Goal: Register for event/course: Sign up to attend an event or enroll in a course

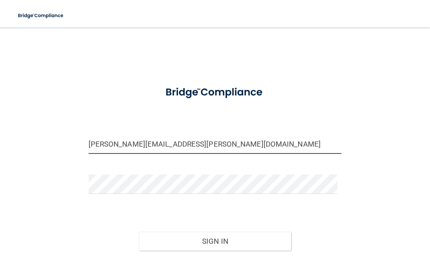
click at [173, 144] on input "anastasia.jacobs@ymail.com" at bounding box center [215, 143] width 253 height 19
type input "[EMAIL_ADDRESS][DOMAIN_NAME]"
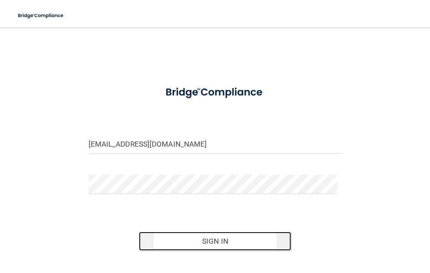
click at [232, 241] on button "Sign In" at bounding box center [215, 241] width 152 height 19
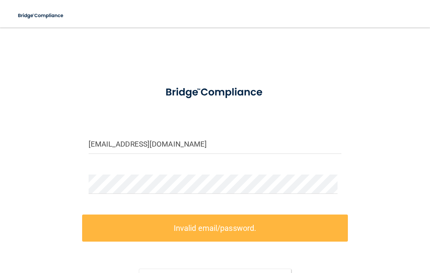
click at [321, 202] on form "madisongragson5@icloud.com Invalid email/password. You don't have permission to…" at bounding box center [215, 204] width 253 height 251
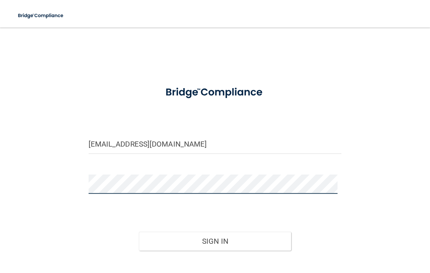
click at [139, 232] on button "Sign In" at bounding box center [215, 241] width 152 height 19
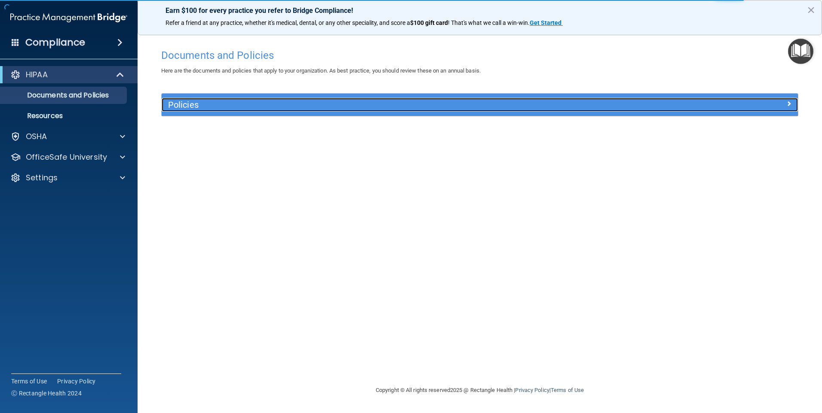
click at [199, 110] on h5 "Policies" at bounding box center [400, 104] width 464 height 9
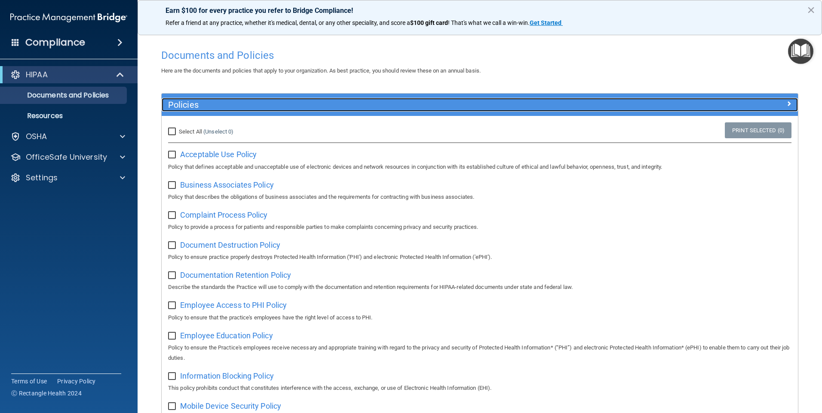
click at [199, 110] on h5 "Policies" at bounding box center [400, 104] width 464 height 9
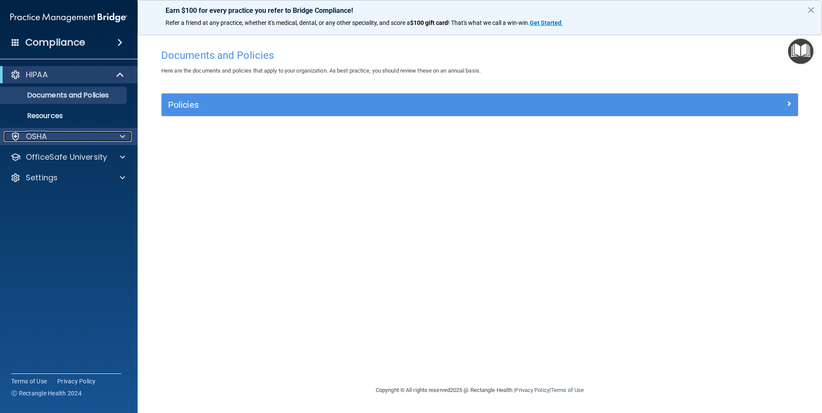
click at [101, 135] on div "OSHA" at bounding box center [57, 136] width 107 height 10
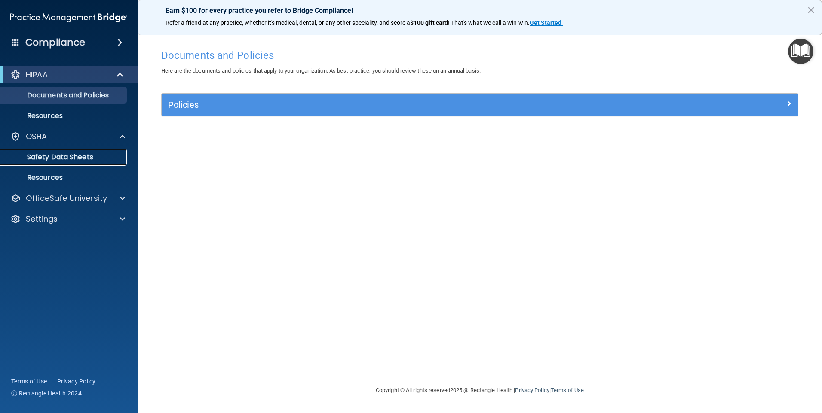
click at [90, 162] on link "Safety Data Sheets" at bounding box center [58, 157] width 135 height 17
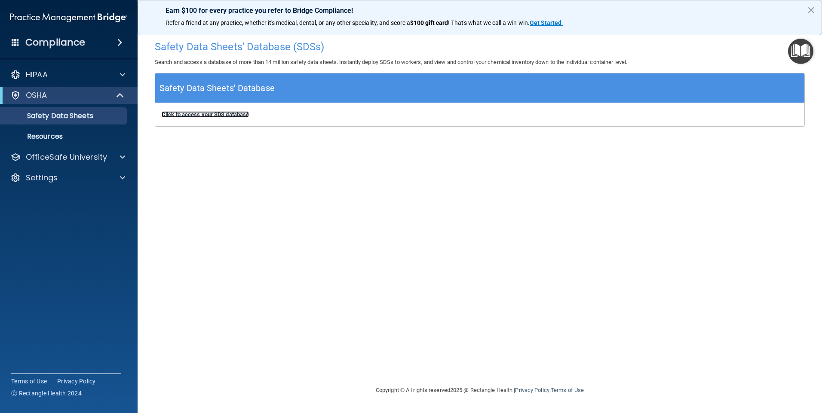
click at [186, 115] on b "Click to access your SDS database" at bounding box center [205, 114] width 87 height 6
click at [102, 158] on p "OfficeSafe University" at bounding box center [66, 157] width 81 height 10
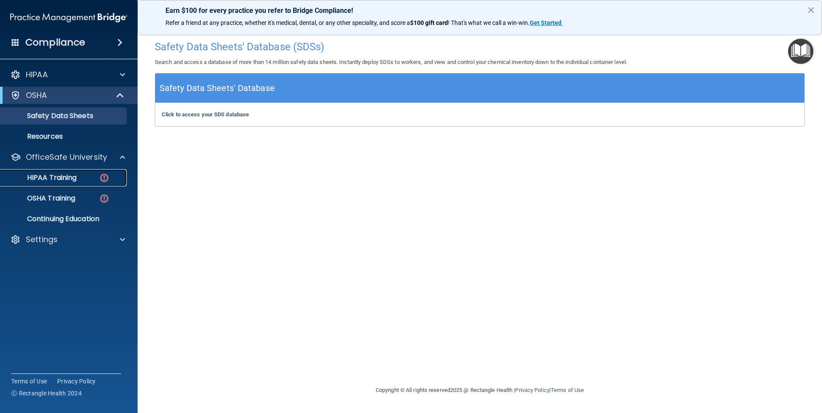
click at [68, 180] on p "HIPAA Training" at bounding box center [41, 178] width 71 height 9
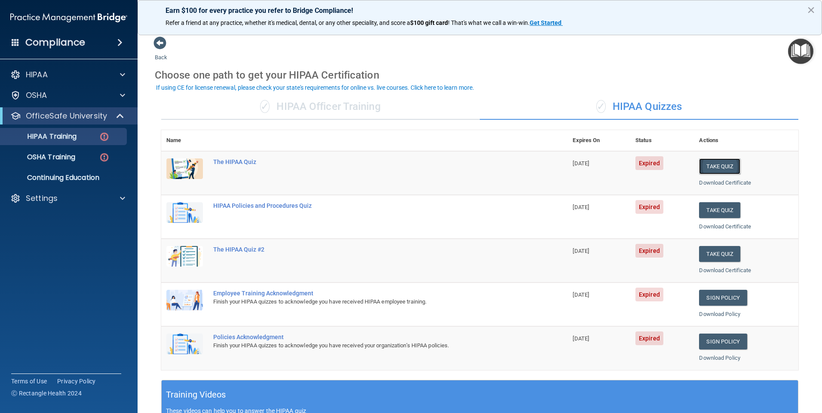
click at [429, 169] on button "Take Quiz" at bounding box center [719, 167] width 41 height 16
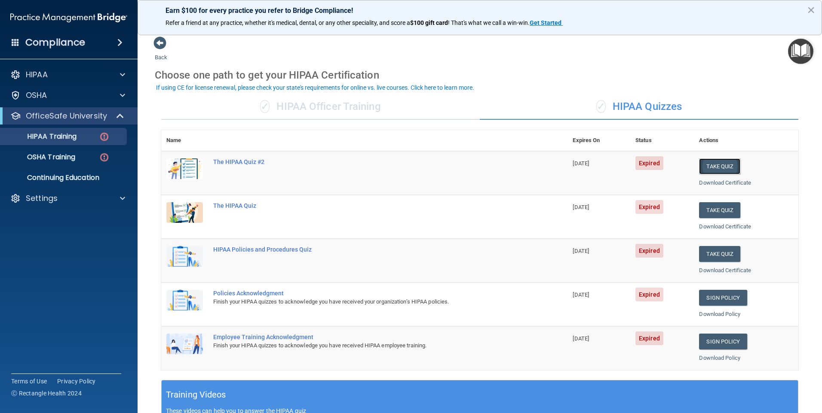
click at [429, 166] on button "Take Quiz" at bounding box center [719, 167] width 41 height 16
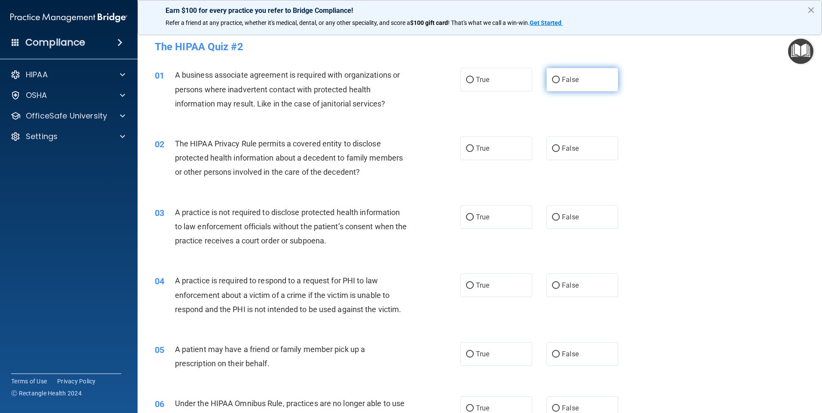
click at [429, 89] on label "False" at bounding box center [582, 80] width 72 height 24
click at [429, 83] on input "False" at bounding box center [556, 80] width 8 height 6
radio input "true"
click at [429, 153] on label "False" at bounding box center [582, 149] width 72 height 24
click at [429, 152] on input "False" at bounding box center [556, 149] width 8 height 6
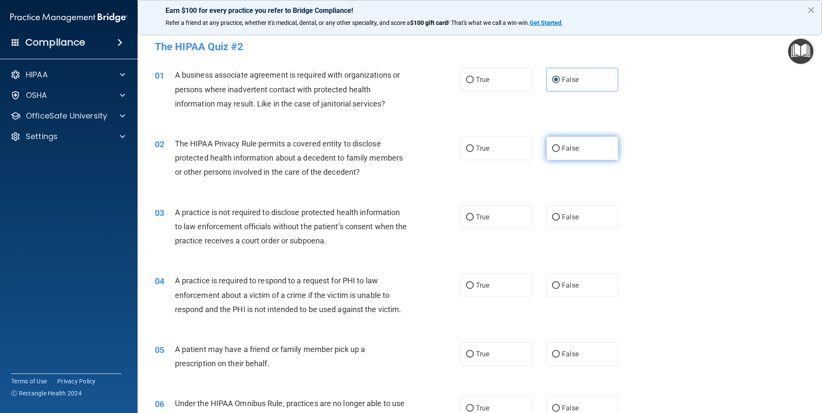
radio input "true"
click at [429, 222] on label "False" at bounding box center [582, 217] width 72 height 24
click at [429, 221] on input "False" at bounding box center [556, 217] width 8 height 6
radio input "true"
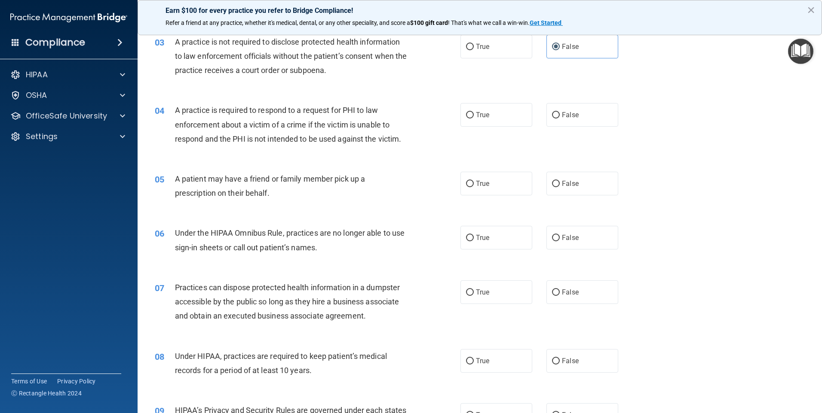
scroll to position [172, 0]
click at [429, 110] on span "False" at bounding box center [570, 114] width 17 height 8
click at [429, 111] on input "False" at bounding box center [556, 114] width 8 height 6
radio input "true"
click at [429, 193] on label "False" at bounding box center [582, 183] width 72 height 24
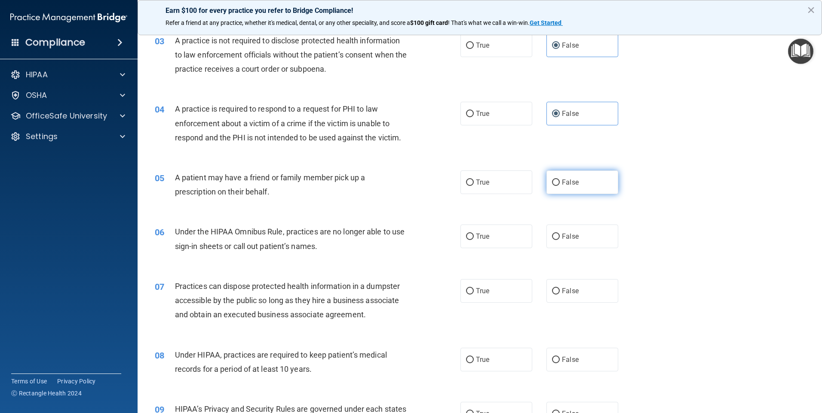
click at [429, 186] on input "False" at bounding box center [556, 183] width 8 height 6
radio input "true"
click at [429, 235] on span "False" at bounding box center [570, 236] width 17 height 8
click at [429, 235] on input "False" at bounding box center [556, 237] width 8 height 6
radio input "true"
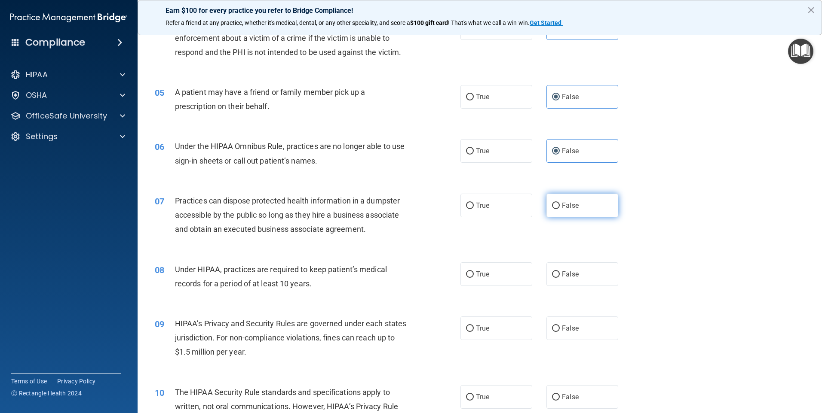
scroll to position [258, 0]
click at [429, 205] on label "False" at bounding box center [582, 205] width 72 height 24
click at [429, 205] on input "False" at bounding box center [556, 205] width 8 height 6
radio input "true"
click at [429, 270] on label "False" at bounding box center [582, 274] width 72 height 24
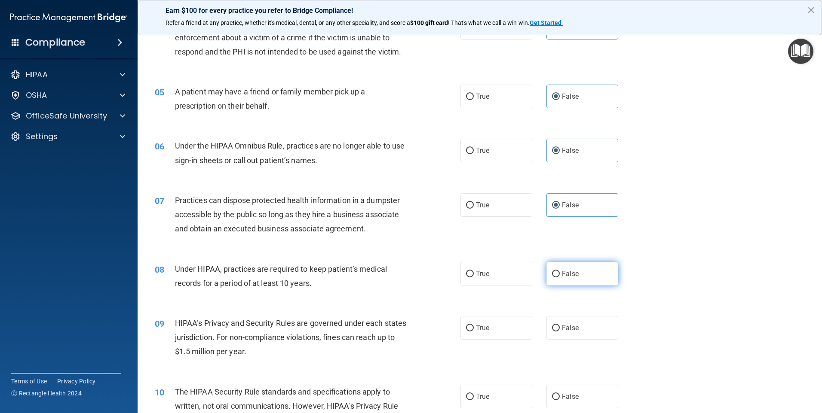
click at [429, 271] on input "False" at bounding box center [556, 274] width 8 height 6
radio input "true"
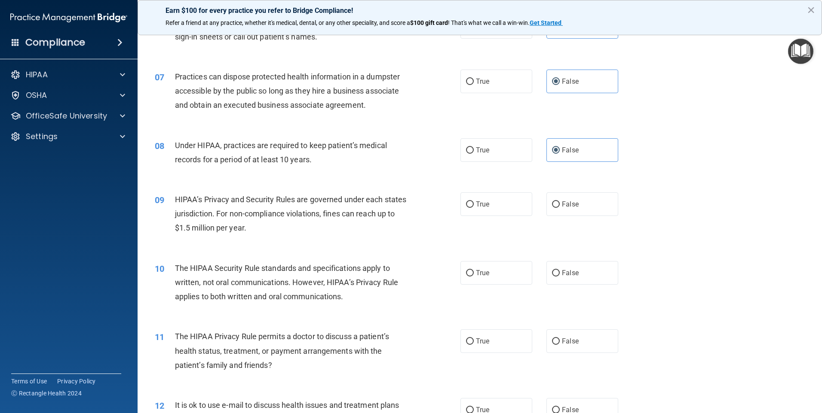
scroll to position [430, 0]
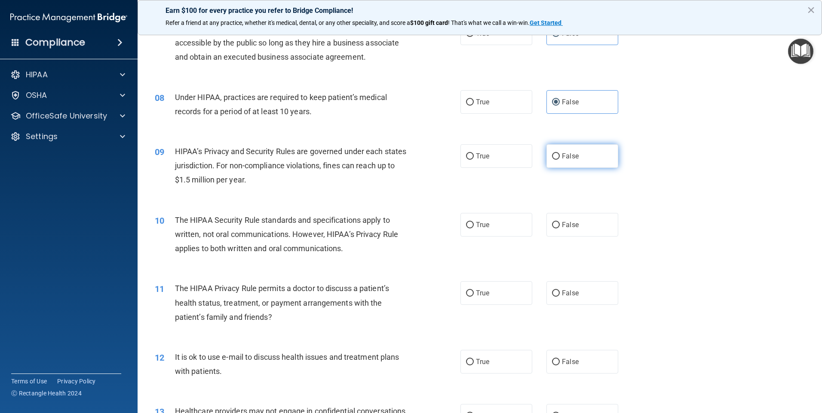
click at [429, 165] on label "False" at bounding box center [582, 156] width 72 height 24
click at [429, 160] on input "False" at bounding box center [556, 156] width 8 height 6
radio input "true"
click at [429, 234] on label "False" at bounding box center [582, 225] width 72 height 24
click at [429, 229] on input "False" at bounding box center [556, 225] width 8 height 6
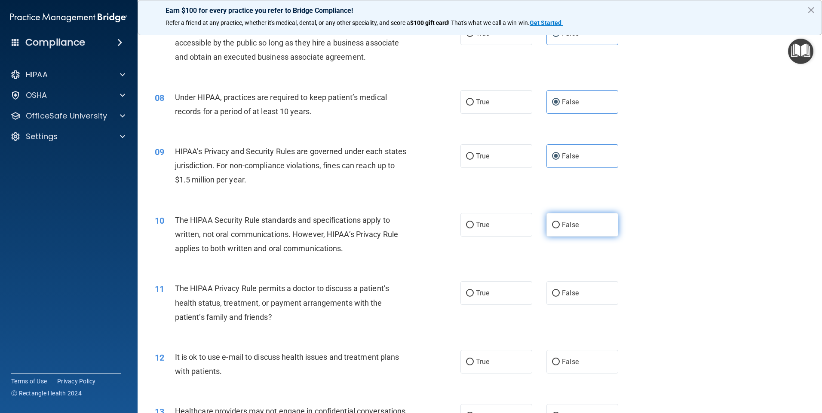
radio input "true"
click at [429, 219] on label "False" at bounding box center [582, 225] width 72 height 24
click at [429, 222] on input "False" at bounding box center [556, 225] width 8 height 6
click at [429, 158] on span "False" at bounding box center [570, 156] width 17 height 8
click at [429, 158] on input "False" at bounding box center [556, 156] width 8 height 6
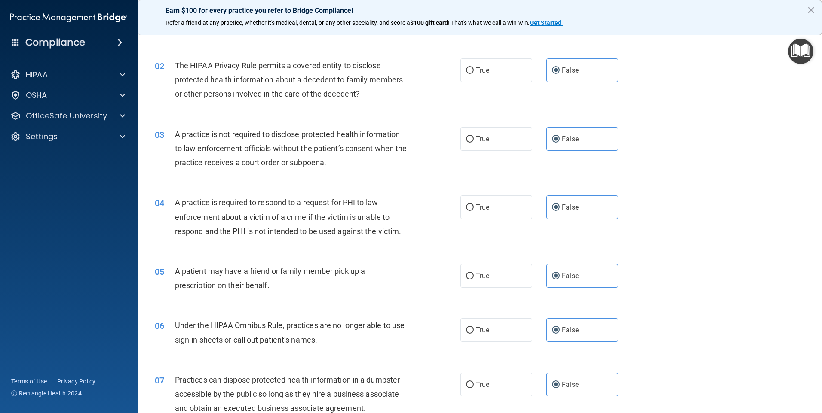
scroll to position [0, 0]
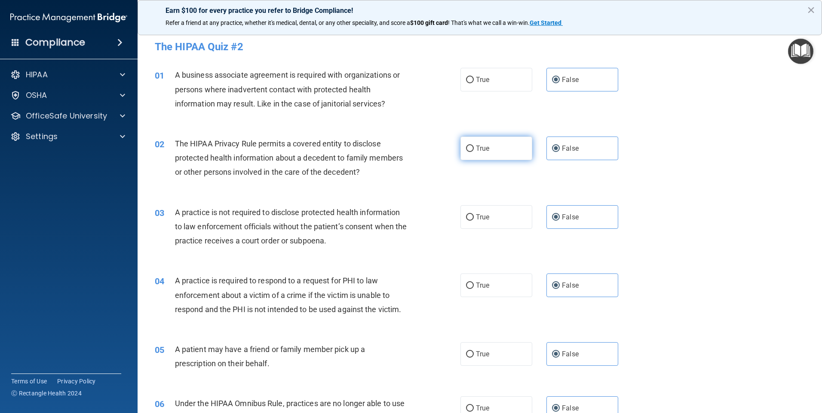
click at [429, 156] on label "True" at bounding box center [496, 149] width 72 height 24
click at [429, 152] on input "True" at bounding box center [470, 149] width 8 height 6
radio input "true"
radio input "false"
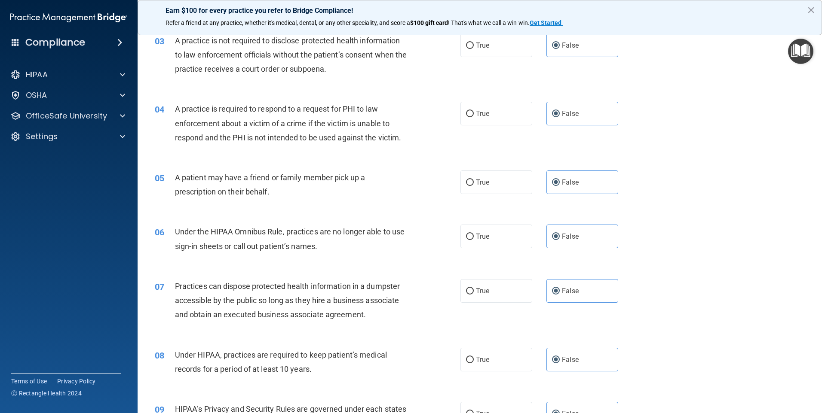
scroll to position [129, 0]
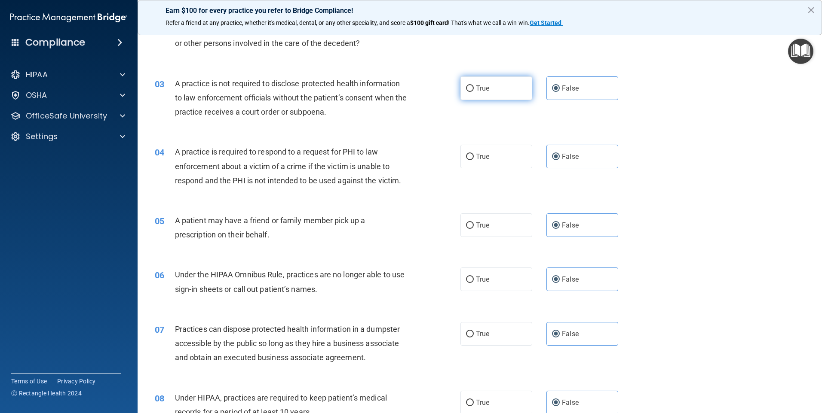
click at [429, 90] on label "True" at bounding box center [496, 88] width 72 height 24
click at [429, 90] on input "True" at bounding box center [470, 89] width 8 height 6
radio input "true"
radio input "false"
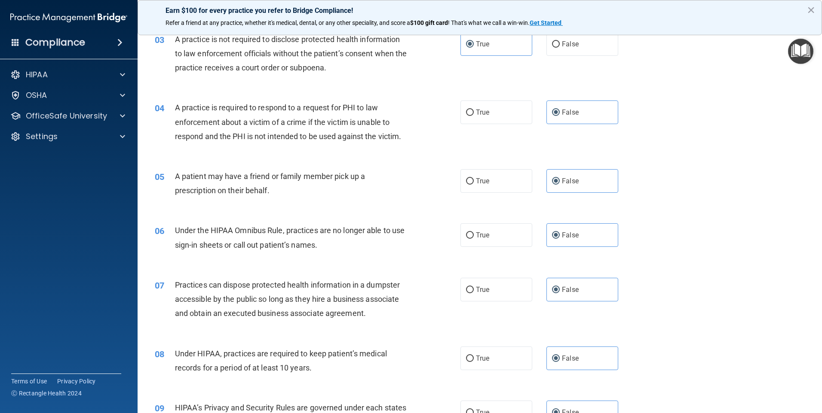
scroll to position [215, 0]
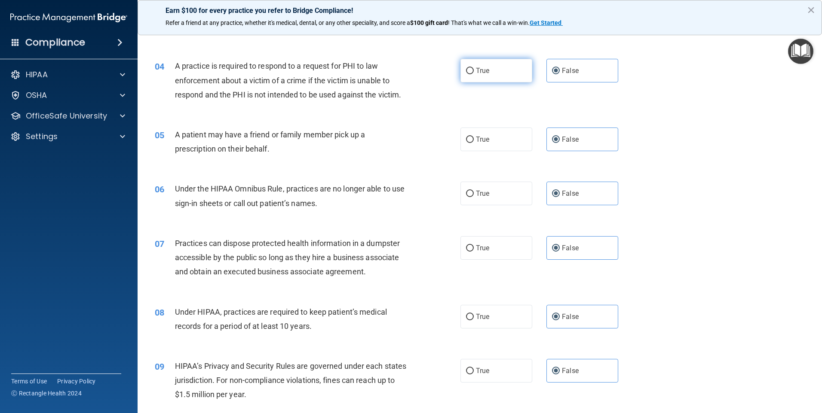
click at [429, 73] on input "True" at bounding box center [470, 71] width 8 height 6
radio input "true"
radio input "false"
click at [429, 138] on input "True" at bounding box center [470, 140] width 8 height 6
radio input "true"
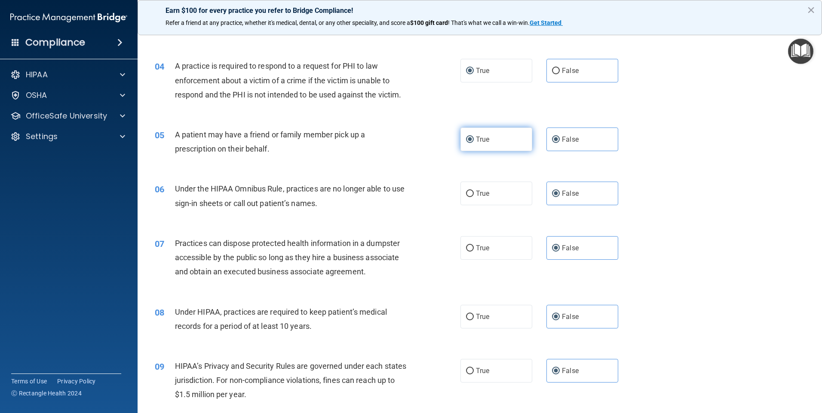
radio input "false"
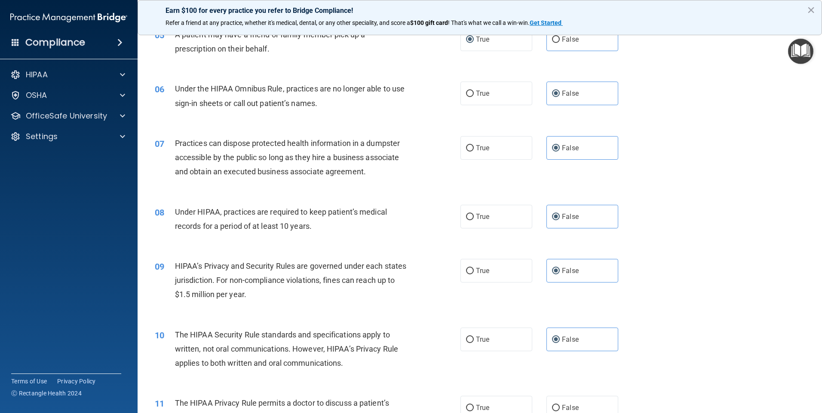
scroll to position [387, 0]
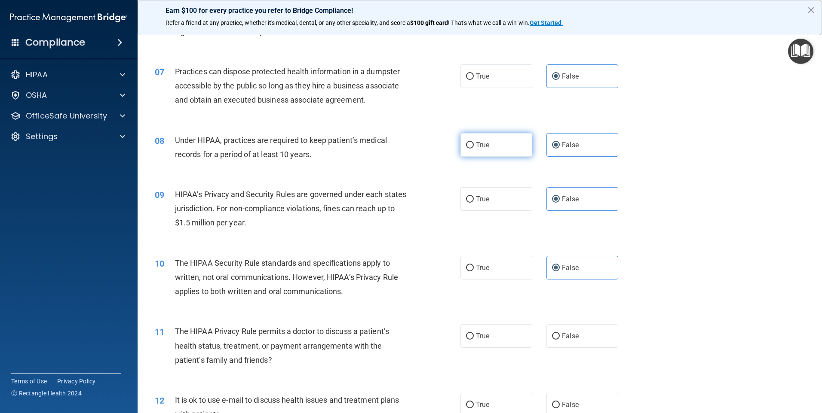
click at [429, 137] on label "True" at bounding box center [496, 145] width 72 height 24
click at [429, 142] on input "True" at bounding box center [470, 145] width 8 height 6
radio input "true"
radio input "false"
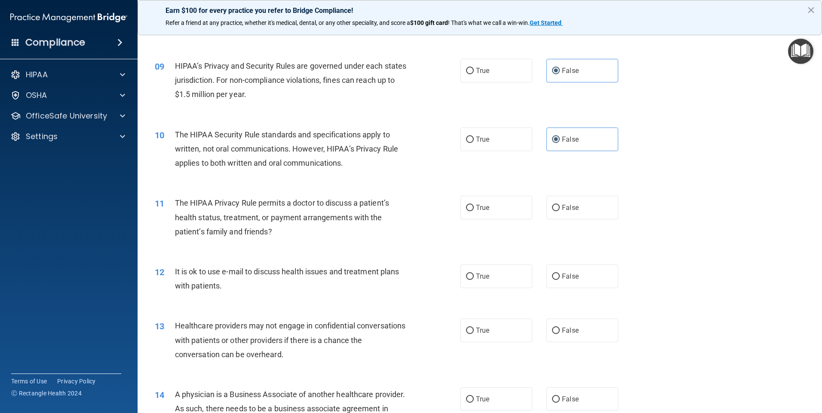
scroll to position [516, 0]
click at [429, 74] on span "True" at bounding box center [482, 70] width 13 height 8
click at [429, 74] on input "True" at bounding box center [470, 70] width 8 height 6
radio input "true"
radio input "false"
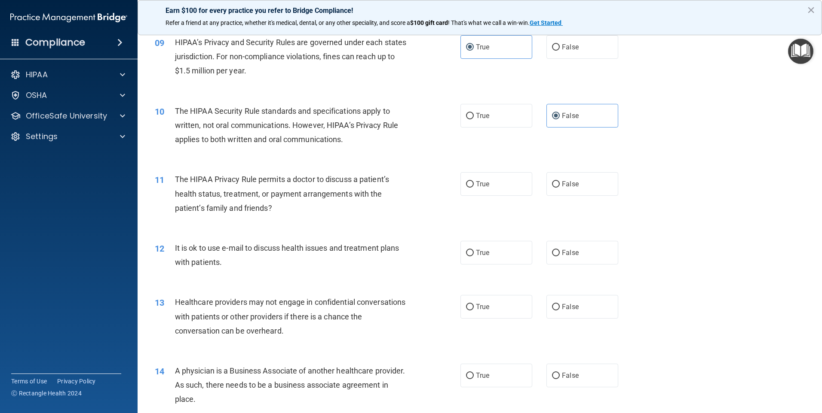
scroll to position [559, 0]
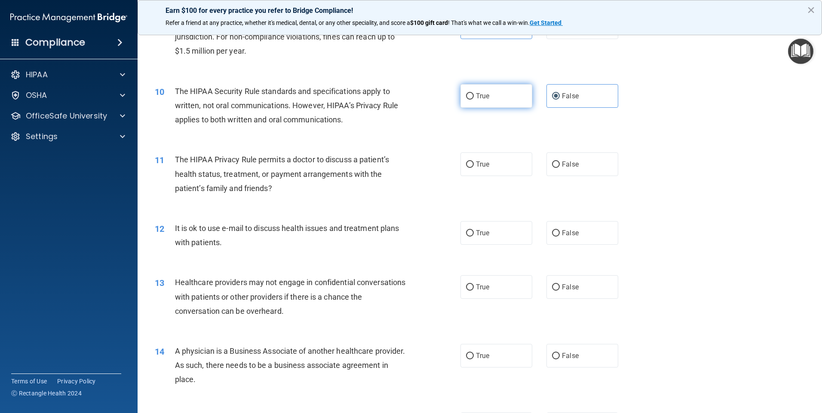
click at [429, 104] on label "True" at bounding box center [496, 96] width 72 height 24
click at [429, 100] on input "True" at bounding box center [470, 96] width 8 height 6
radio input "true"
radio input "false"
click at [429, 176] on label "True" at bounding box center [496, 165] width 72 height 24
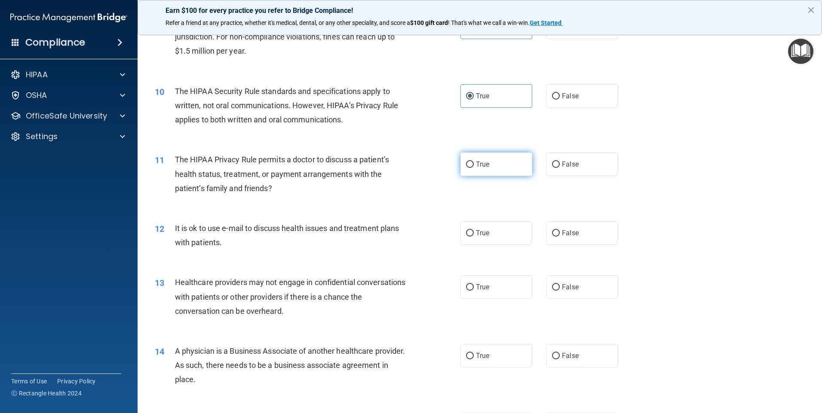
click at [429, 168] on input "True" at bounding box center [470, 165] width 8 height 6
radio input "true"
click at [429, 230] on span "False" at bounding box center [570, 233] width 17 height 8
click at [429, 230] on input "False" at bounding box center [556, 233] width 8 height 6
radio input "true"
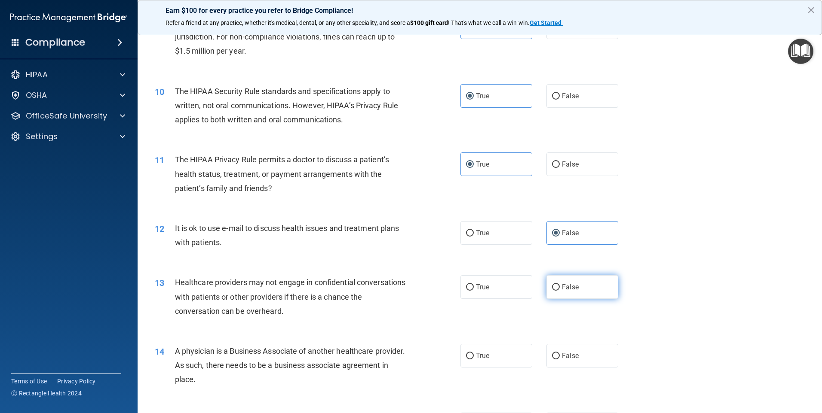
click at [429, 272] on span "False" at bounding box center [570, 287] width 17 height 8
click at [429, 272] on input "False" at bounding box center [556, 287] width 8 height 6
radio input "true"
click at [429, 272] on input "False" at bounding box center [556, 356] width 8 height 6
radio input "true"
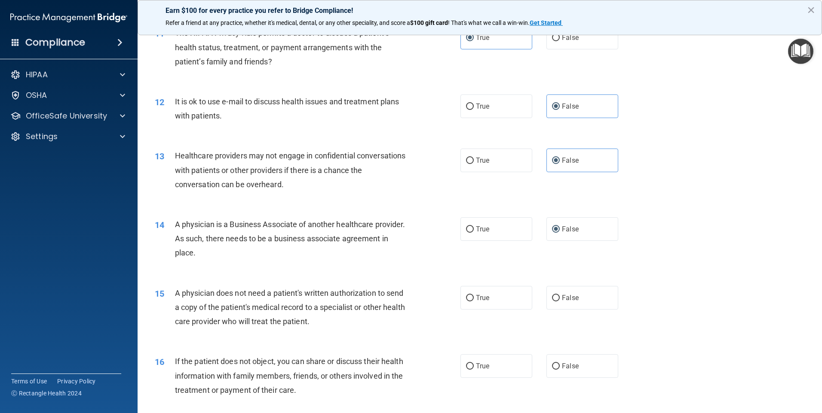
scroll to position [773, 0]
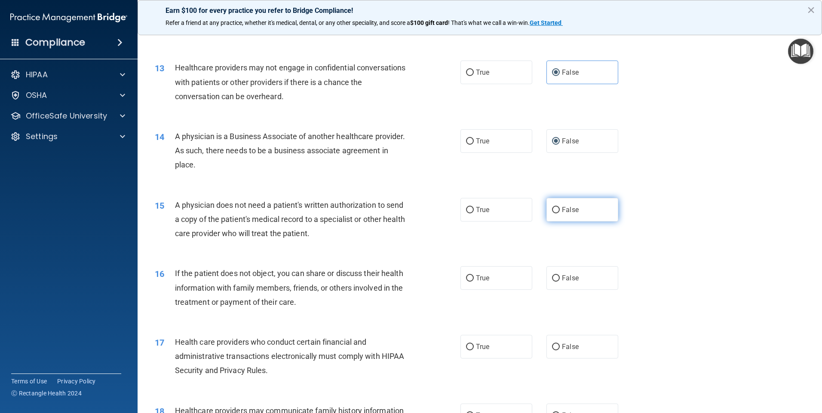
click at [429, 216] on label "False" at bounding box center [582, 210] width 72 height 24
click at [429, 214] on input "False" at bounding box center [556, 210] width 8 height 6
radio input "true"
click at [429, 272] on span "False" at bounding box center [570, 278] width 17 height 8
click at [429, 272] on input "False" at bounding box center [556, 278] width 8 height 6
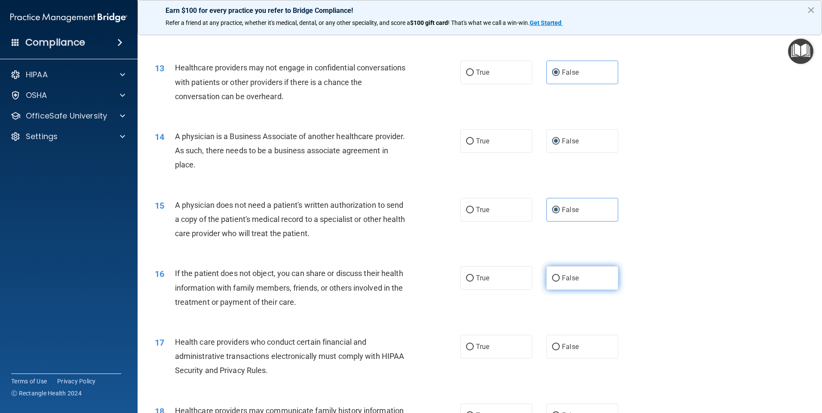
radio input "true"
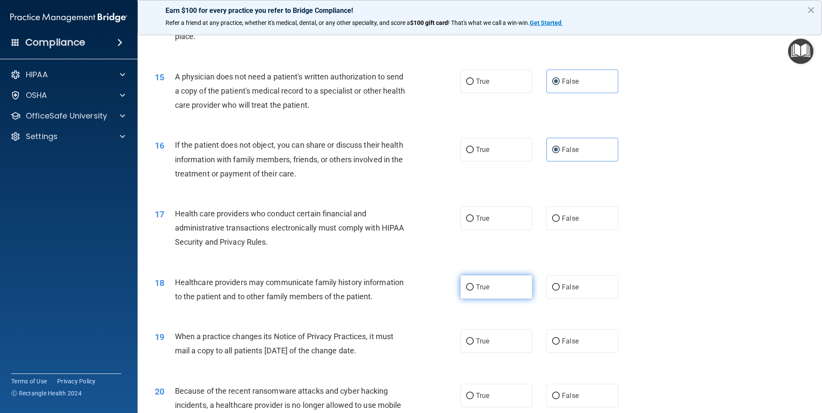
scroll to position [902, 0]
click at [429, 220] on span "True" at bounding box center [482, 218] width 13 height 8
click at [429, 220] on input "True" at bounding box center [470, 218] width 8 height 6
radio input "true"
click at [429, 272] on label "True" at bounding box center [496, 287] width 72 height 24
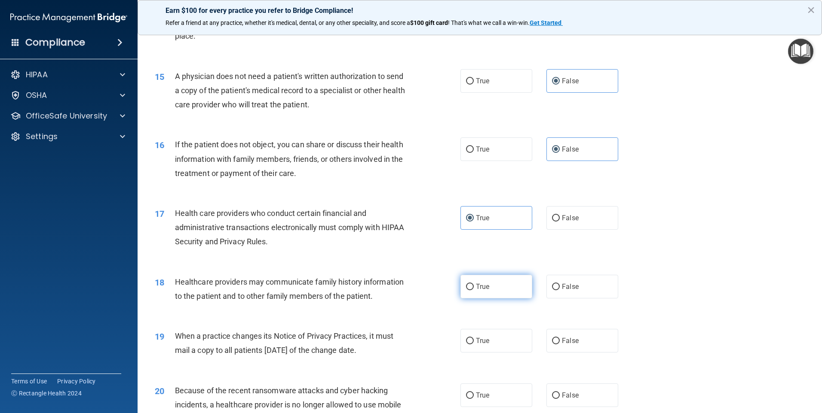
click at [429, 272] on input "True" at bounding box center [470, 287] width 8 height 6
radio input "true"
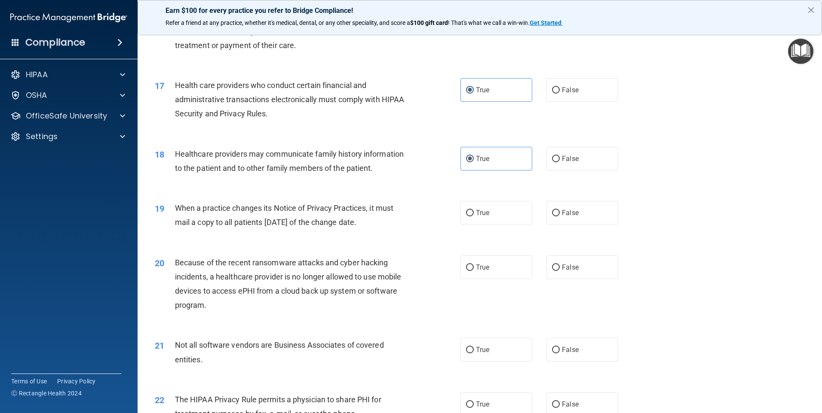
scroll to position [1031, 0]
click at [429, 218] on label "True" at bounding box center [496, 212] width 72 height 24
click at [429, 216] on input "True" at bounding box center [470, 212] width 8 height 6
radio input "true"
click at [429, 270] on input "True" at bounding box center [470, 267] width 8 height 6
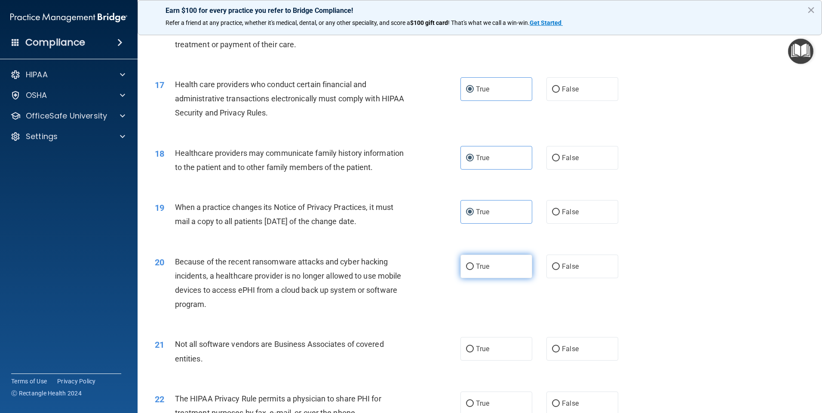
radio input "true"
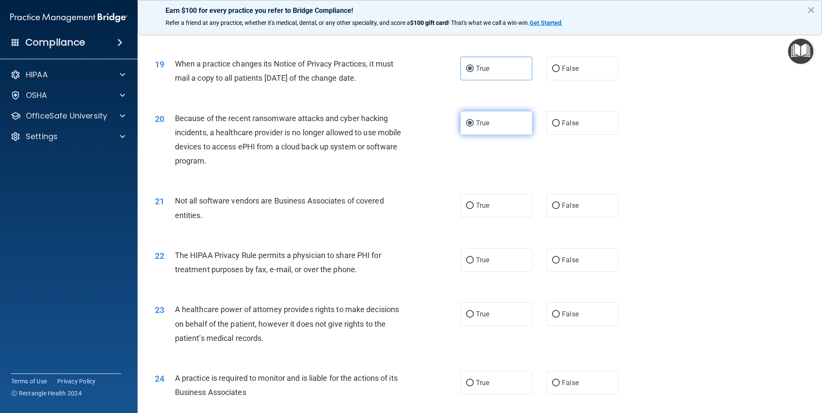
scroll to position [1203, 0]
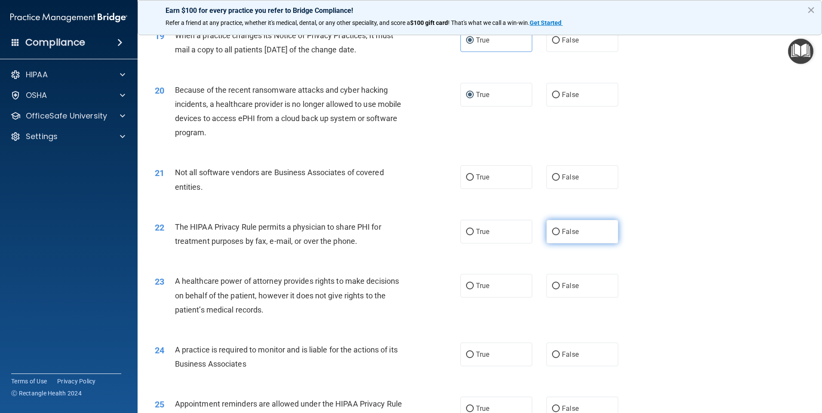
click at [429, 228] on label "False" at bounding box center [582, 232] width 72 height 24
click at [429, 229] on input "False" at bounding box center [556, 232] width 8 height 6
radio input "true"
click at [429, 186] on label "False" at bounding box center [582, 177] width 72 height 24
click at [429, 181] on input "False" at bounding box center [556, 177] width 8 height 6
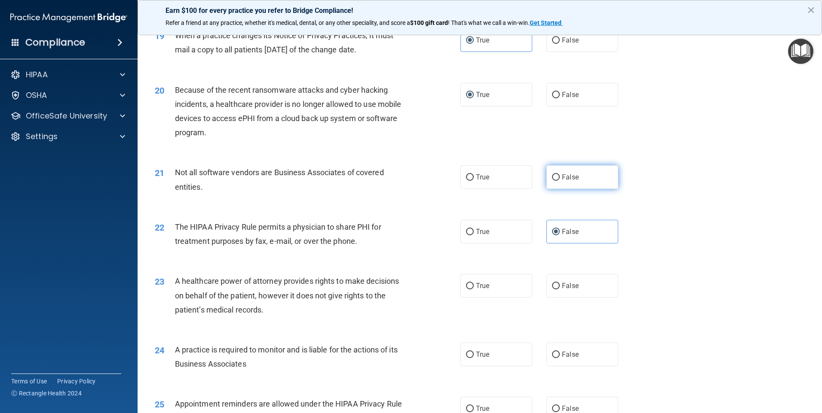
radio input "true"
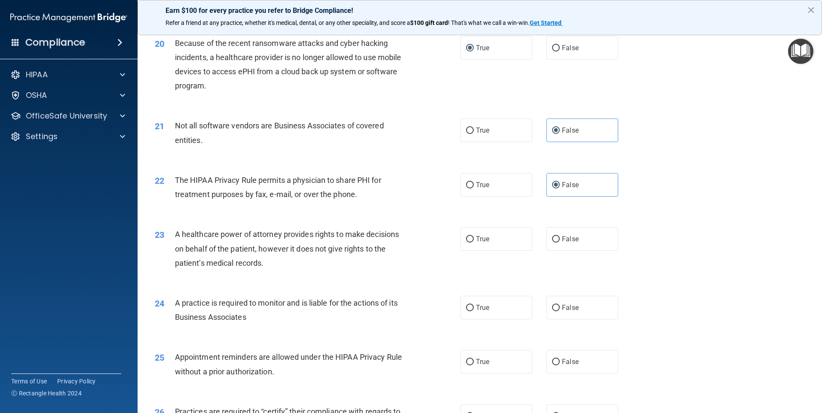
scroll to position [1332, 0]
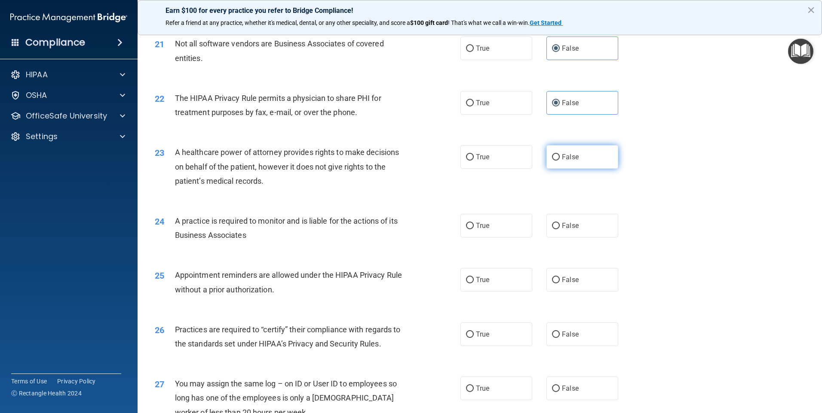
click at [429, 156] on span "False" at bounding box center [570, 157] width 17 height 8
click at [429, 156] on input "False" at bounding box center [556, 157] width 8 height 6
radio input "true"
click at [429, 230] on label "True" at bounding box center [496, 226] width 72 height 24
click at [429, 229] on input "True" at bounding box center [470, 226] width 8 height 6
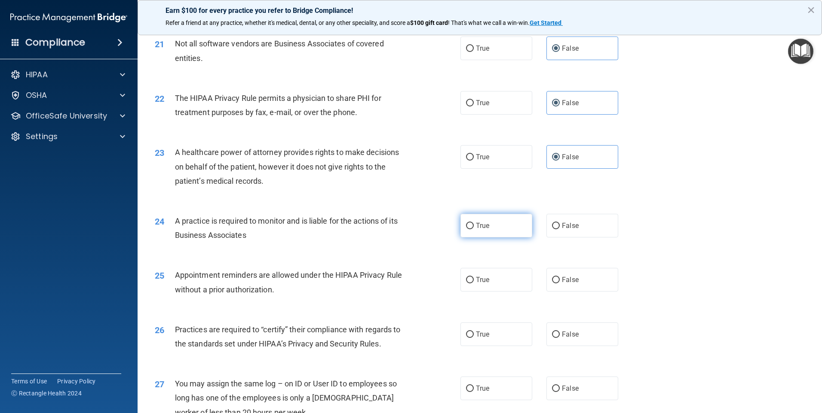
radio input "true"
click at [429, 272] on label "False" at bounding box center [582, 280] width 72 height 24
click at [429, 272] on input "False" at bounding box center [556, 280] width 8 height 6
radio input "true"
click at [429, 272] on label "True" at bounding box center [496, 335] width 72 height 24
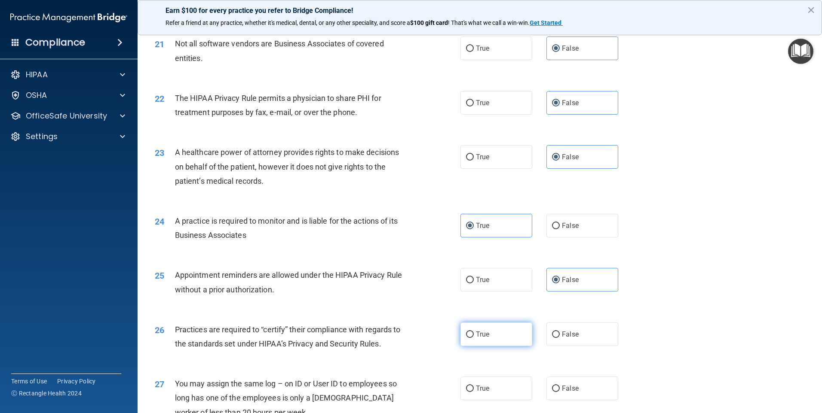
click at [429, 272] on input "True" at bounding box center [470, 335] width 8 height 6
radio input "true"
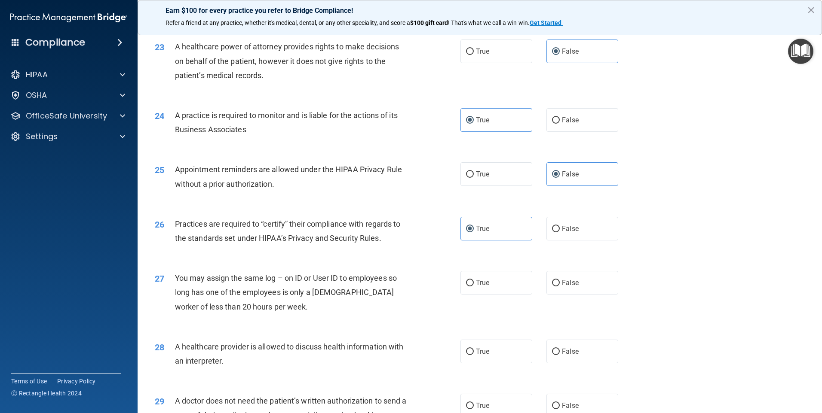
scroll to position [1461, 0]
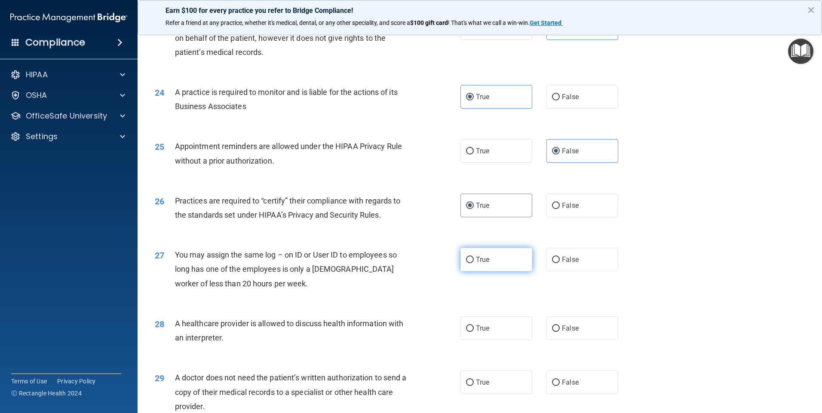
click at [429, 266] on label "True" at bounding box center [496, 260] width 72 height 24
click at [429, 263] on input "True" at bounding box center [470, 260] width 8 height 6
radio input "true"
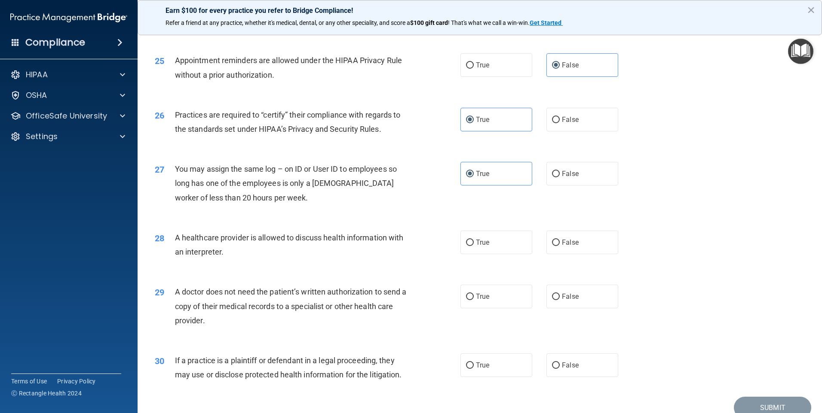
click at [429, 254] on div "28 A healthcare provider is allowed to discuss health information with an inter…" at bounding box center [479, 247] width 663 height 54
click at [429, 252] on label "True" at bounding box center [496, 243] width 72 height 24
click at [429, 246] on input "True" at bounding box center [470, 243] width 8 height 6
radio input "true"
click at [429, 272] on span "True" at bounding box center [482, 297] width 13 height 8
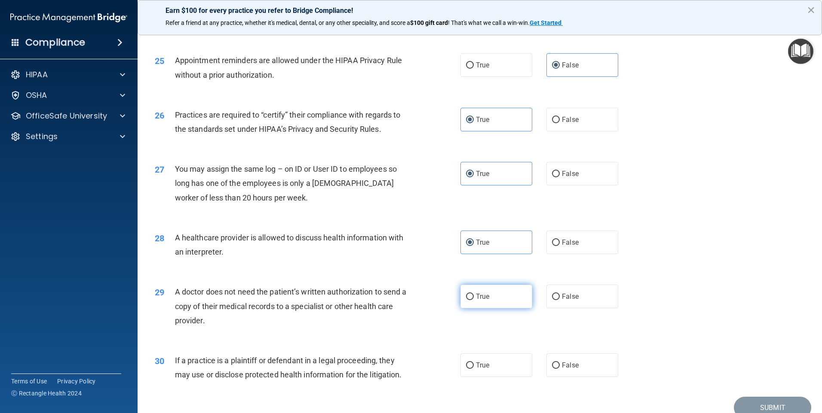
click at [429, 272] on input "True" at bounding box center [470, 297] width 8 height 6
radio input "true"
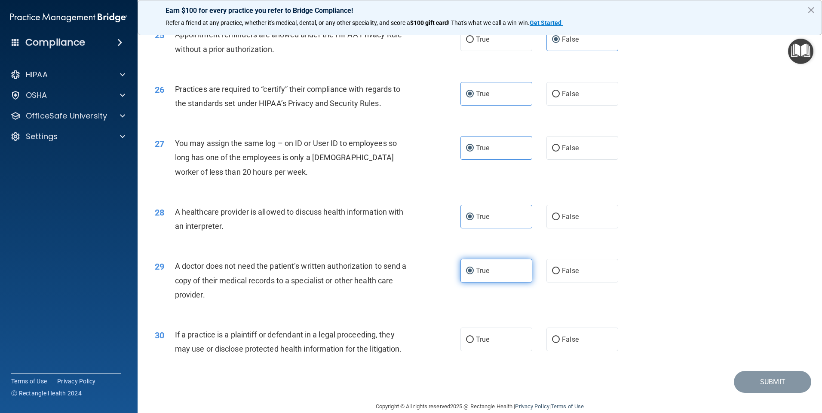
scroll to position [1587, 0]
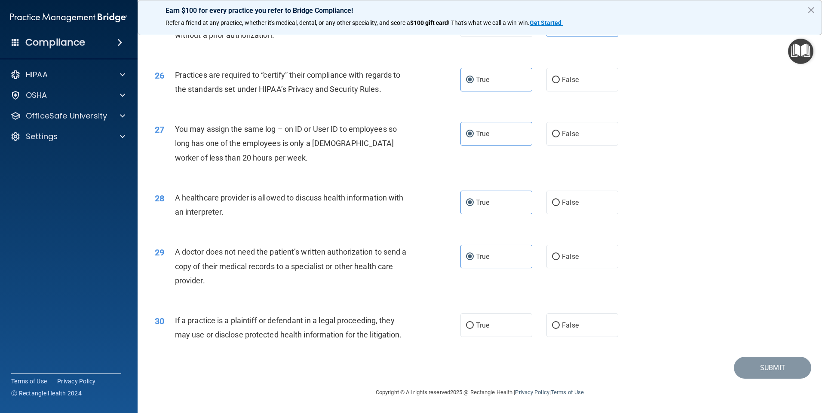
drag, startPoint x: 562, startPoint y: 328, endPoint x: 617, endPoint y: 326, distance: 55.9
click at [429, 272] on span "False" at bounding box center [570, 325] width 17 height 8
click at [429, 272] on input "False" at bounding box center [556, 326] width 8 height 6
radio input "true"
click at [429, 272] on button "Submit" at bounding box center [772, 368] width 77 height 22
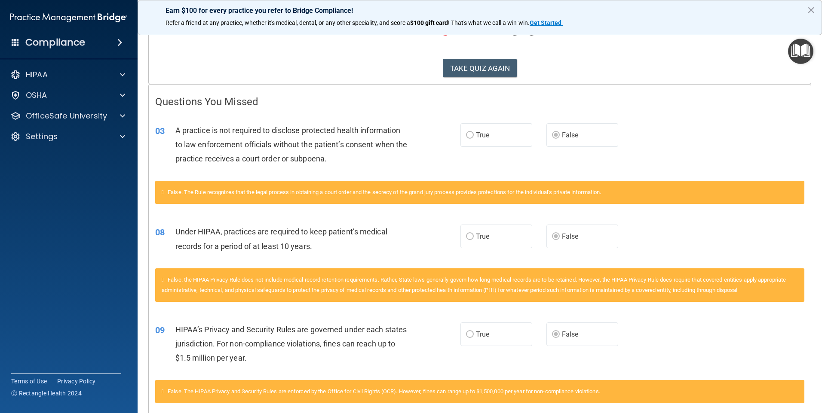
scroll to position [75, 0]
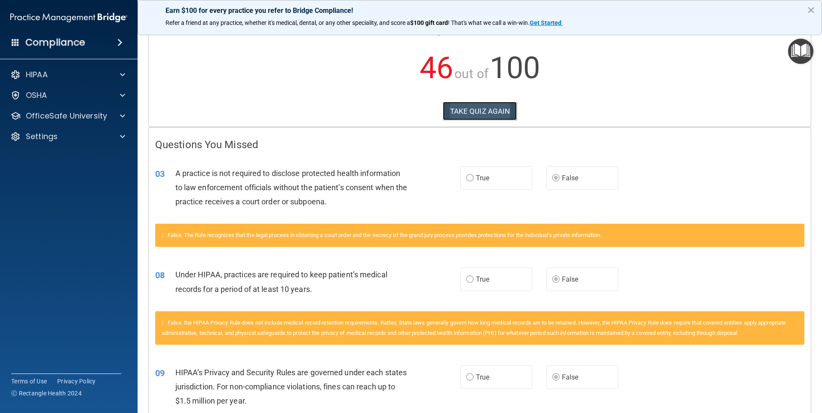
click at [429, 113] on button "TAKE QUIZ AGAIN" at bounding box center [480, 111] width 74 height 19
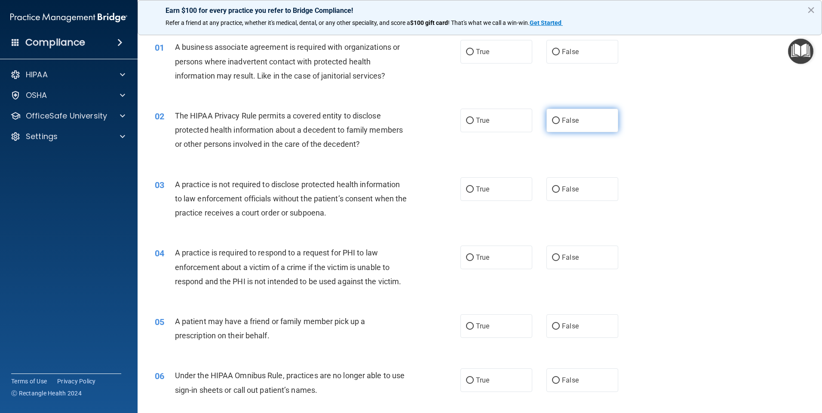
scroll to position [43, 0]
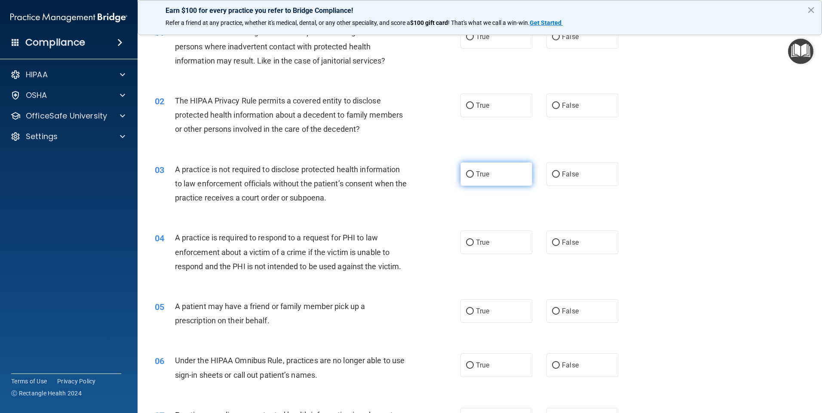
click at [429, 178] on label "True" at bounding box center [496, 174] width 72 height 24
click at [429, 178] on input "True" at bounding box center [470, 174] width 8 height 6
radio input "true"
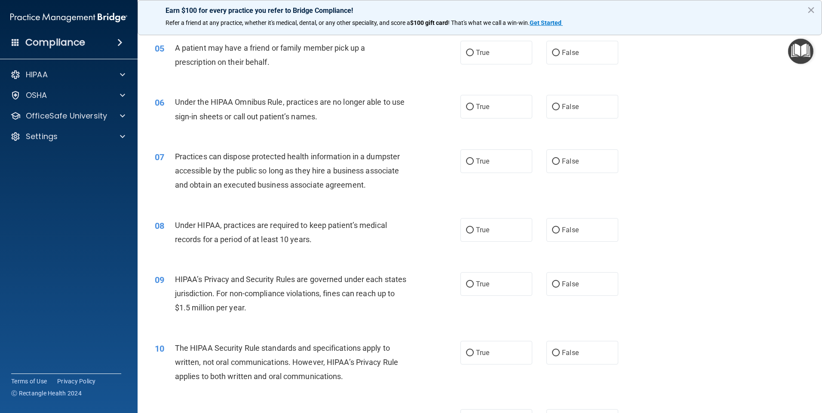
scroll to position [344, 0]
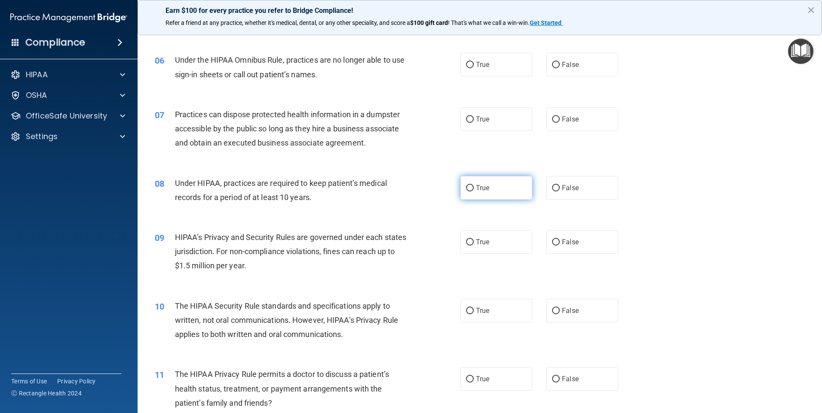
click at [429, 190] on input "True" at bounding box center [470, 188] width 8 height 6
radio input "true"
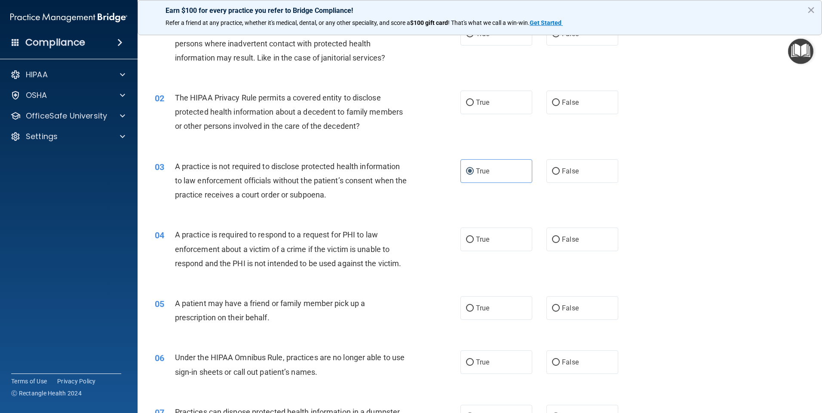
scroll to position [0, 0]
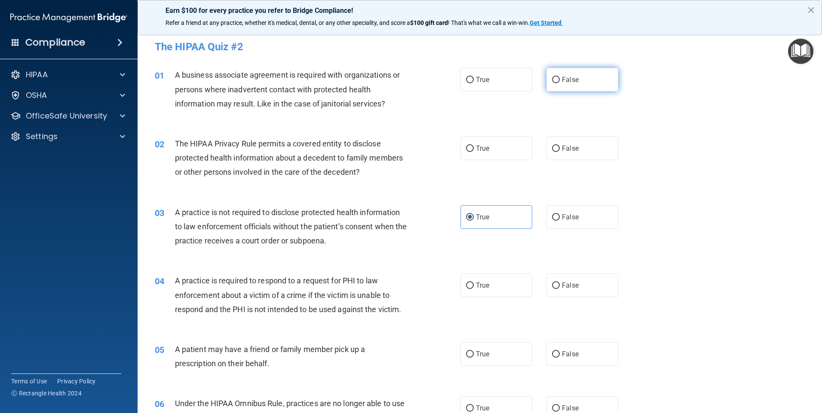
click at [429, 85] on label "False" at bounding box center [582, 80] width 72 height 24
click at [429, 83] on input "False" at bounding box center [556, 80] width 8 height 6
radio input "true"
click at [429, 148] on span "False" at bounding box center [570, 148] width 17 height 8
click at [429, 148] on input "False" at bounding box center [556, 149] width 8 height 6
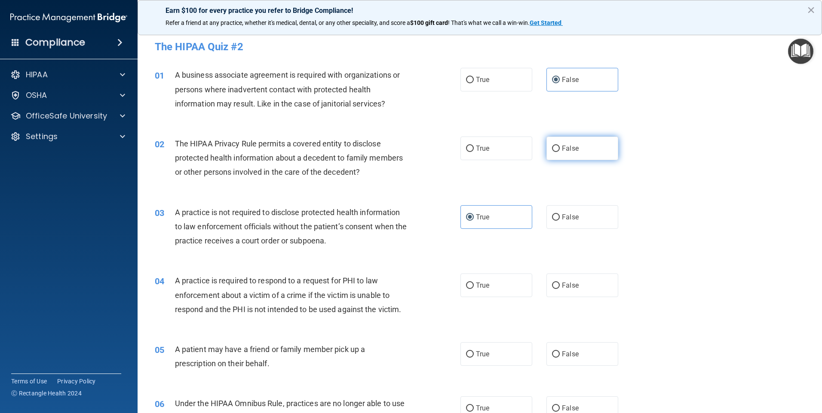
radio input "true"
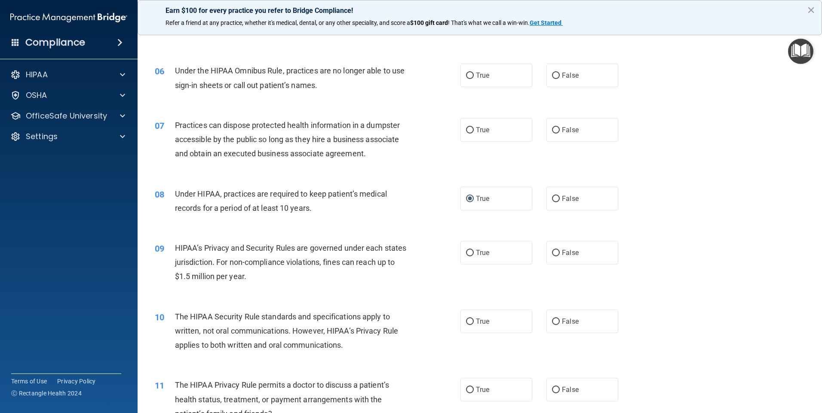
scroll to position [344, 0]
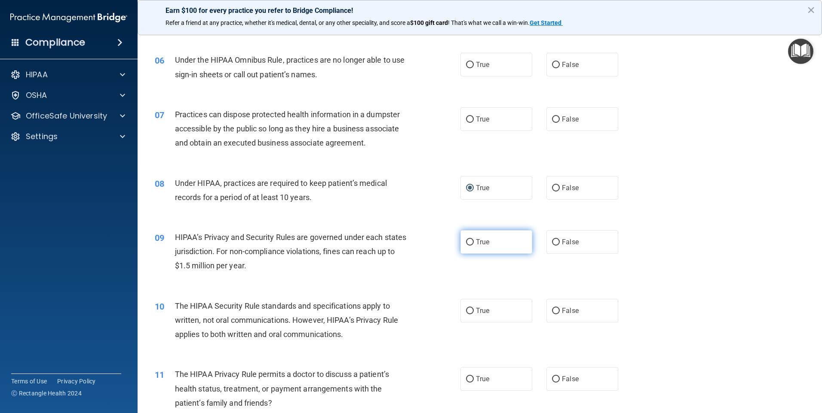
click at [429, 248] on label "True" at bounding box center [496, 242] width 72 height 24
click at [429, 246] on input "True" at bounding box center [470, 242] width 8 height 6
radio input "true"
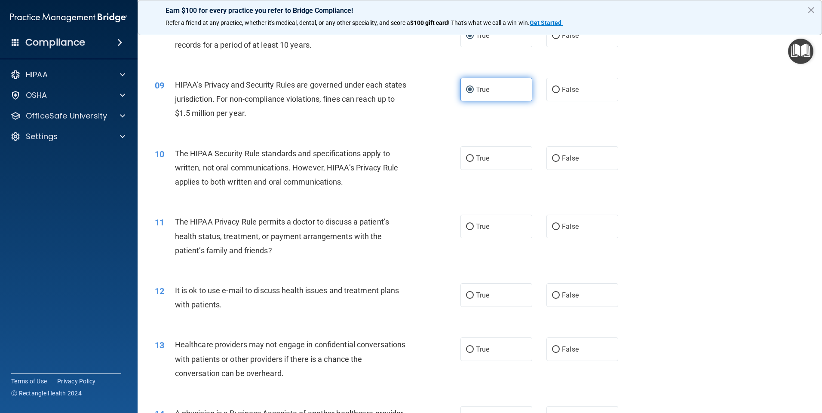
scroll to position [516, 0]
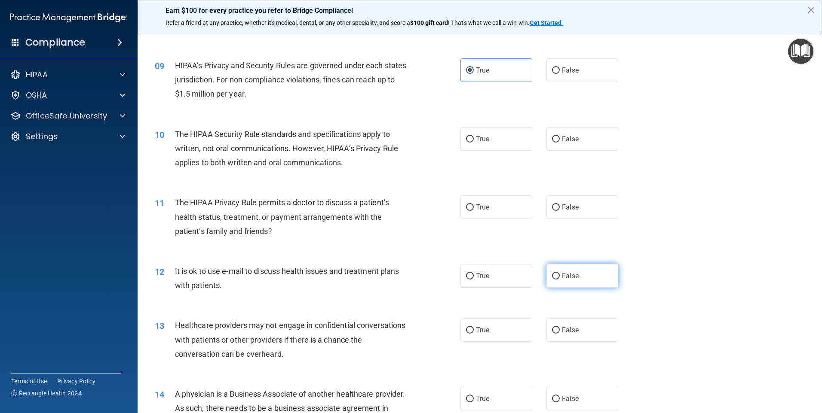
click at [429, 272] on input "False" at bounding box center [556, 276] width 8 height 6
radio input "true"
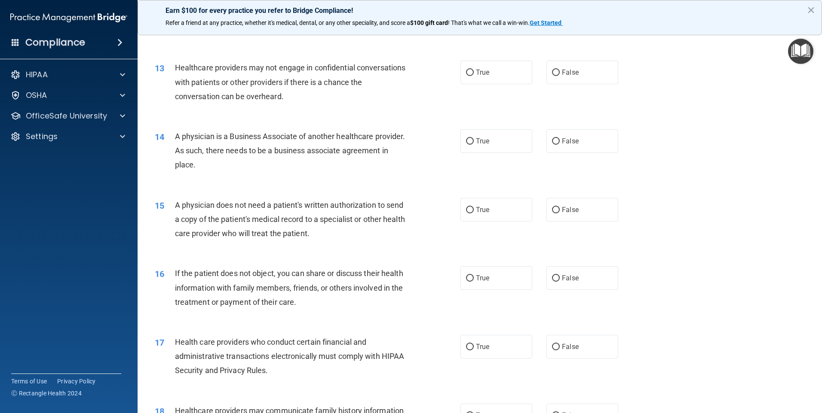
scroll to position [816, 0]
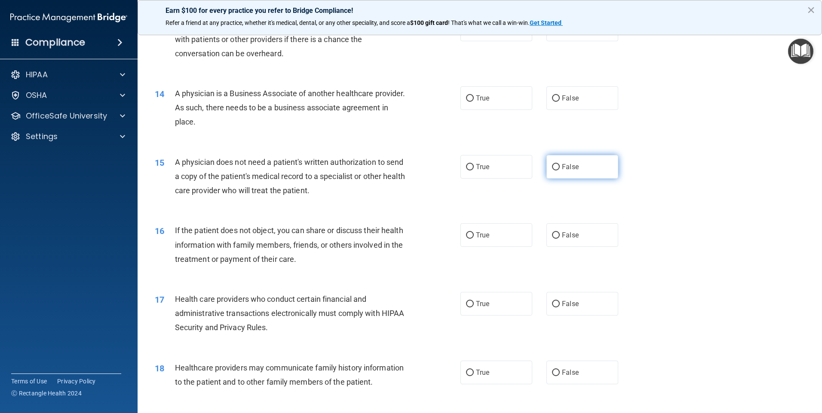
click at [429, 170] on input "False" at bounding box center [556, 167] width 8 height 6
radio input "true"
click at [429, 239] on span "False" at bounding box center [570, 235] width 17 height 8
click at [429, 239] on input "False" at bounding box center [556, 235] width 8 height 6
radio input "true"
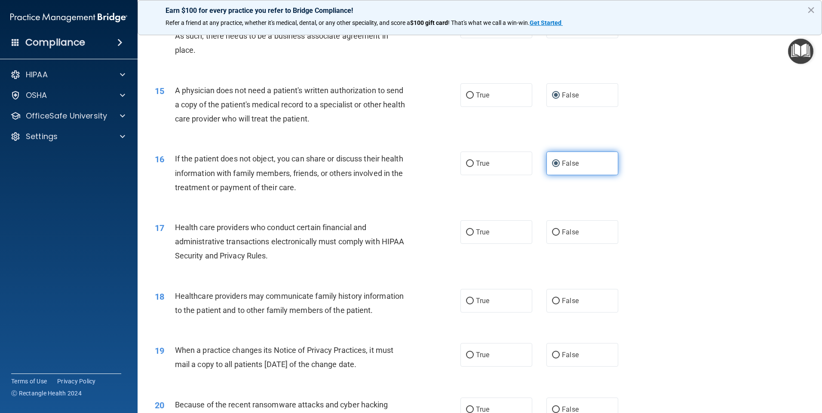
scroll to position [988, 0]
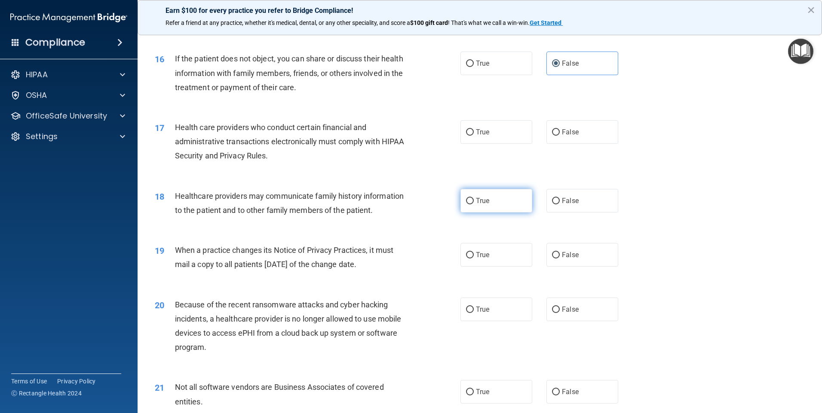
click at [429, 201] on span "True" at bounding box center [482, 201] width 13 height 8
click at [429, 201] on input "True" at bounding box center [470, 201] width 8 height 6
radio input "true"
click at [429, 256] on label "True" at bounding box center [496, 255] width 72 height 24
click at [429, 256] on input "True" at bounding box center [470, 255] width 8 height 6
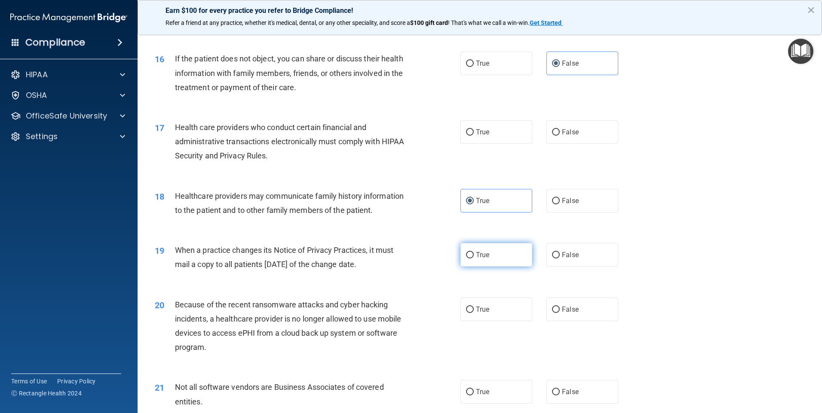
radio input "true"
click at [429, 272] on label "True" at bounding box center [496, 310] width 72 height 24
click at [429, 272] on input "True" at bounding box center [470, 310] width 8 height 6
radio input "true"
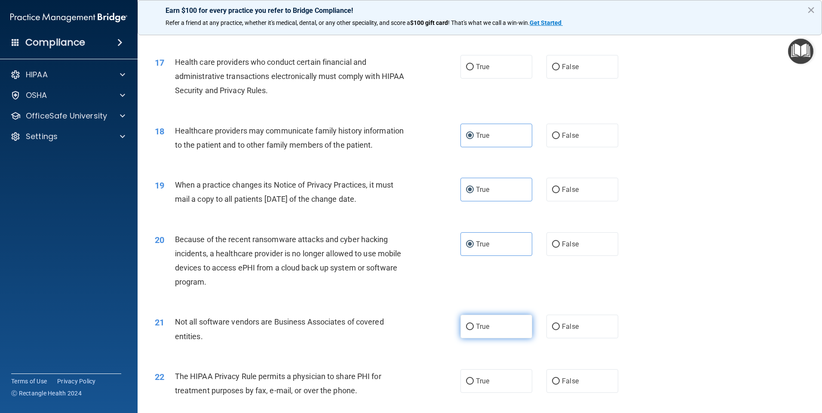
scroll to position [1074, 0]
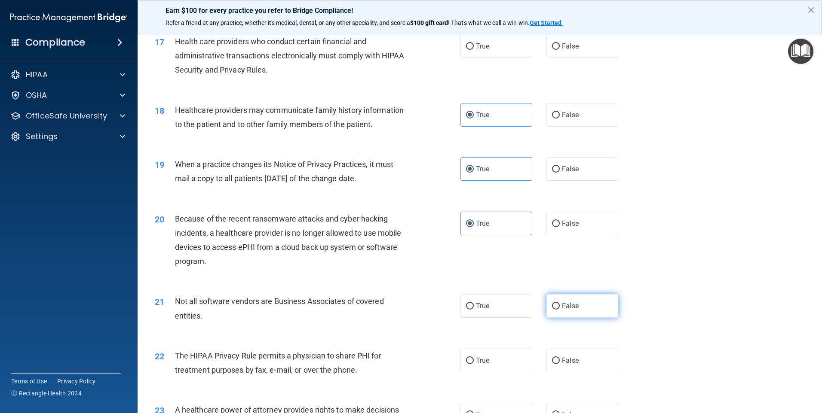
click at [429, 272] on label "False" at bounding box center [582, 306] width 72 height 24
click at [429, 272] on input "False" at bounding box center [556, 306] width 8 height 6
radio input "true"
click at [429, 272] on label "False" at bounding box center [582, 361] width 72 height 24
click at [429, 272] on input "False" at bounding box center [556, 361] width 8 height 6
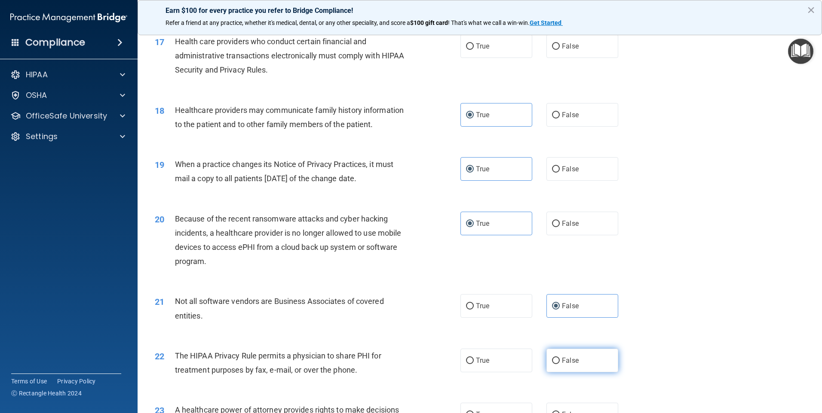
radio input "true"
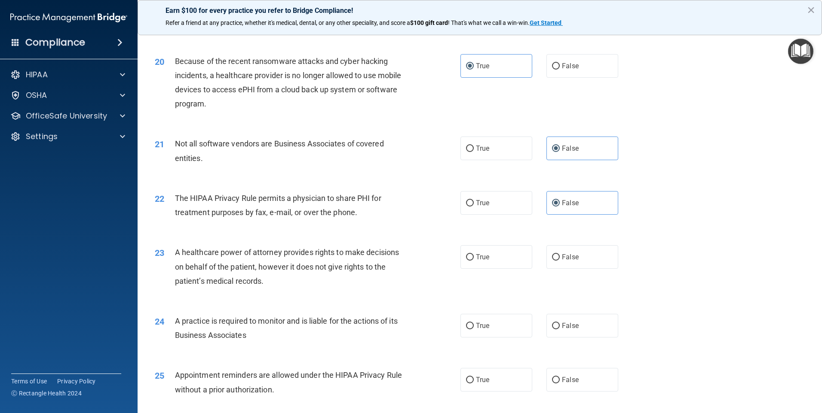
scroll to position [1289, 0]
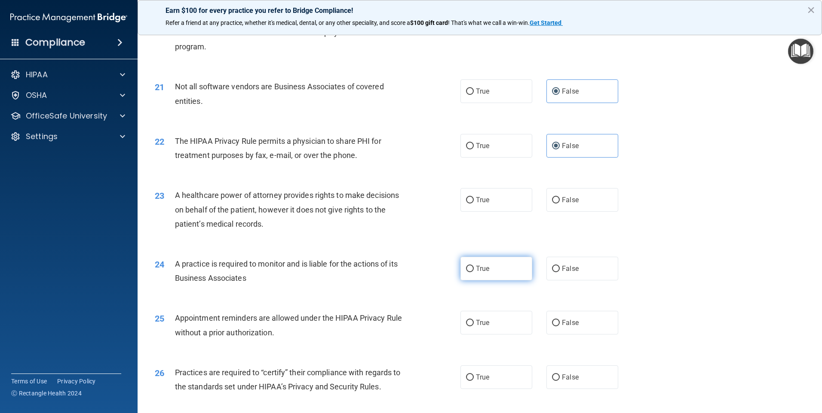
click at [429, 272] on span "True" at bounding box center [482, 269] width 13 height 8
click at [429, 272] on input "True" at bounding box center [470, 269] width 8 height 6
radio input "true"
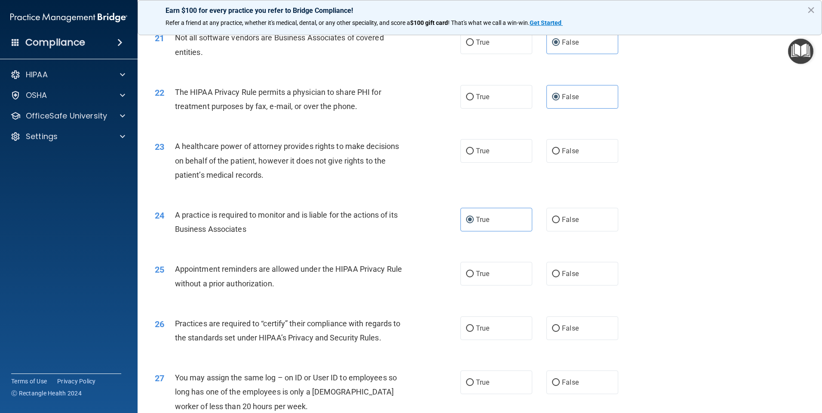
scroll to position [1375, 0]
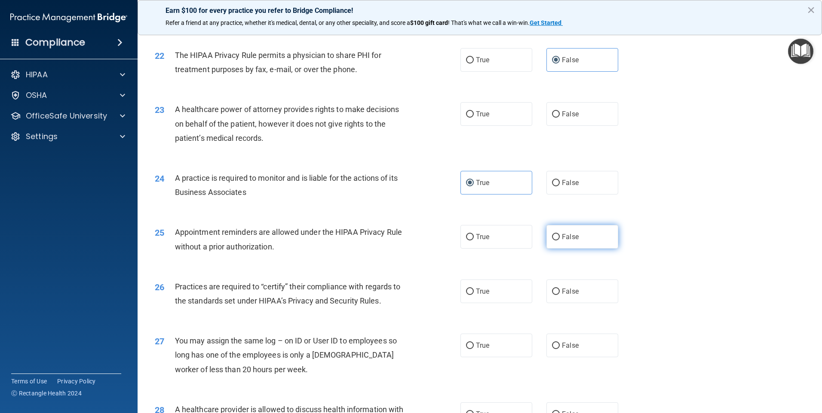
click at [429, 238] on span "False" at bounding box center [570, 237] width 17 height 8
click at [429, 238] on input "False" at bounding box center [556, 237] width 8 height 6
radio input "true"
click at [429, 272] on label "True" at bounding box center [496, 292] width 72 height 24
click at [429, 272] on input "True" at bounding box center [470, 292] width 8 height 6
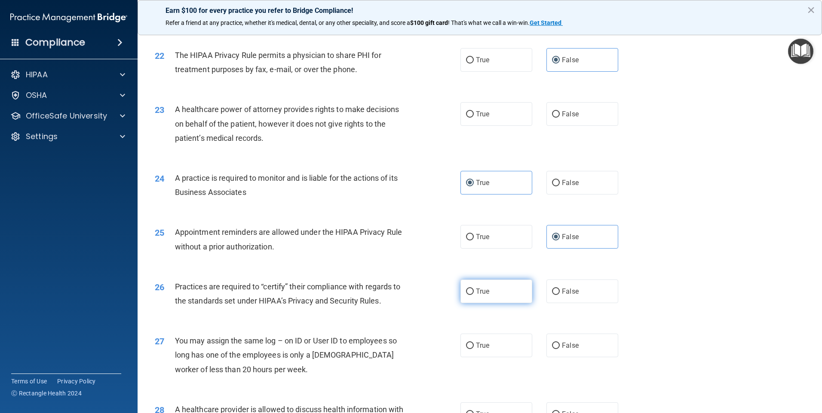
radio input "true"
click at [429, 272] on span "True" at bounding box center [482, 346] width 13 height 8
click at [429, 272] on input "True" at bounding box center [470, 346] width 8 height 6
radio input "true"
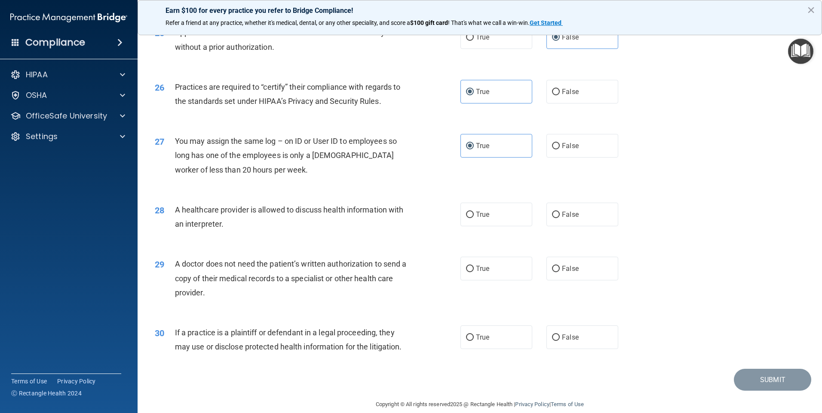
scroll to position [1587, 0]
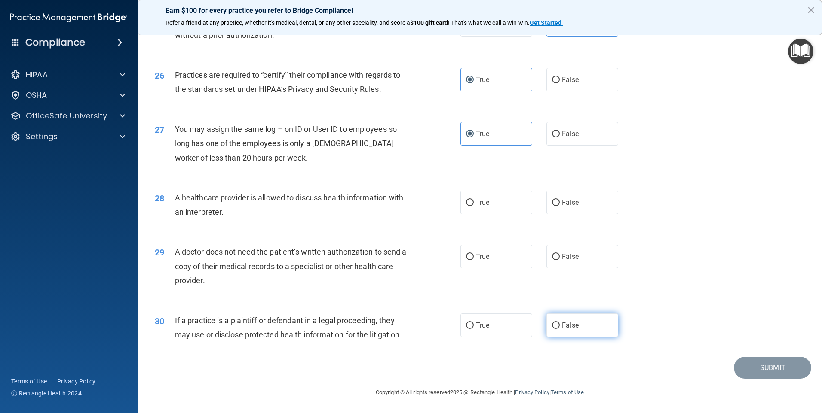
click at [429, 272] on label "False" at bounding box center [582, 326] width 72 height 24
click at [429, 272] on input "False" at bounding box center [556, 326] width 8 height 6
radio input "true"
click at [429, 252] on label "False" at bounding box center [582, 257] width 72 height 24
click at [429, 254] on input "False" at bounding box center [556, 257] width 8 height 6
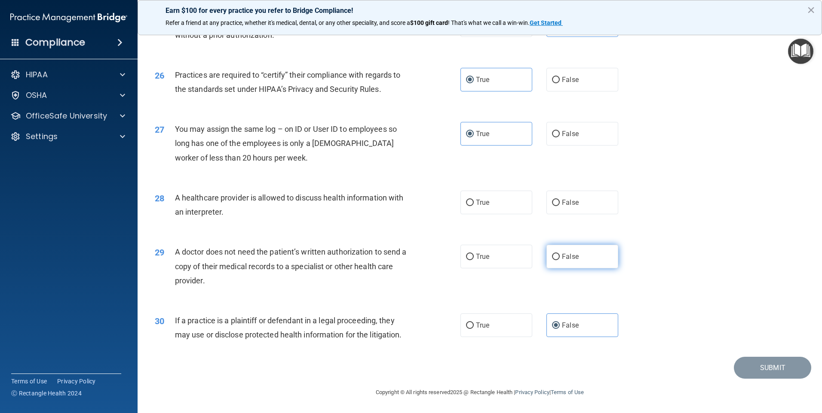
radio input "true"
click at [429, 211] on label "True" at bounding box center [496, 203] width 72 height 24
click at [429, 206] on input "True" at bounding box center [470, 203] width 8 height 6
radio input "true"
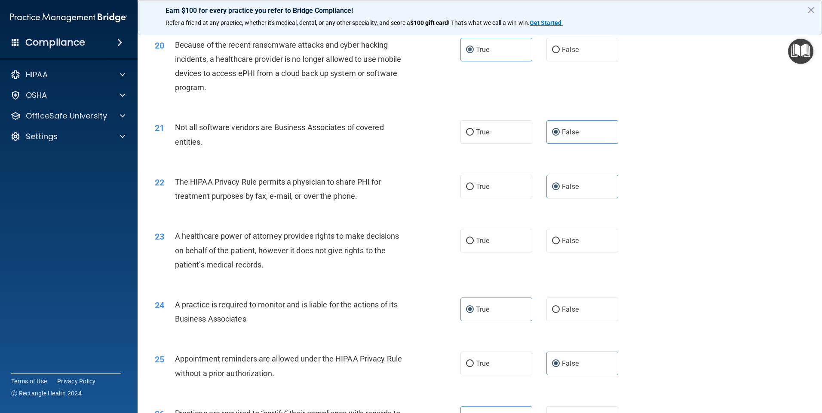
scroll to position [1243, 0]
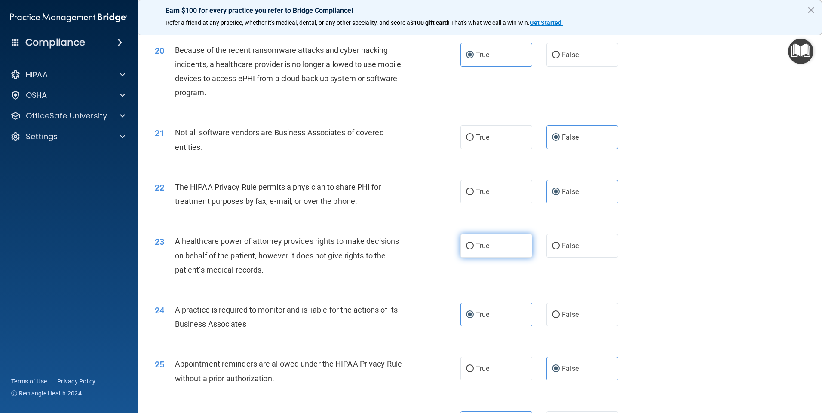
click at [429, 251] on label "True" at bounding box center [496, 246] width 72 height 24
click at [429, 250] on input "True" at bounding box center [470, 246] width 8 height 6
radio input "true"
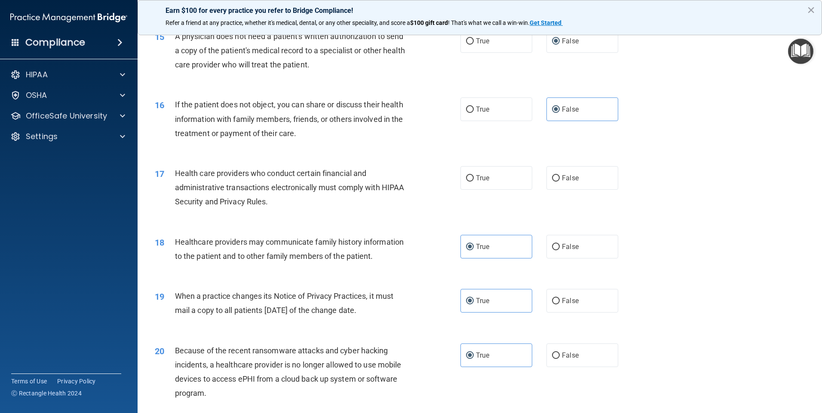
scroll to position [899, 0]
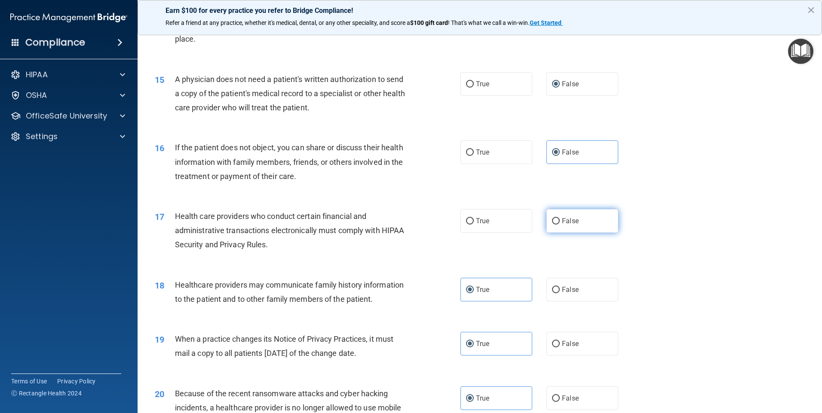
click at [429, 226] on label "False" at bounding box center [582, 221] width 72 height 24
click at [429, 225] on input "False" at bounding box center [556, 221] width 8 height 6
radio input "true"
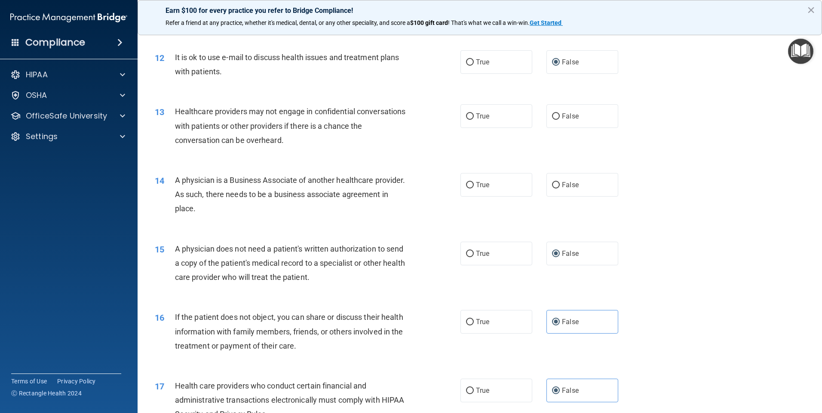
scroll to position [727, 0]
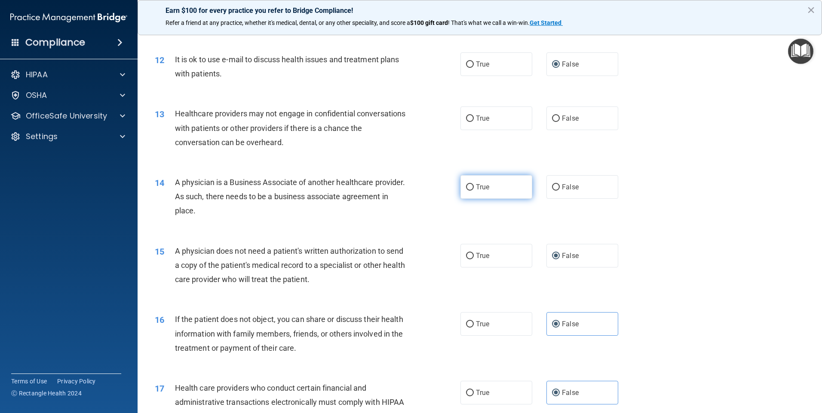
click at [429, 186] on label "True" at bounding box center [496, 187] width 72 height 24
click at [429, 186] on input "True" at bounding box center [470, 187] width 8 height 6
radio input "true"
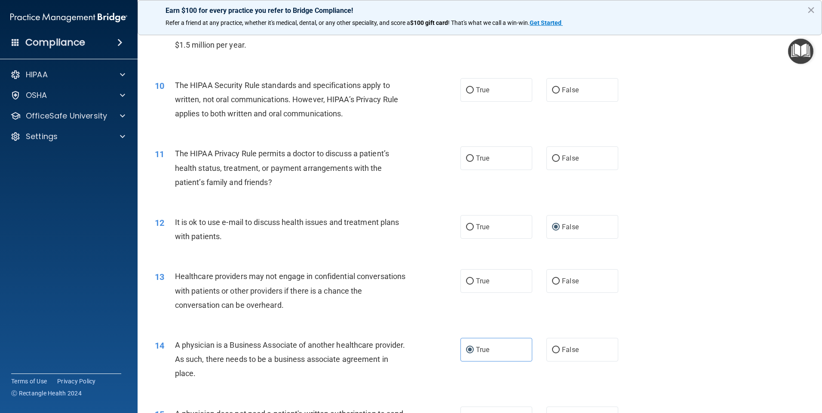
scroll to position [556, 0]
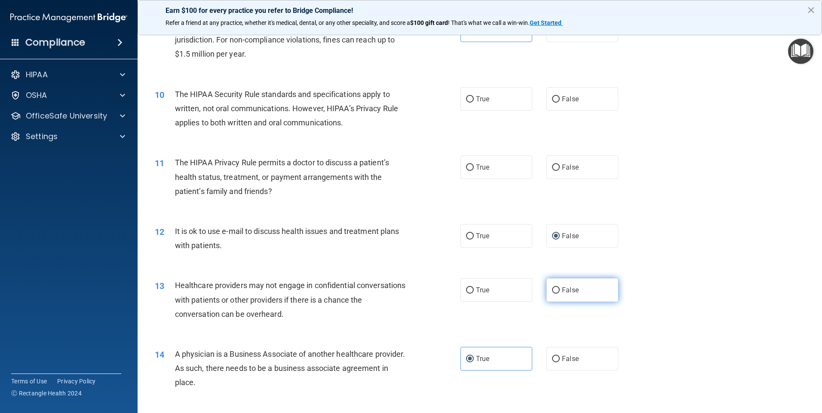
drag, startPoint x: 572, startPoint y: 290, endPoint x: 580, endPoint y: 288, distance: 8.0
click at [429, 272] on label "False" at bounding box center [582, 290] width 72 height 24
click at [429, 272] on input "False" at bounding box center [556, 290] width 8 height 6
radio input "true"
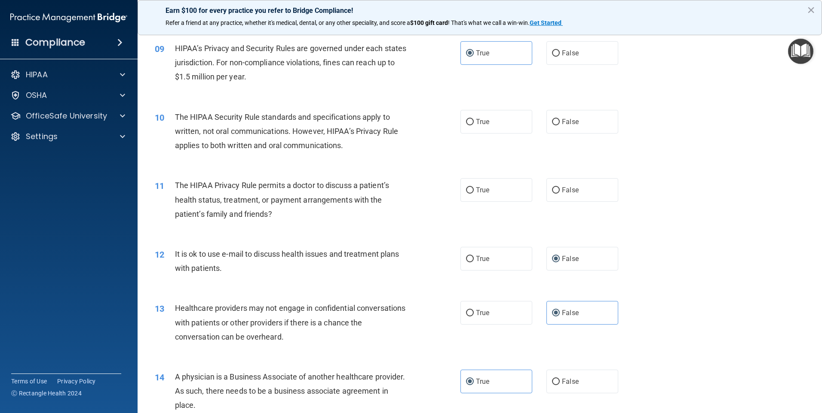
scroll to position [513, 0]
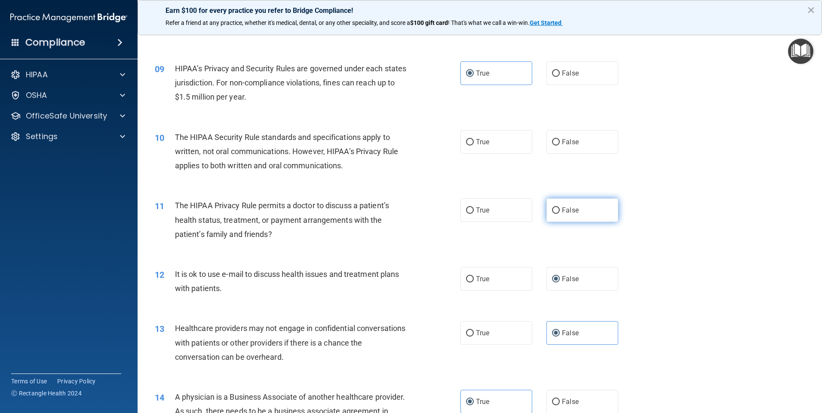
click at [429, 213] on span "False" at bounding box center [570, 210] width 17 height 8
click at [429, 213] on input "False" at bounding box center [556, 211] width 8 height 6
radio input "true"
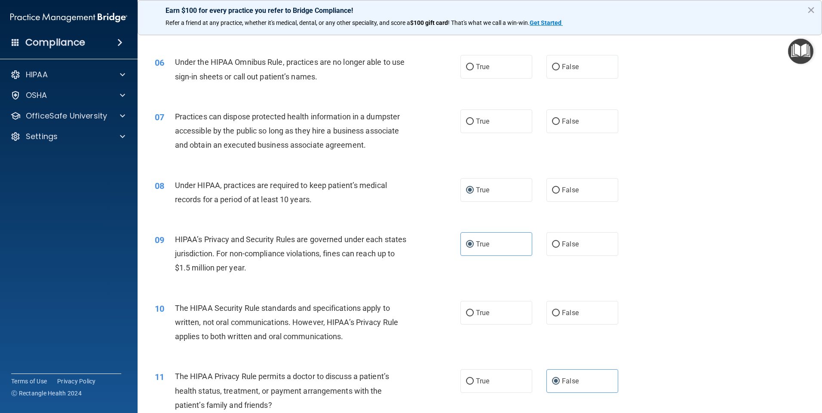
scroll to position [298, 0]
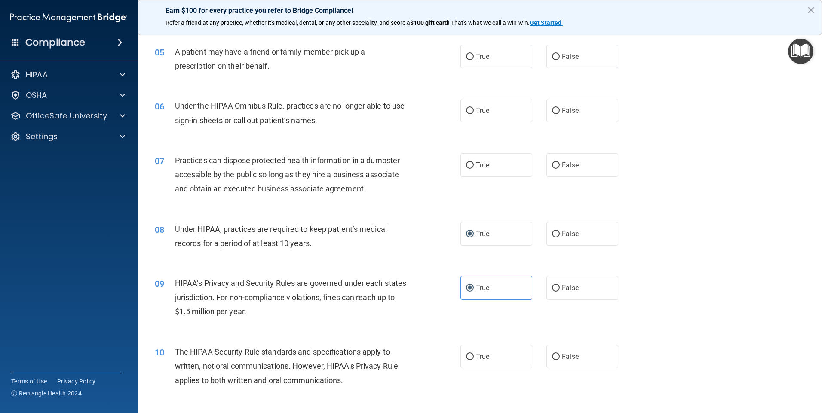
drag, startPoint x: 499, startPoint y: 161, endPoint x: 497, endPoint y: 145, distance: 16.4
click at [429, 160] on label "True" at bounding box center [496, 165] width 72 height 24
click at [429, 162] on input "True" at bounding box center [470, 165] width 8 height 6
radio input "true"
click at [429, 111] on span "True" at bounding box center [482, 111] width 13 height 8
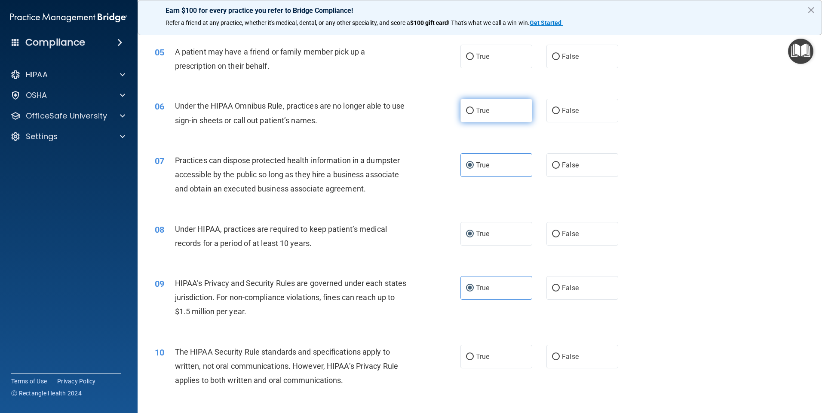
click at [429, 111] on input "True" at bounding box center [470, 111] width 8 height 6
radio input "true"
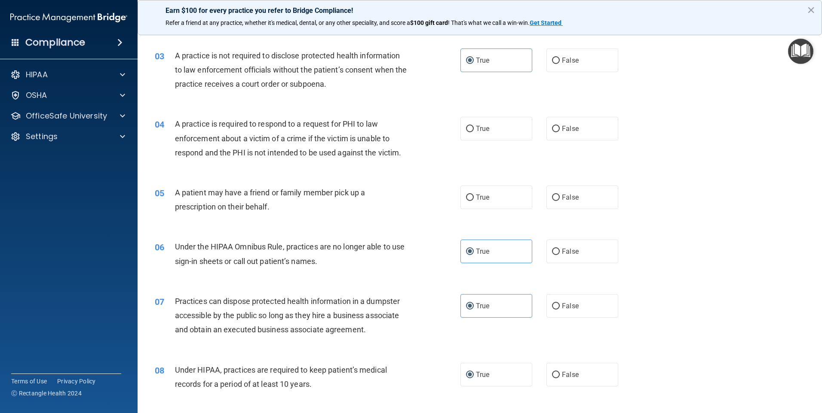
scroll to position [126, 0]
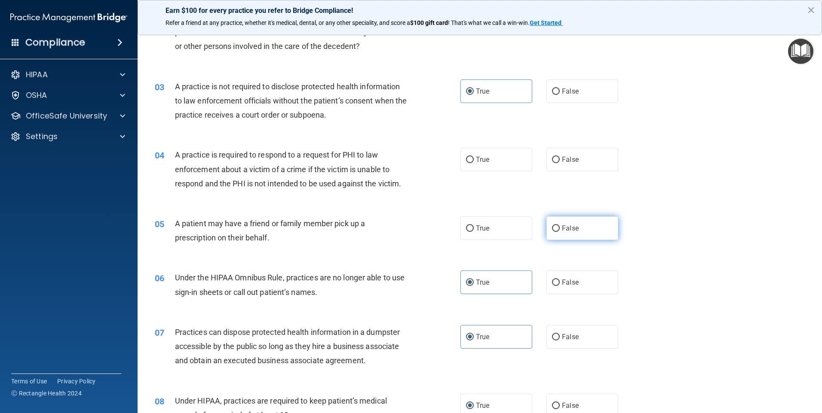
click at [429, 237] on label "False" at bounding box center [582, 229] width 72 height 24
click at [429, 232] on input "False" at bounding box center [556, 229] width 8 height 6
radio input "true"
click at [429, 160] on span "False" at bounding box center [570, 160] width 17 height 8
click at [429, 160] on input "False" at bounding box center [556, 160] width 8 height 6
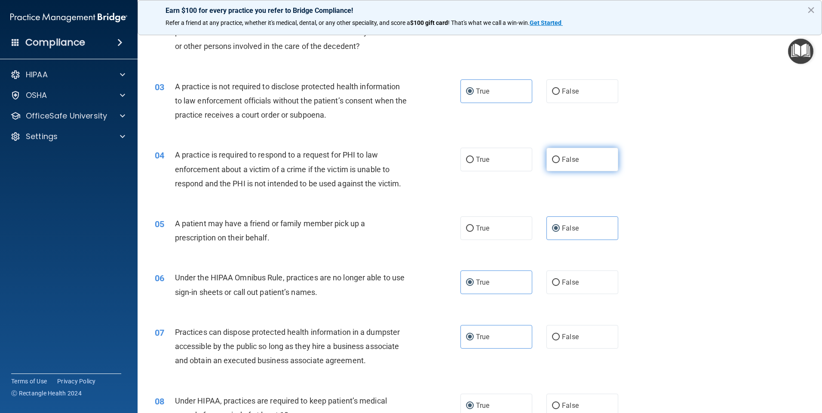
radio input "true"
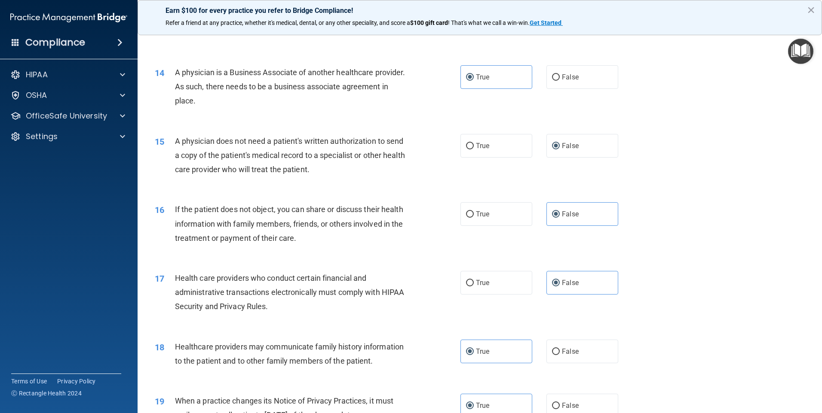
scroll to position [816, 0]
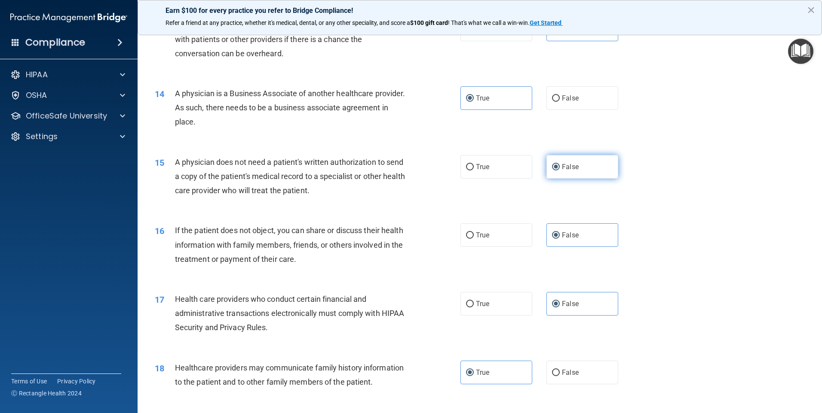
click at [429, 173] on label "False" at bounding box center [582, 167] width 72 height 24
click at [429, 171] on input "False" at bounding box center [556, 167] width 8 height 6
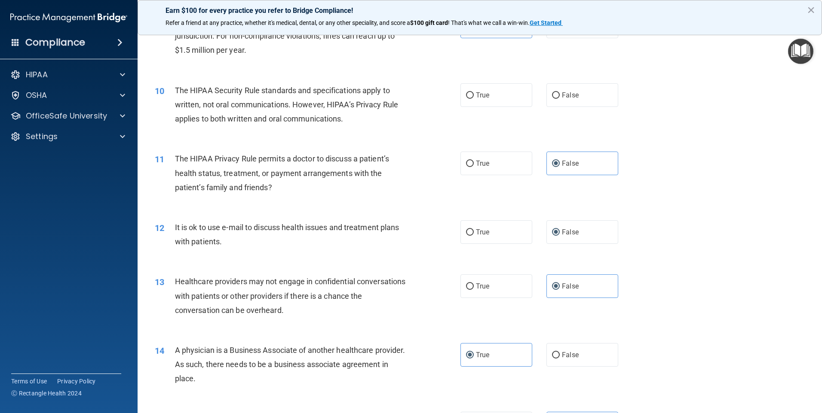
scroll to position [556, 0]
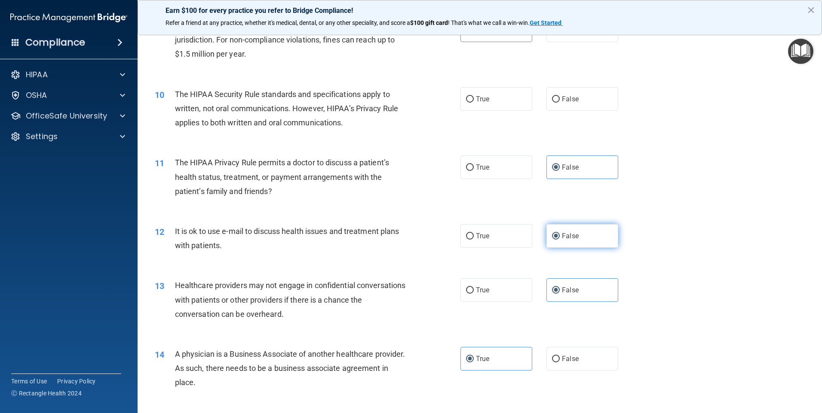
click at [429, 241] on label "False" at bounding box center [582, 236] width 72 height 24
click at [429, 240] on input "False" at bounding box center [556, 236] width 8 height 6
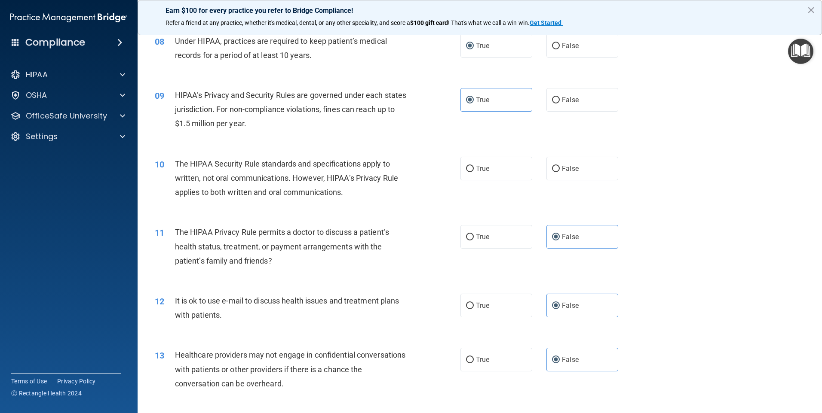
scroll to position [427, 0]
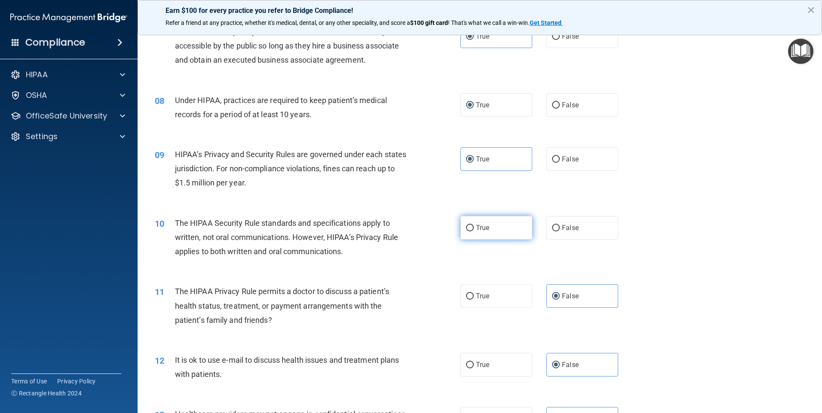
click at [429, 232] on label "True" at bounding box center [496, 228] width 72 height 24
click at [429, 232] on input "True" at bounding box center [470, 228] width 8 height 6
radio input "true"
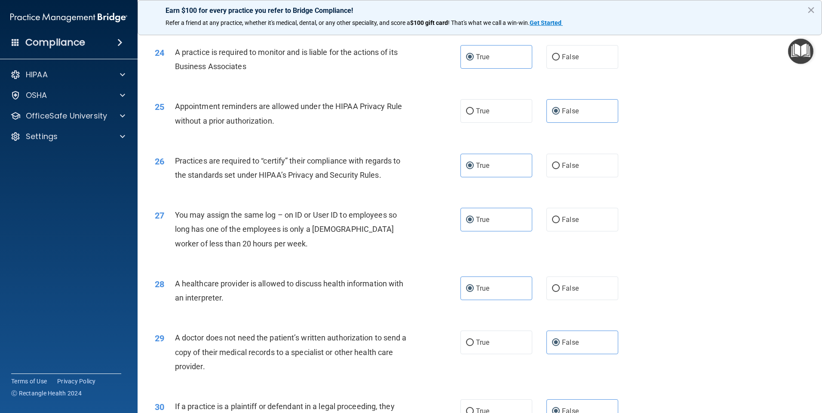
scroll to position [1587, 0]
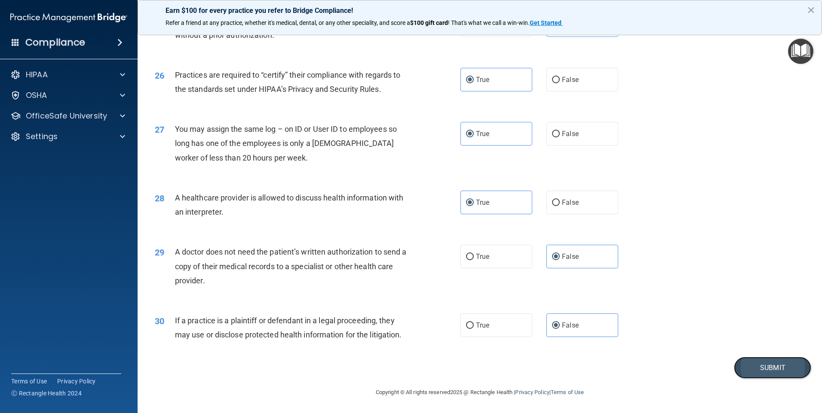
click at [429, 272] on button "Submit" at bounding box center [772, 368] width 77 height 22
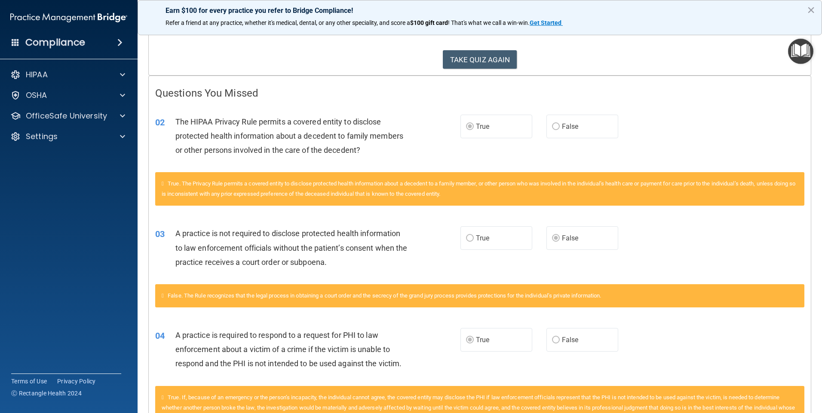
scroll to position [41, 0]
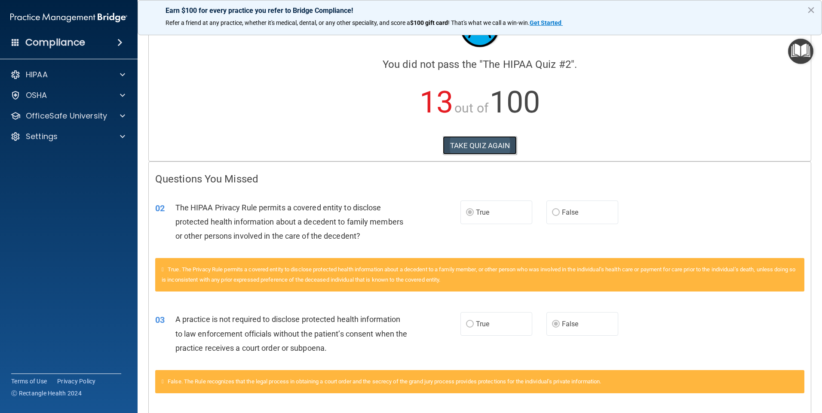
click at [429, 141] on button "TAKE QUIZ AGAIN" at bounding box center [480, 145] width 74 height 19
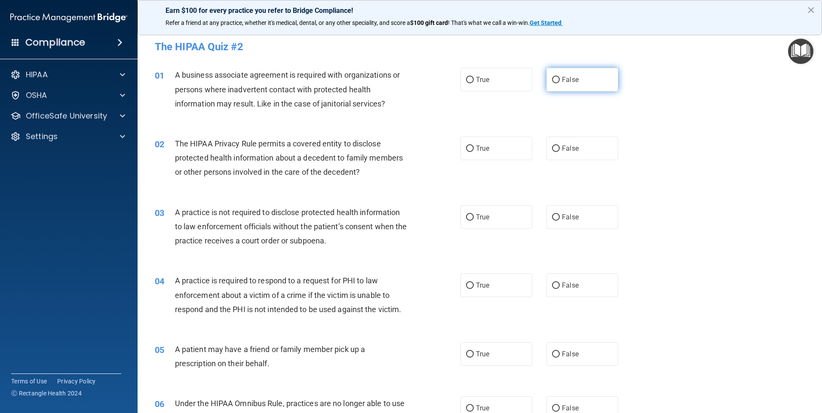
click at [429, 87] on label "False" at bounding box center [582, 80] width 72 height 24
click at [429, 83] on input "False" at bounding box center [556, 80] width 8 height 6
radio input "true"
click at [429, 152] on span "True" at bounding box center [482, 148] width 13 height 8
click at [429, 152] on input "True" at bounding box center [470, 149] width 8 height 6
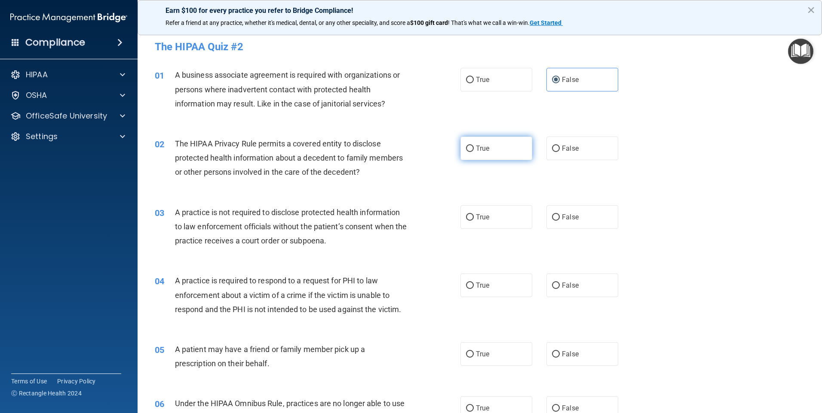
radio input "true"
click at [429, 222] on label "False" at bounding box center [582, 217] width 72 height 24
click at [429, 221] on input "False" at bounding box center [556, 217] width 8 height 6
radio input "true"
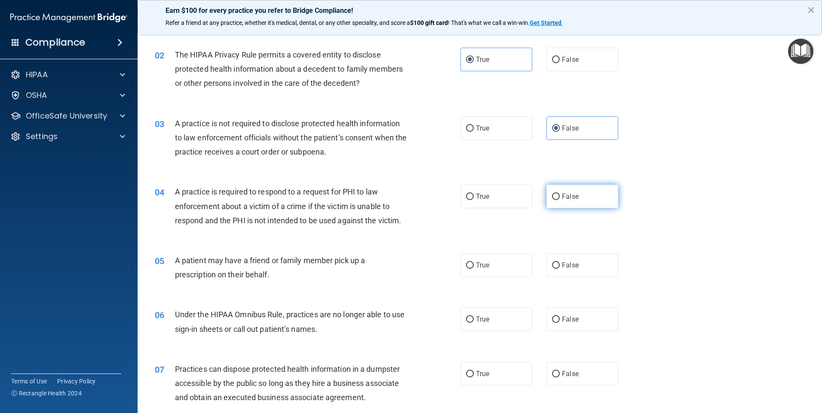
scroll to position [129, 0]
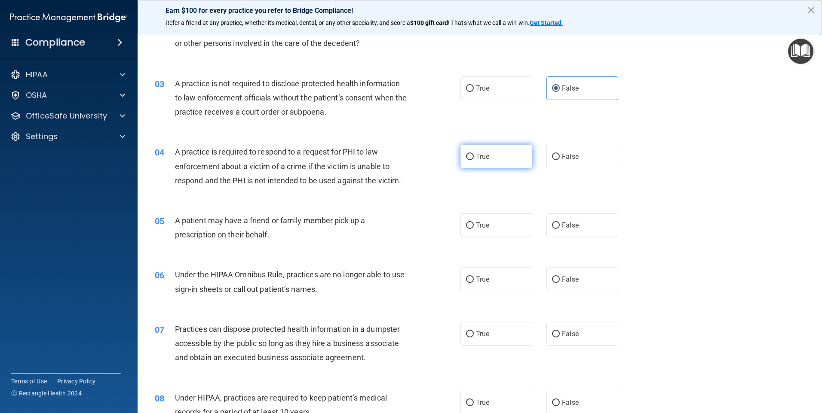
click at [429, 160] on label "True" at bounding box center [496, 157] width 72 height 24
click at [429, 160] on input "True" at bounding box center [470, 157] width 8 height 6
radio input "true"
click at [429, 232] on label "True" at bounding box center [496, 226] width 72 height 24
click at [429, 229] on input "True" at bounding box center [470, 226] width 8 height 6
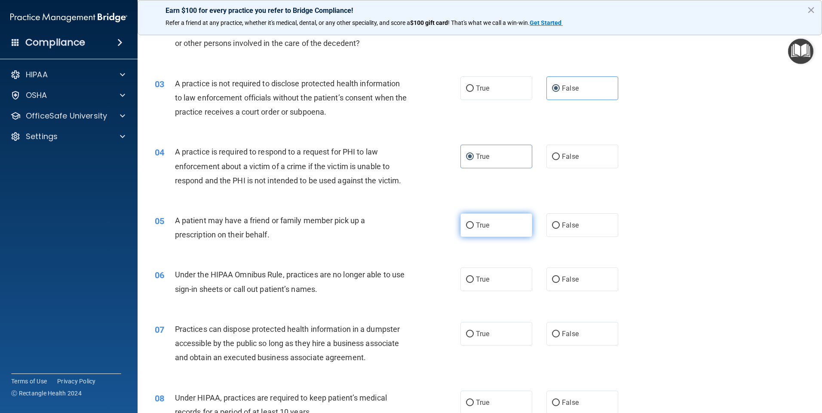
radio input "true"
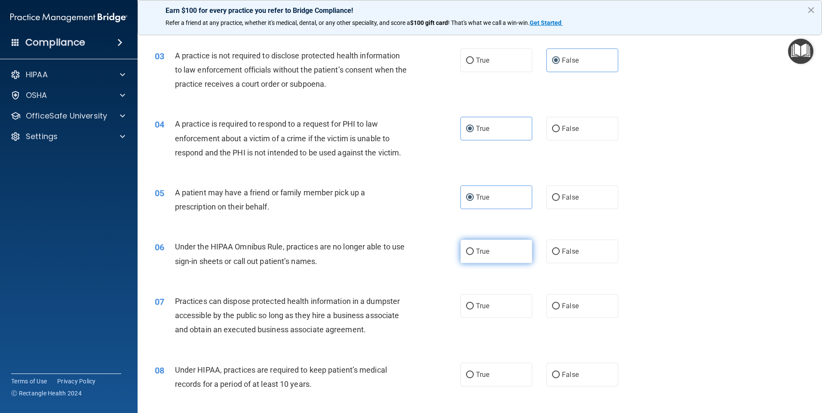
scroll to position [172, 0]
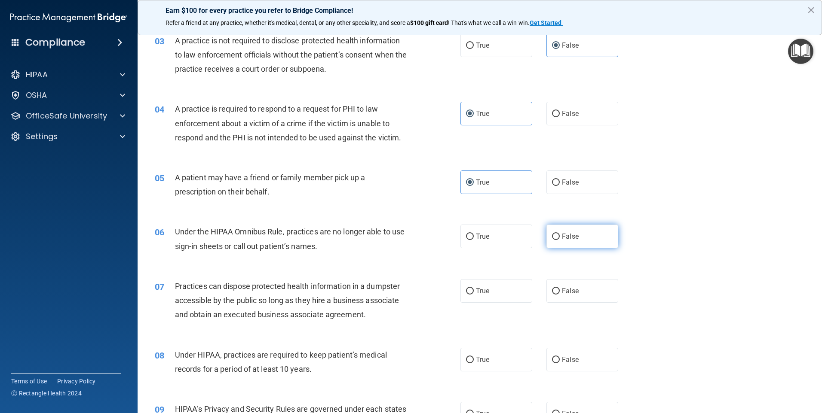
click at [429, 240] on label "False" at bounding box center [582, 237] width 72 height 24
click at [429, 240] on input "False" at bounding box center [556, 237] width 8 height 6
radio input "true"
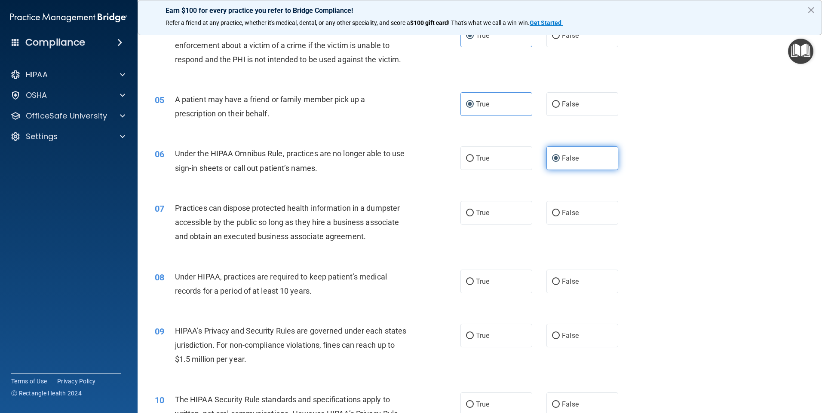
scroll to position [258, 0]
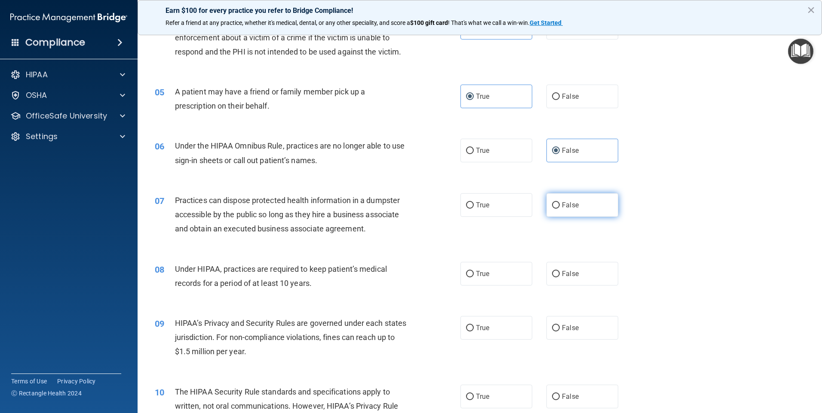
click at [429, 211] on label "False" at bounding box center [582, 205] width 72 height 24
click at [429, 209] on input "False" at bounding box center [556, 205] width 8 height 6
radio input "true"
click at [429, 272] on label "False" at bounding box center [582, 274] width 72 height 24
click at [429, 272] on input "False" at bounding box center [556, 274] width 8 height 6
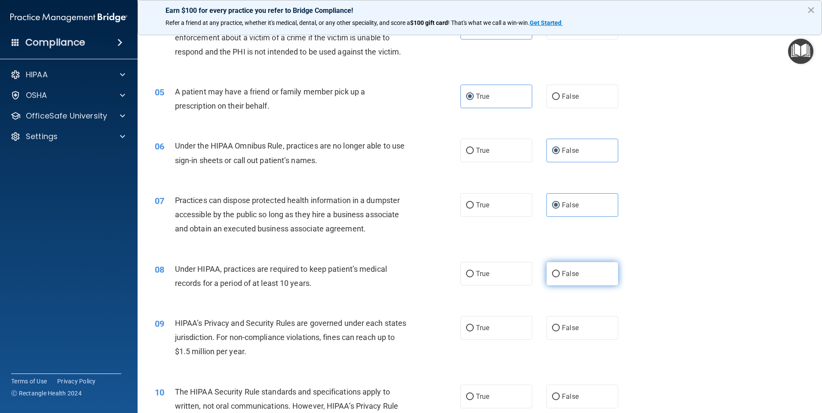
radio input "true"
click at [429, 272] on label "False" at bounding box center [582, 328] width 72 height 24
click at [429, 272] on input "False" at bounding box center [556, 328] width 8 height 6
radio input "true"
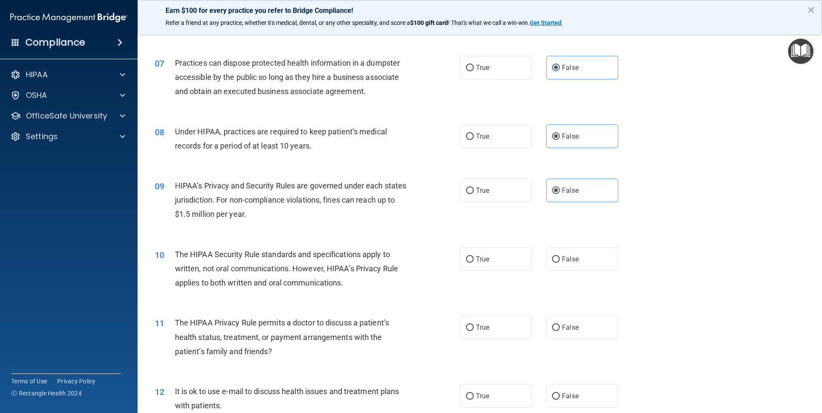
scroll to position [430, 0]
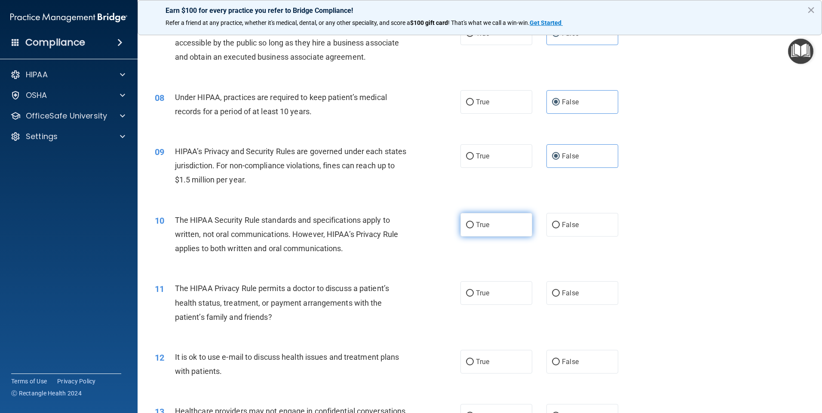
click at [429, 229] on label "True" at bounding box center [496, 225] width 72 height 24
click at [429, 229] on input "True" at bounding box center [470, 225] width 8 height 6
radio input "true"
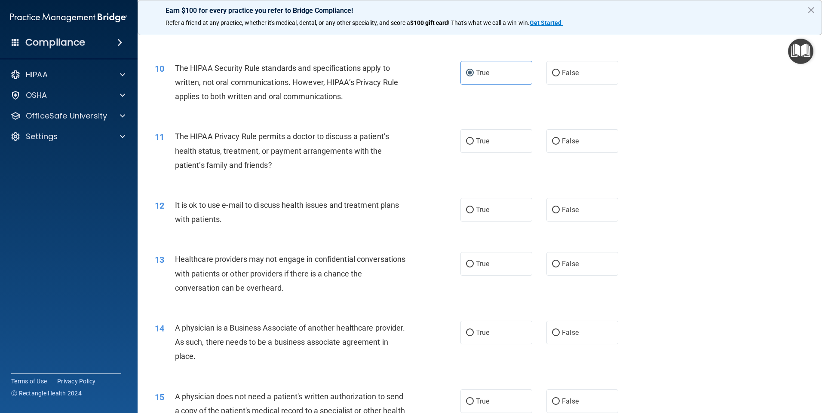
scroll to position [602, 0]
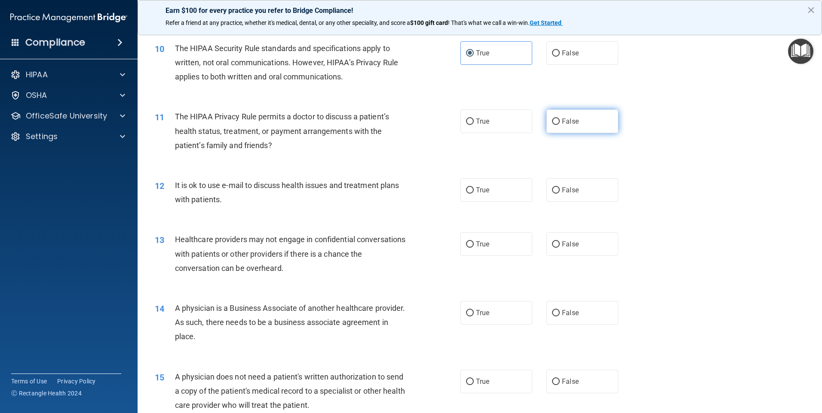
click at [429, 126] on label "False" at bounding box center [582, 122] width 72 height 24
click at [429, 125] on input "False" at bounding box center [556, 122] width 8 height 6
radio input "true"
click at [429, 187] on label "True" at bounding box center [496, 190] width 72 height 24
click at [429, 187] on input "True" at bounding box center [470, 190] width 8 height 6
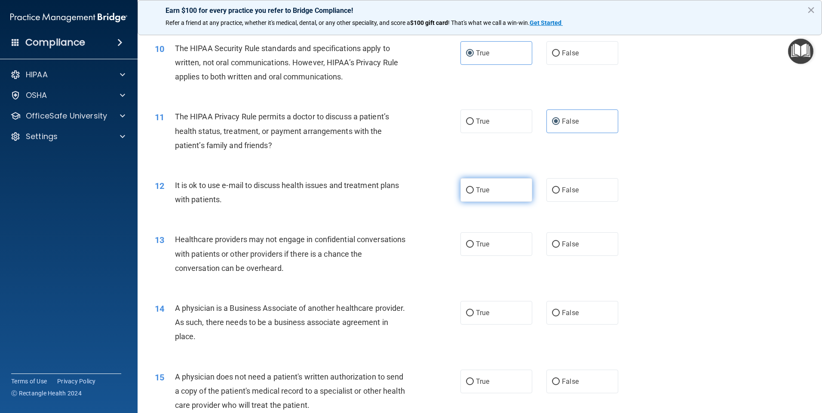
radio input "true"
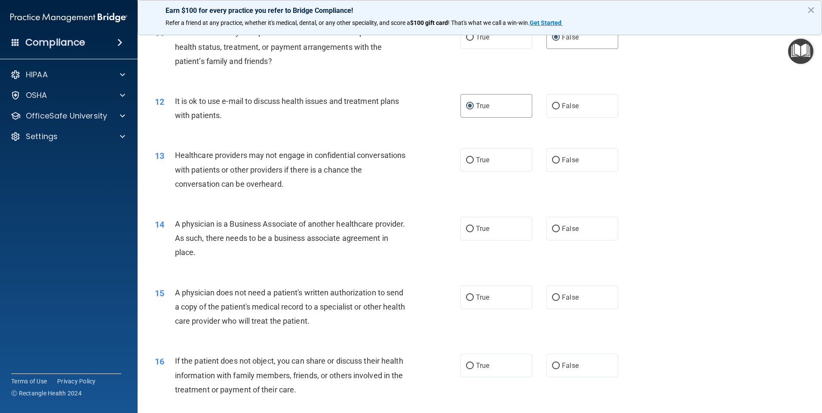
scroll to position [688, 0]
click at [429, 236] on label "False" at bounding box center [582, 227] width 72 height 24
click at [429, 231] on input "False" at bounding box center [556, 227] width 8 height 6
radio input "true"
click at [429, 272] on label "True" at bounding box center [496, 296] width 72 height 24
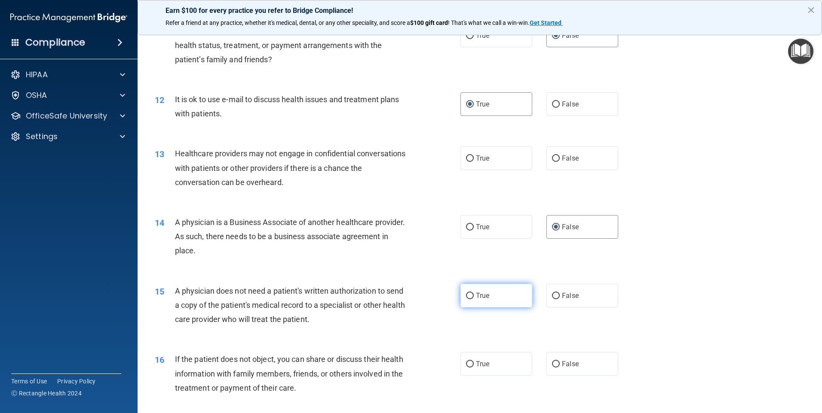
click at [429, 272] on input "True" at bounding box center [470, 296] width 8 height 6
radio input "true"
click at [429, 272] on label "True" at bounding box center [496, 364] width 72 height 24
click at [429, 272] on input "True" at bounding box center [470, 364] width 8 height 6
radio input "true"
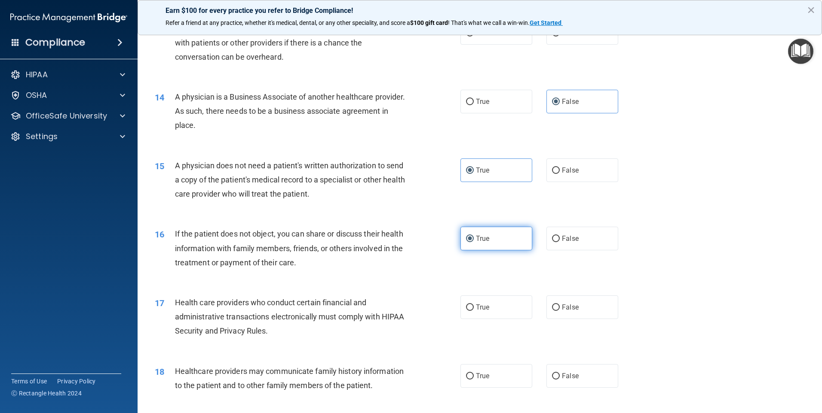
scroll to position [816, 0]
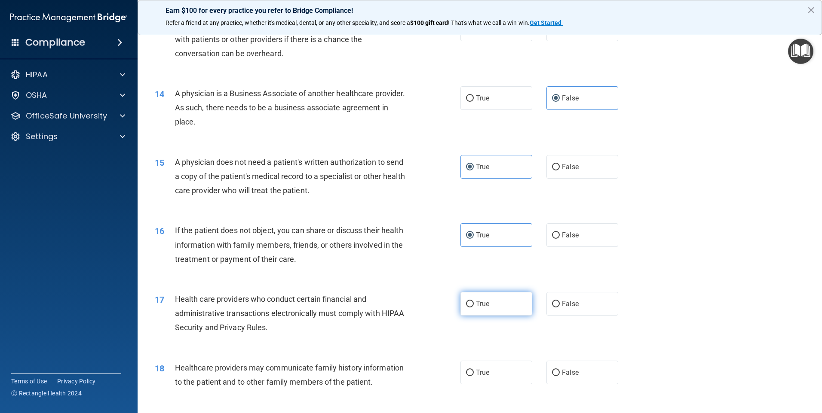
click at [429, 272] on label "True" at bounding box center [496, 304] width 72 height 24
click at [429, 272] on input "True" at bounding box center [470, 304] width 8 height 6
radio input "true"
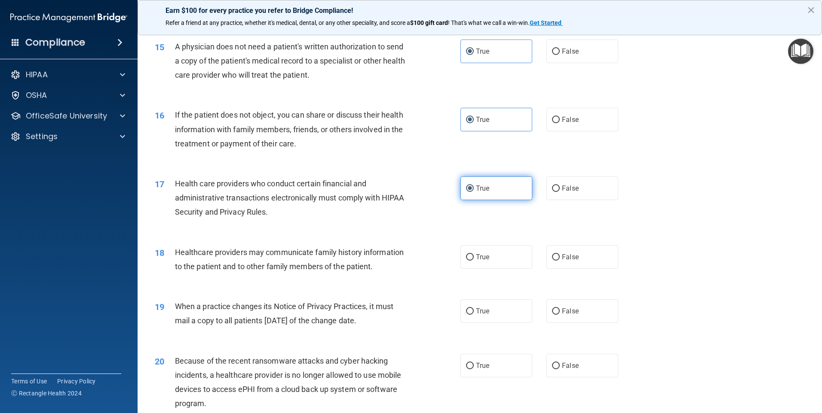
scroll to position [945, 0]
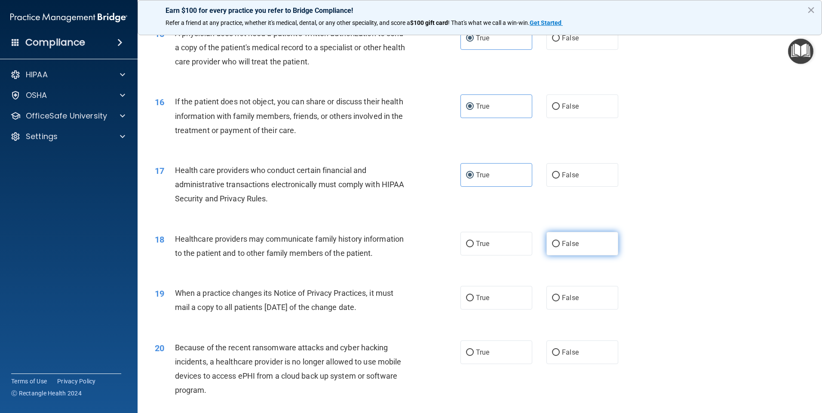
click at [429, 240] on span "False" at bounding box center [570, 244] width 17 height 8
click at [429, 241] on input "False" at bounding box center [556, 244] width 8 height 6
radio input "true"
click at [429, 272] on span "False" at bounding box center [570, 298] width 17 height 8
click at [429, 272] on input "False" at bounding box center [556, 298] width 8 height 6
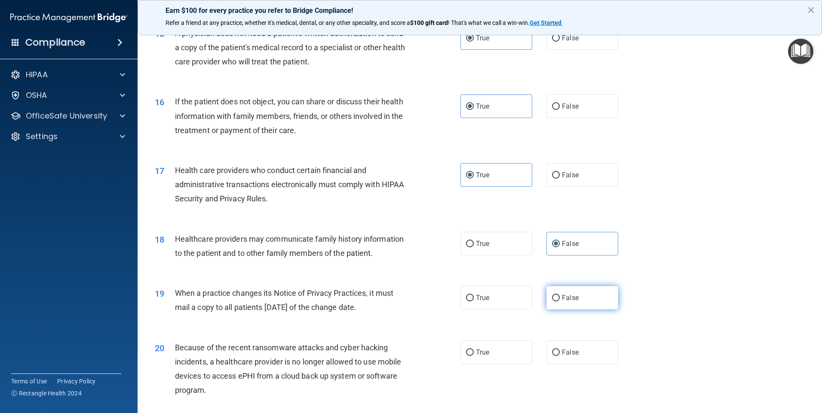
radio input "true"
click at [429, 272] on label "False" at bounding box center [582, 353] width 72 height 24
click at [429, 272] on input "False" at bounding box center [556, 353] width 8 height 6
radio input "true"
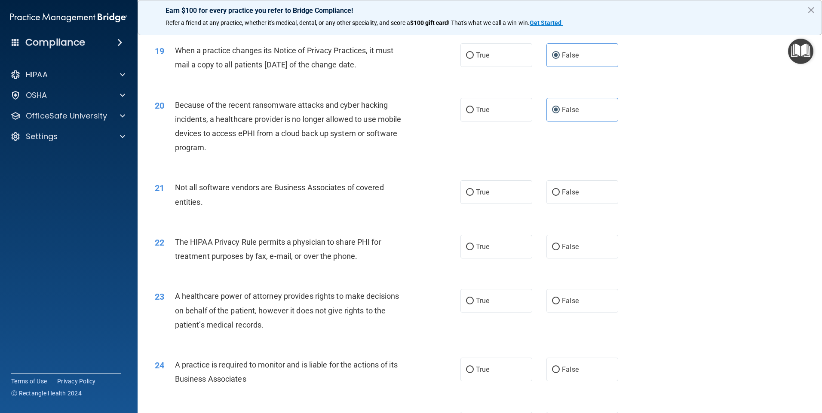
scroll to position [1203, 0]
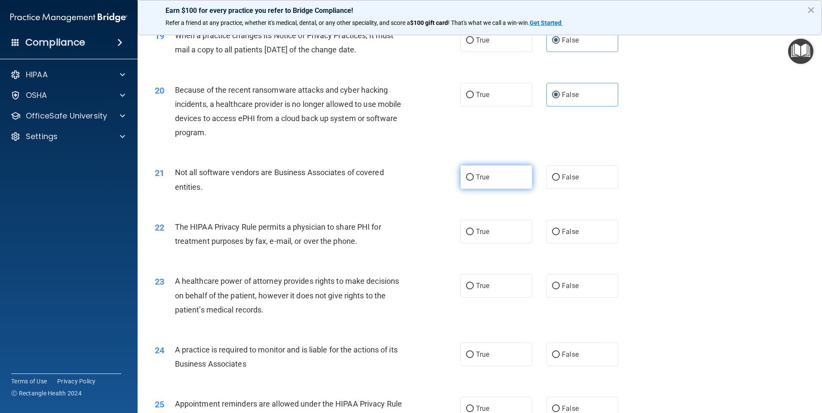
click at [429, 188] on label "True" at bounding box center [496, 177] width 72 height 24
click at [429, 181] on input "True" at bounding box center [470, 177] width 8 height 6
radio input "true"
click at [429, 240] on label "True" at bounding box center [496, 232] width 72 height 24
click at [429, 235] on input "True" at bounding box center [470, 232] width 8 height 6
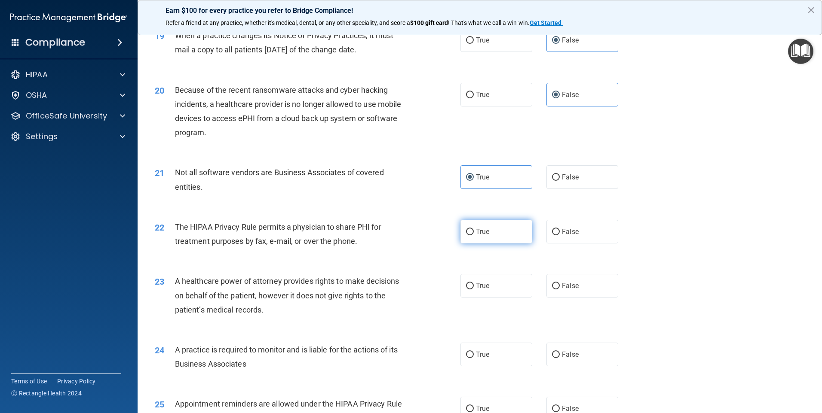
radio input "true"
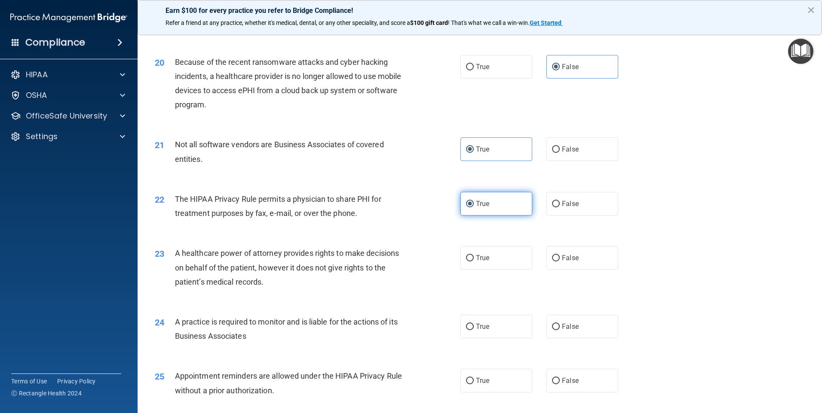
scroll to position [1246, 0]
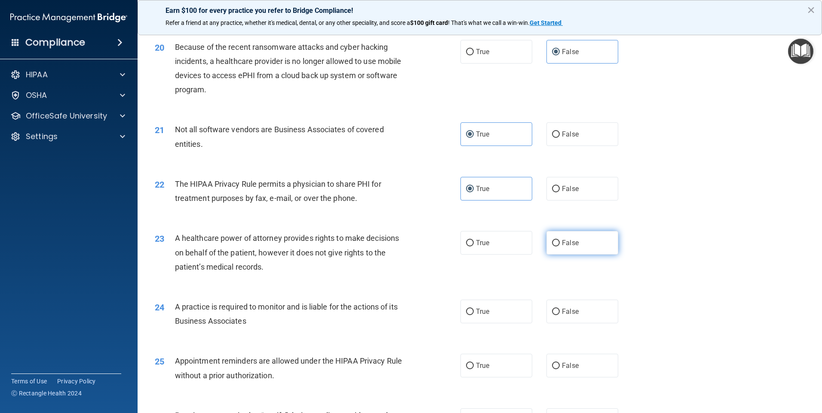
click at [429, 244] on span "False" at bounding box center [570, 243] width 17 height 8
click at [429, 244] on input "False" at bounding box center [556, 243] width 8 height 6
radio input "true"
click at [429, 272] on span "False" at bounding box center [570, 312] width 17 height 8
click at [429, 272] on input "False" at bounding box center [556, 312] width 8 height 6
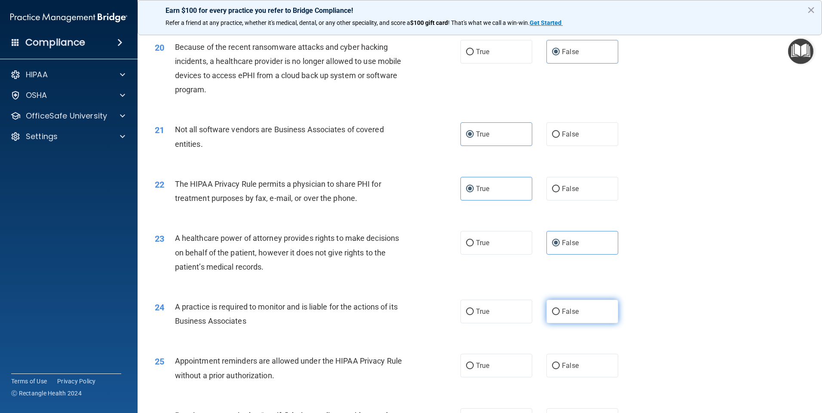
radio input "true"
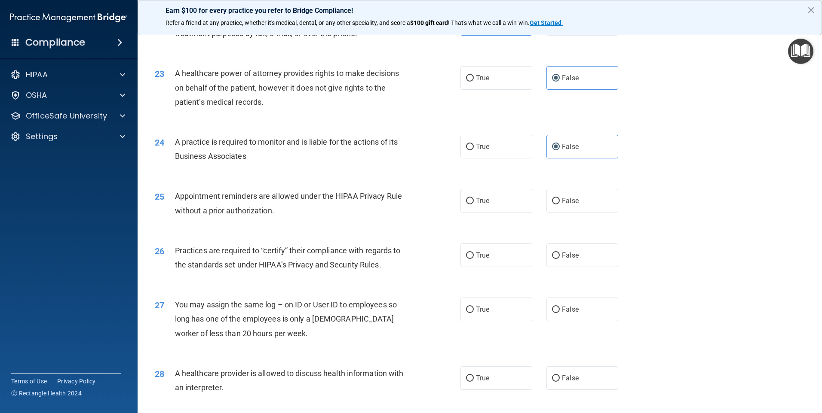
scroll to position [1418, 0]
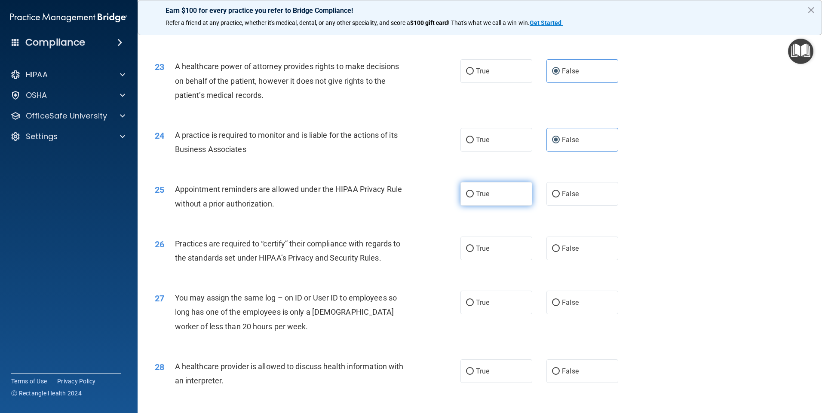
click at [429, 196] on span "True" at bounding box center [482, 194] width 13 height 8
click at [429, 196] on input "True" at bounding box center [470, 194] width 8 height 6
radio input "true"
click at [429, 246] on span "False" at bounding box center [570, 249] width 17 height 8
click at [429, 246] on input "False" at bounding box center [556, 249] width 8 height 6
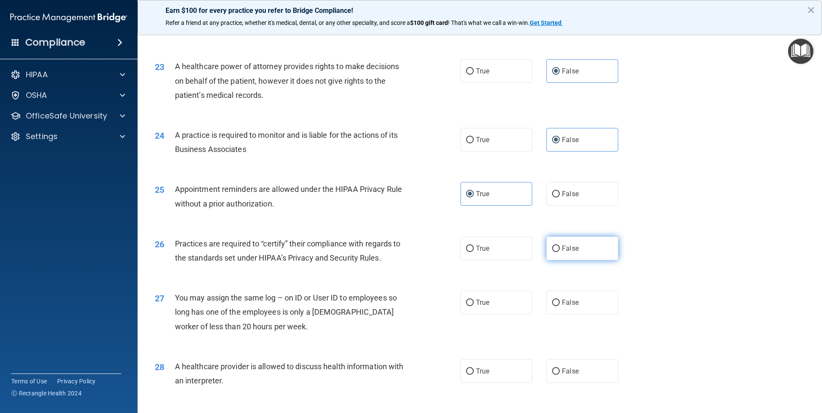
radio input "true"
click at [429, 272] on label "False" at bounding box center [582, 303] width 72 height 24
click at [429, 272] on input "False" at bounding box center [556, 303] width 8 height 6
radio input "true"
click at [429, 272] on label "False" at bounding box center [582, 303] width 72 height 24
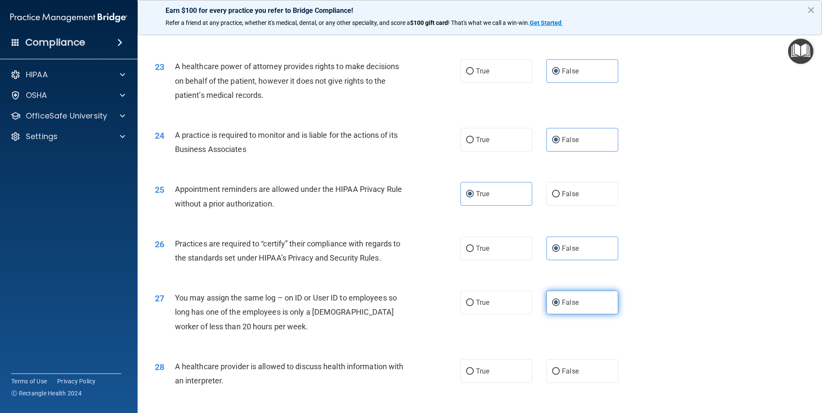
click at [429, 272] on input "False" at bounding box center [556, 303] width 8 height 6
click at [429, 272] on label "False" at bounding box center [582, 303] width 72 height 24
click at [429, 272] on input "False" at bounding box center [556, 303] width 8 height 6
click at [429, 272] on label "False" at bounding box center [582, 372] width 72 height 24
click at [429, 272] on input "False" at bounding box center [556, 372] width 8 height 6
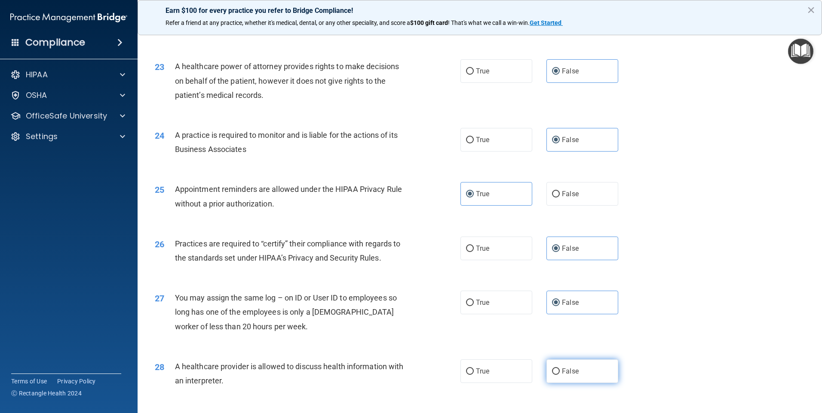
radio input "true"
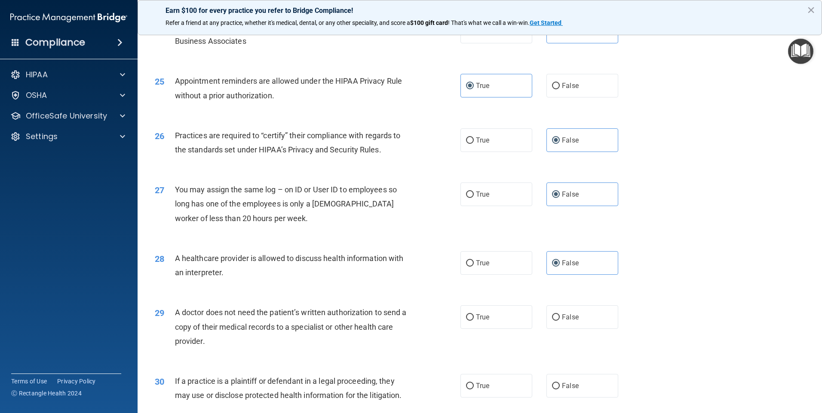
scroll to position [1547, 0]
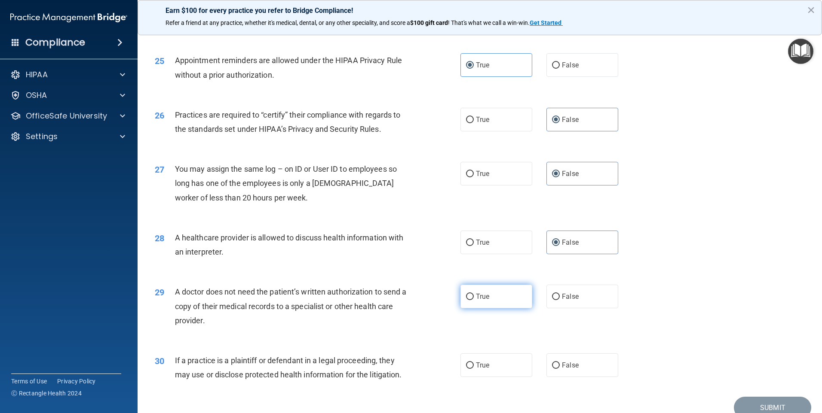
click at [429, 272] on label "True" at bounding box center [496, 297] width 72 height 24
click at [429, 272] on input "True" at bounding box center [470, 297] width 8 height 6
radio input "true"
click at [429, 272] on label "True" at bounding box center [496, 366] width 72 height 24
click at [429, 272] on input "True" at bounding box center [470, 366] width 8 height 6
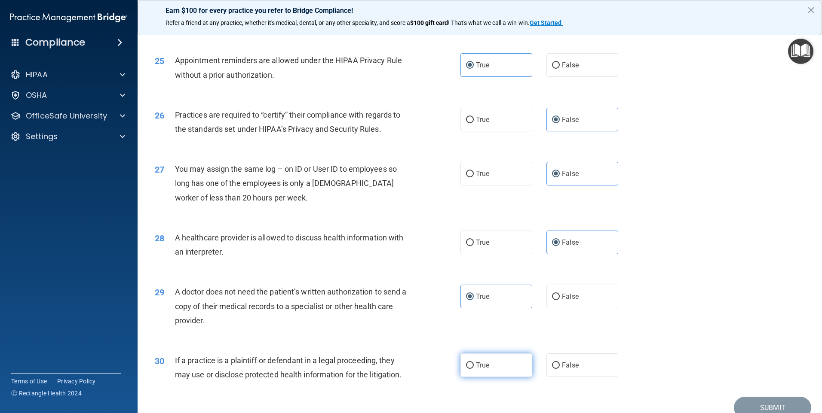
radio input "true"
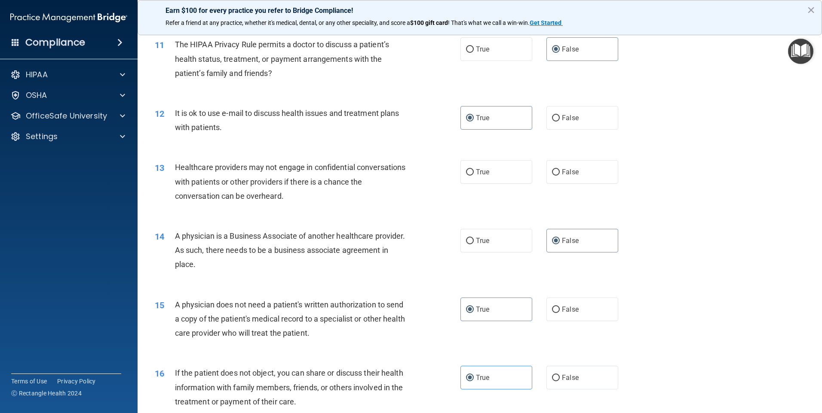
scroll to position [685, 0]
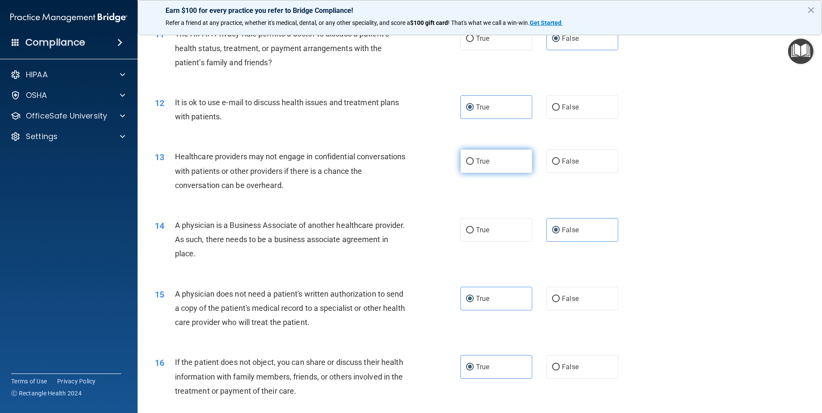
click at [429, 167] on label "True" at bounding box center [496, 162] width 72 height 24
click at [429, 165] on input "True" at bounding box center [470, 162] width 8 height 6
radio input "true"
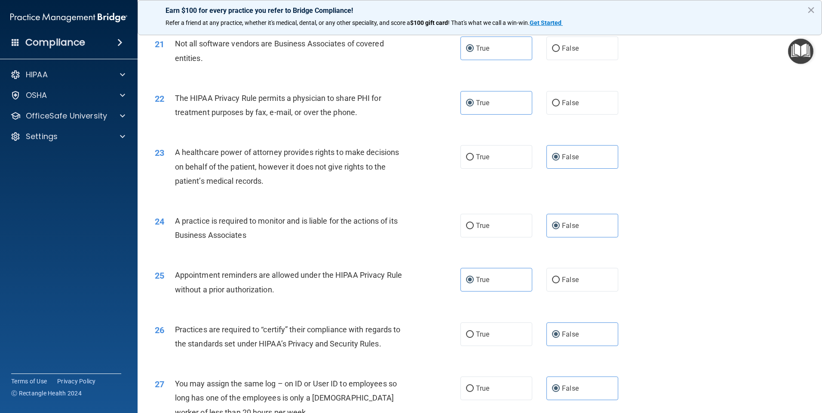
scroll to position [1587, 0]
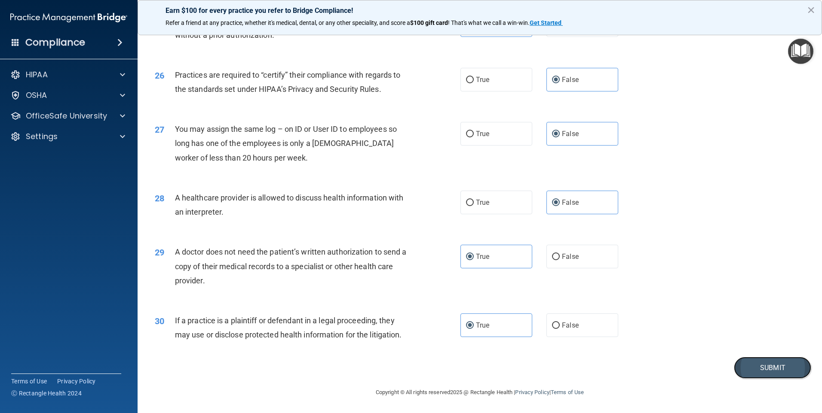
click at [429, 272] on button "Submit" at bounding box center [772, 368] width 77 height 22
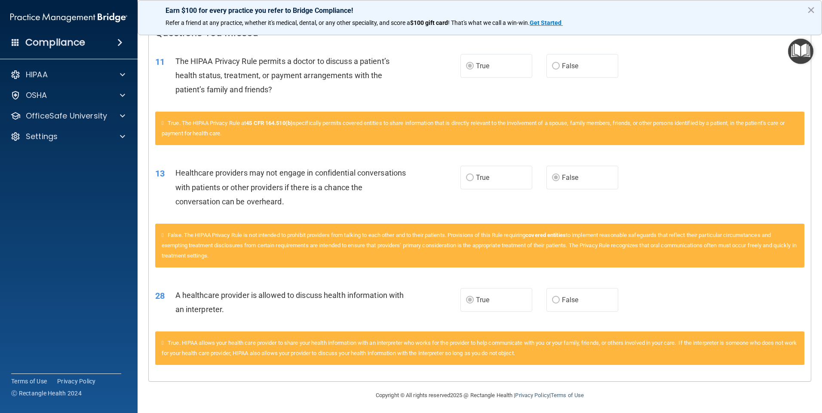
scroll to position [190, 0]
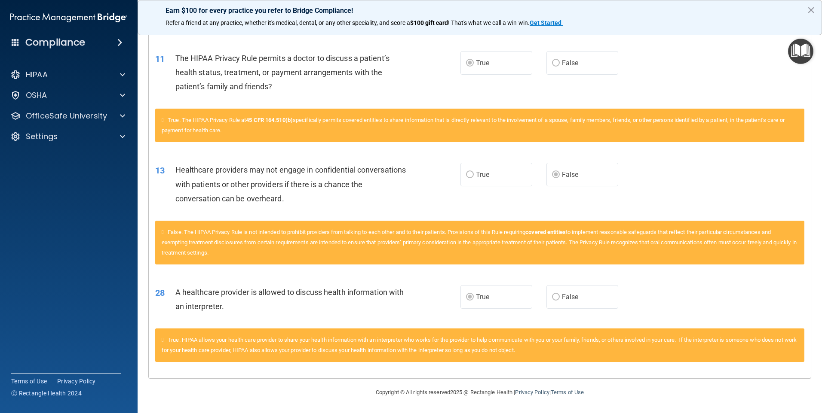
click at [429, 272] on span "False" at bounding box center [570, 297] width 17 height 8
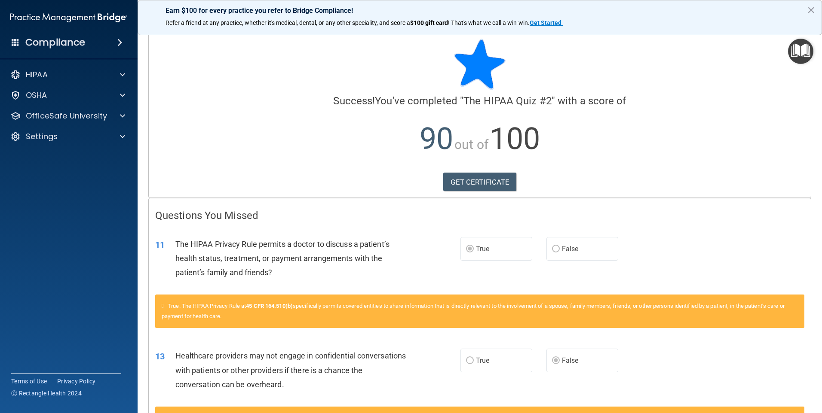
scroll to position [0, 0]
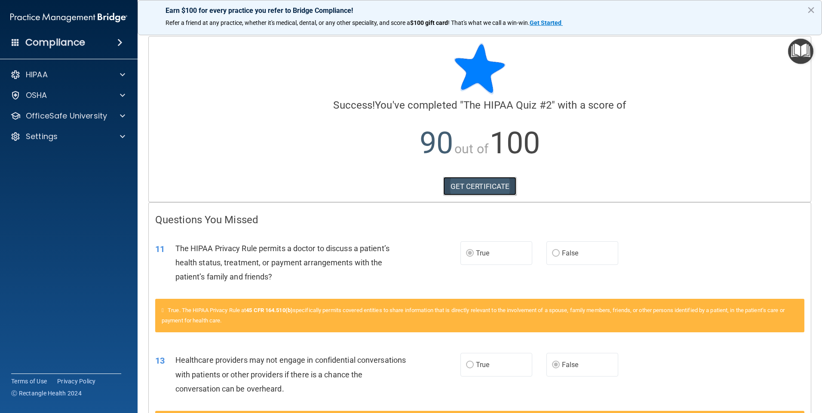
click at [429, 191] on link "GET CERTIFICATE" at bounding box center [479, 186] width 73 height 19
click at [53, 101] on div "OSHA" at bounding box center [69, 95] width 138 height 17
click at [63, 77] on div "HIPAA" at bounding box center [57, 75] width 107 height 10
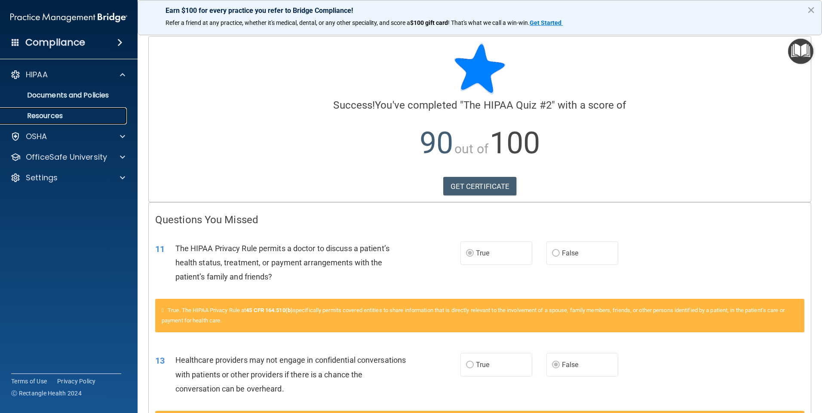
click at [101, 107] on link "Resources" at bounding box center [58, 115] width 135 height 17
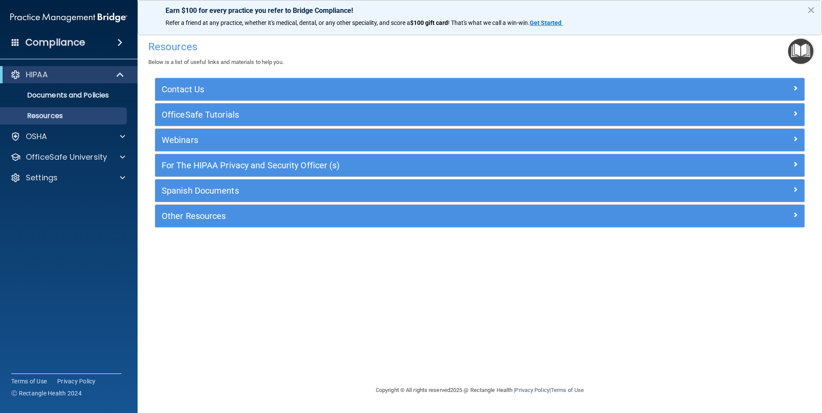
click at [96, 80] on div "HIPAA" at bounding box center [69, 74] width 138 height 17
click at [100, 143] on div "OSHA" at bounding box center [69, 136] width 138 height 17
click at [124, 138] on span at bounding box center [122, 136] width 5 height 10
click at [112, 73] on div at bounding box center [120, 75] width 21 height 10
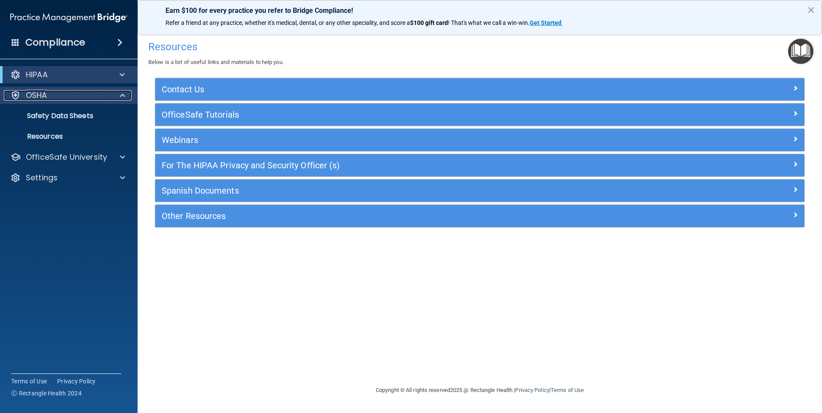
click at [119, 93] on div at bounding box center [120, 95] width 21 height 10
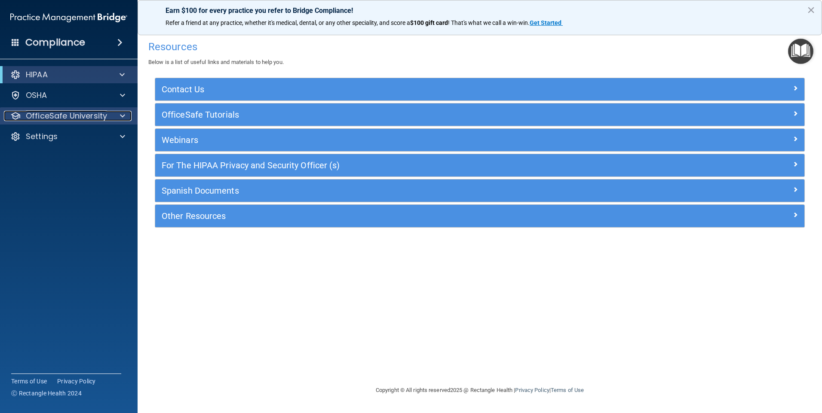
click at [114, 118] on div at bounding box center [120, 116] width 21 height 10
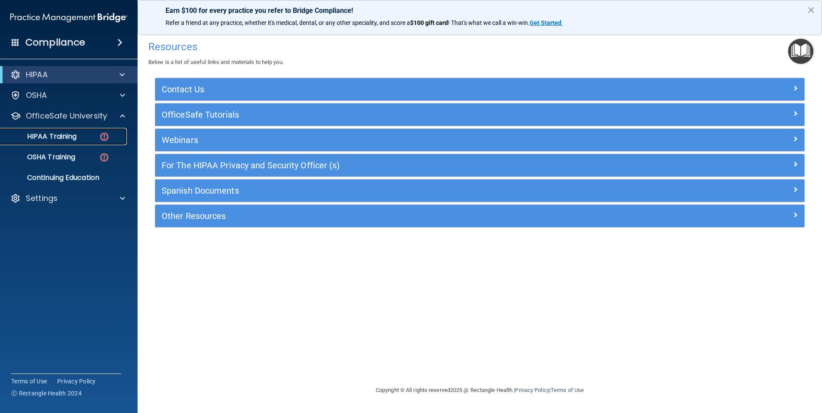
click at [86, 138] on div "HIPAA Training" at bounding box center [64, 136] width 117 height 9
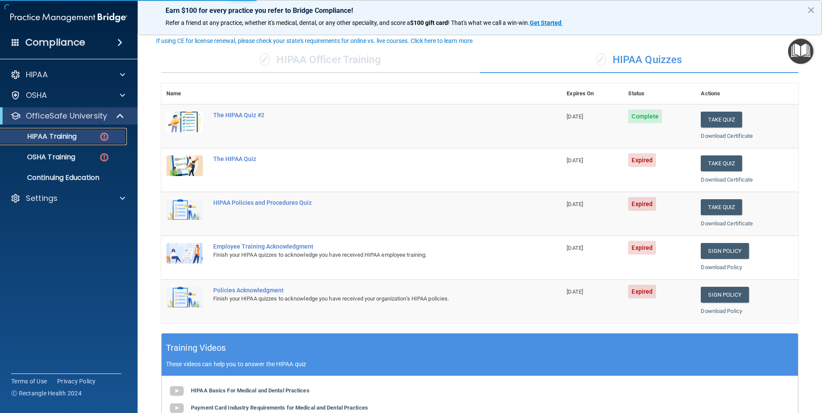
scroll to position [86, 0]
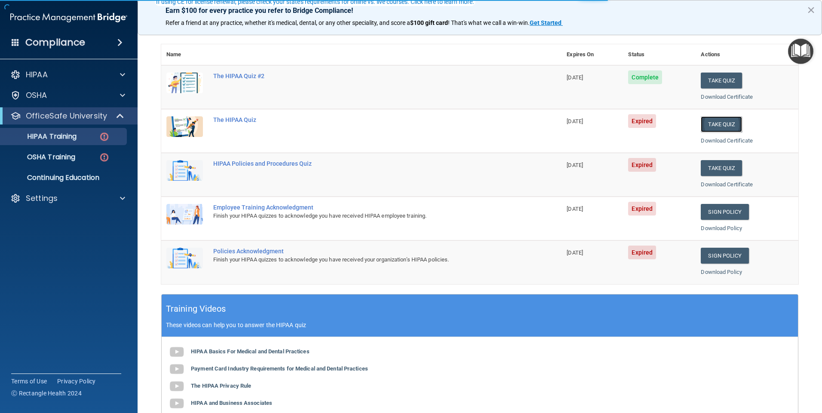
click at [429, 128] on button "Take Quiz" at bounding box center [720, 124] width 41 height 16
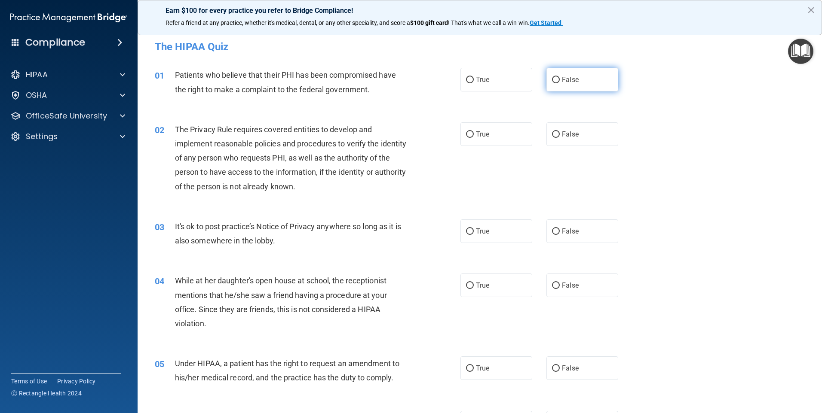
click at [429, 76] on span "False" at bounding box center [570, 80] width 17 height 8
click at [429, 77] on input "False" at bounding box center [556, 80] width 8 height 6
radio input "true"
click at [429, 137] on span "False" at bounding box center [570, 134] width 17 height 8
click at [429, 137] on input "False" at bounding box center [556, 134] width 8 height 6
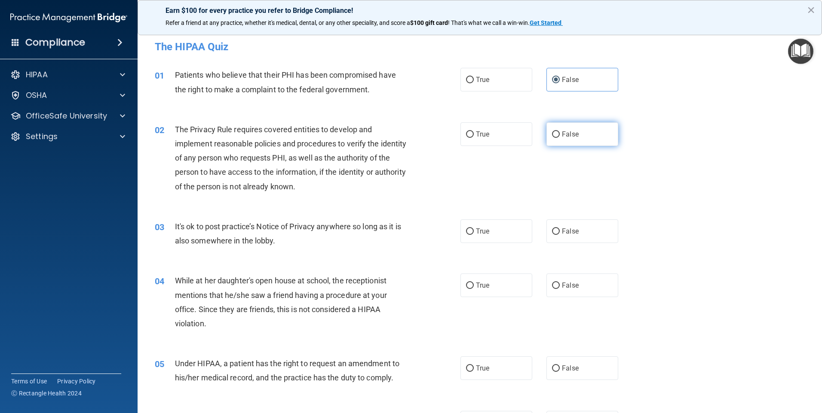
radio input "true"
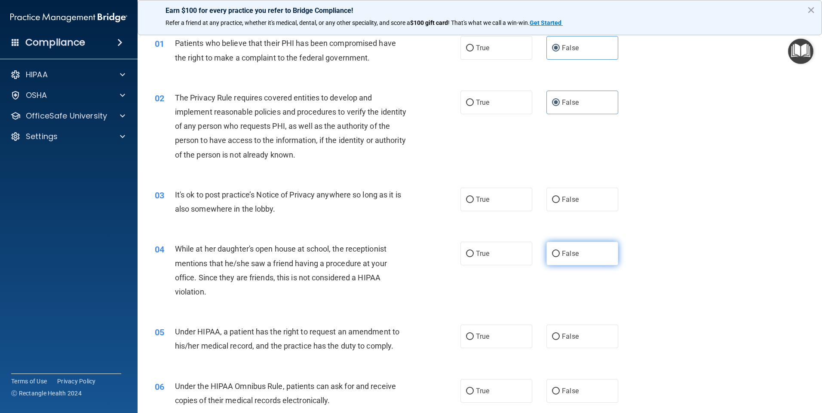
scroll to position [86, 0]
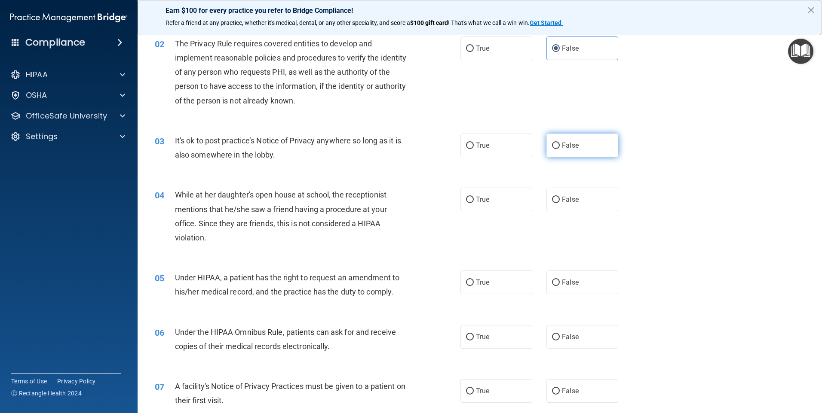
click at [429, 138] on label "False" at bounding box center [582, 146] width 72 height 24
click at [429, 143] on input "False" at bounding box center [556, 146] width 8 height 6
radio input "true"
click at [429, 200] on label "False" at bounding box center [582, 200] width 72 height 24
click at [429, 200] on input "False" at bounding box center [556, 200] width 8 height 6
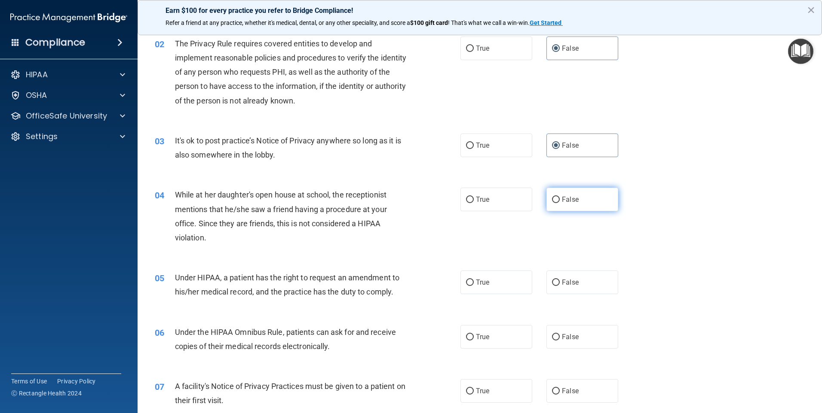
radio input "true"
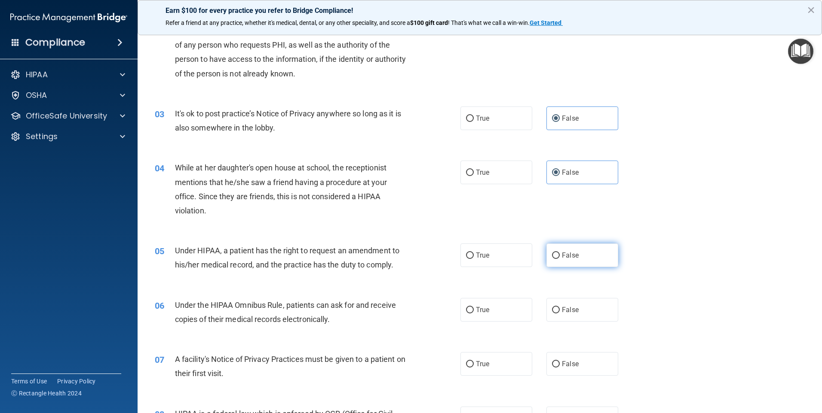
scroll to position [215, 0]
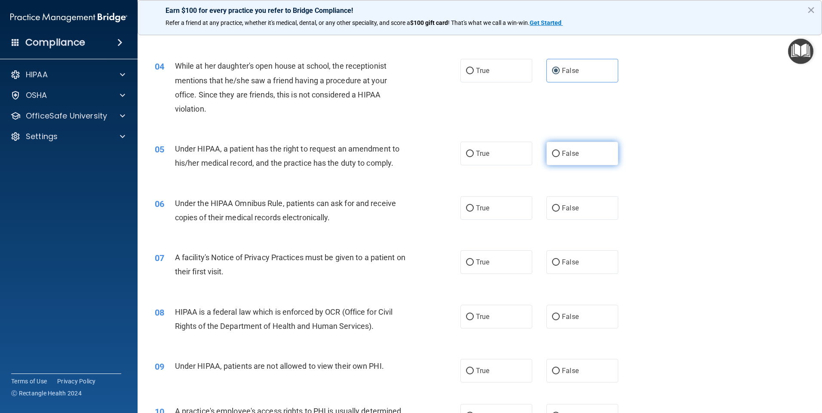
click at [429, 155] on span "False" at bounding box center [570, 154] width 17 height 8
click at [429, 155] on input "False" at bounding box center [556, 154] width 8 height 6
radio input "true"
click at [429, 204] on label "False" at bounding box center [582, 208] width 72 height 24
click at [429, 205] on input "False" at bounding box center [556, 208] width 8 height 6
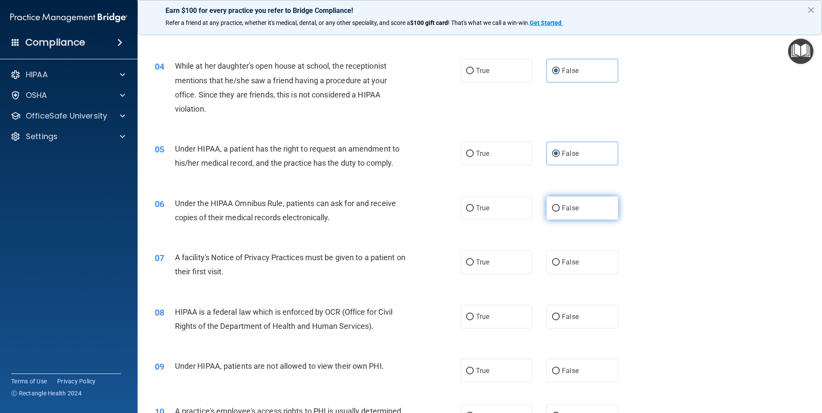
radio input "true"
click at [429, 264] on label "False" at bounding box center [582, 263] width 72 height 24
click at [429, 264] on input "False" at bounding box center [556, 263] width 8 height 6
radio input "true"
click at [429, 272] on span "False" at bounding box center [570, 317] width 17 height 8
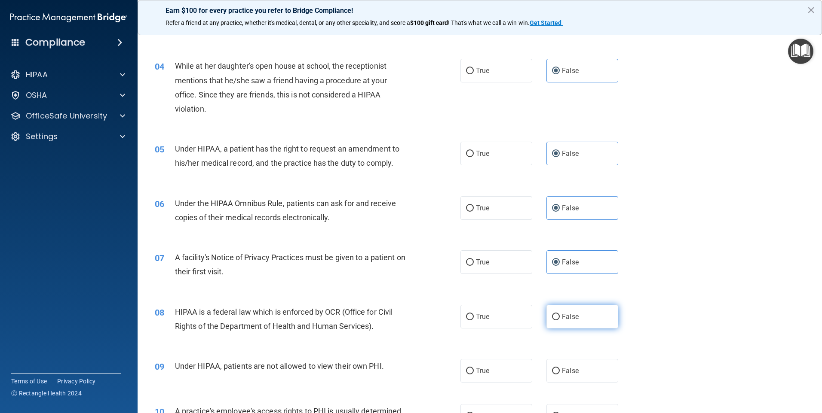
click at [429, 272] on input "False" at bounding box center [556, 317] width 8 height 6
radio input "true"
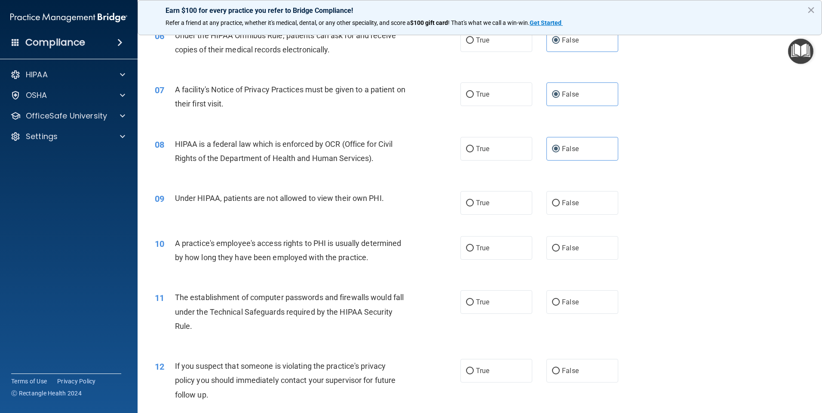
scroll to position [387, 0]
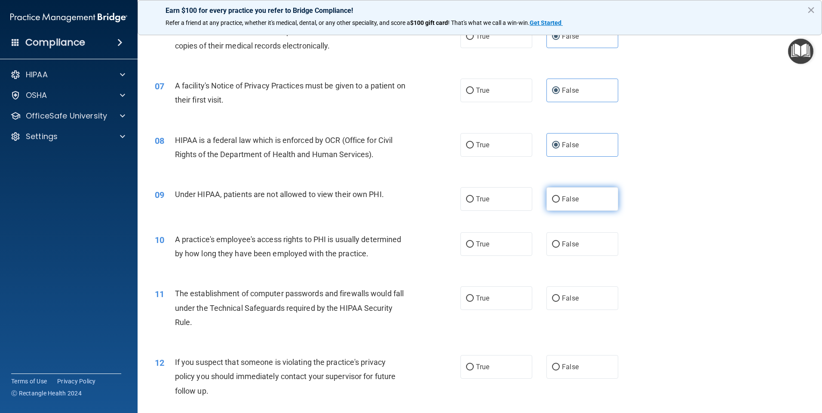
click at [429, 209] on label "False" at bounding box center [582, 199] width 72 height 24
click at [429, 203] on input "False" at bounding box center [556, 199] width 8 height 6
radio input "true"
click at [429, 247] on span "False" at bounding box center [570, 244] width 17 height 8
click at [429, 247] on input "False" at bounding box center [556, 244] width 8 height 6
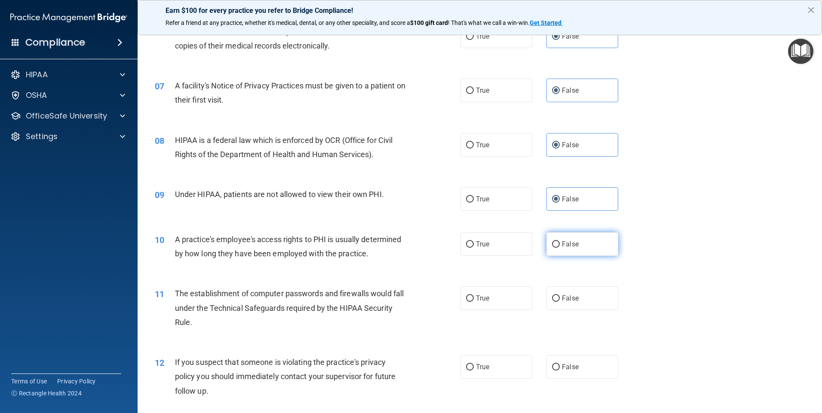
radio input "true"
click at [429, 272] on label "False" at bounding box center [582, 299] width 72 height 24
click at [429, 272] on input "False" at bounding box center [556, 299] width 8 height 6
radio input "true"
click at [429, 272] on label "False" at bounding box center [582, 367] width 72 height 24
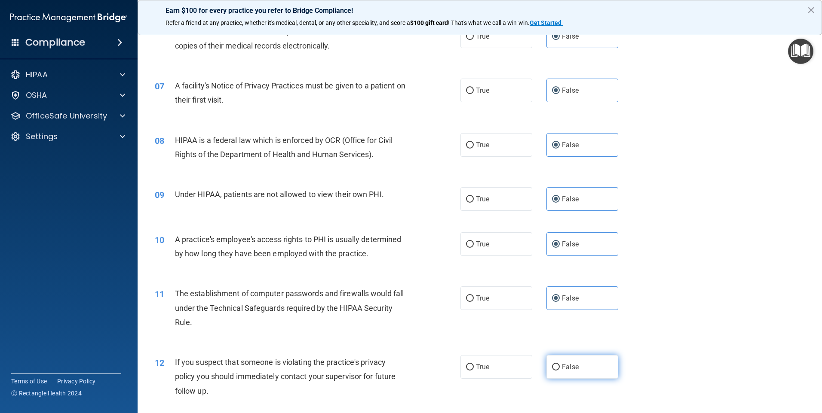
click at [429, 272] on input "False" at bounding box center [556, 367] width 8 height 6
radio input "true"
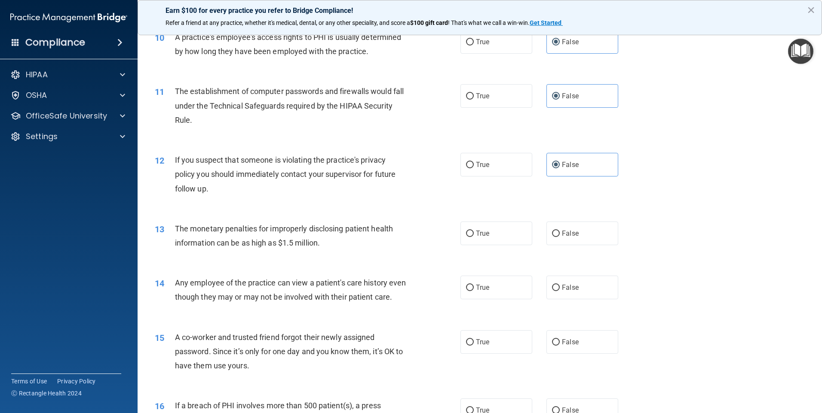
scroll to position [602, 0]
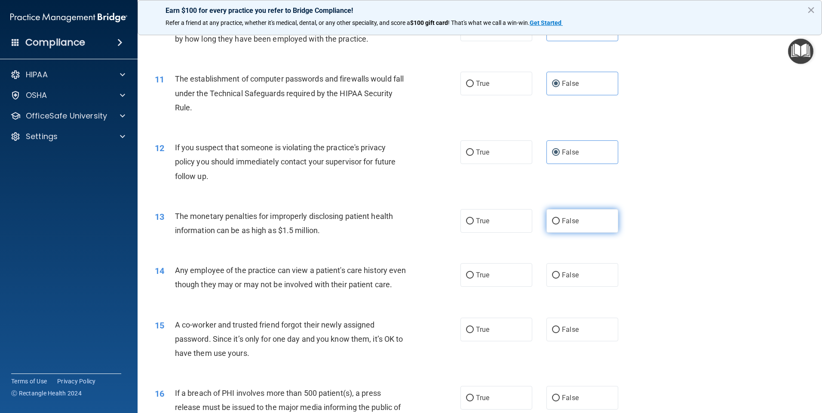
click at [429, 219] on input "False" at bounding box center [556, 221] width 8 height 6
radio input "true"
click at [429, 272] on span "False" at bounding box center [570, 275] width 17 height 8
click at [429, 272] on input "False" at bounding box center [556, 275] width 8 height 6
radio input "true"
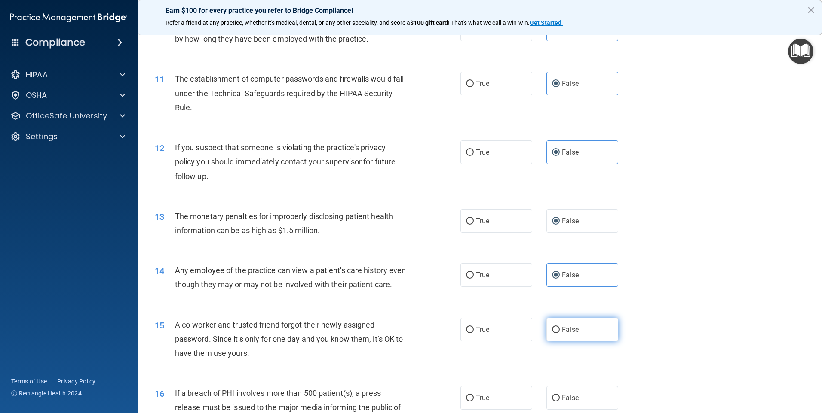
click at [429, 272] on span "False" at bounding box center [570, 330] width 17 height 8
click at [429, 272] on input "False" at bounding box center [556, 330] width 8 height 6
radio input "true"
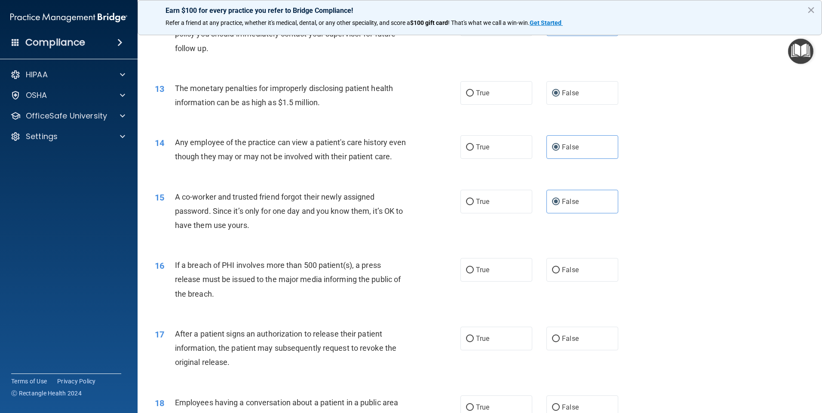
scroll to position [731, 0]
click at [429, 272] on label "False" at bounding box center [582, 269] width 72 height 24
click at [429, 272] on input "False" at bounding box center [556, 269] width 8 height 6
radio input "true"
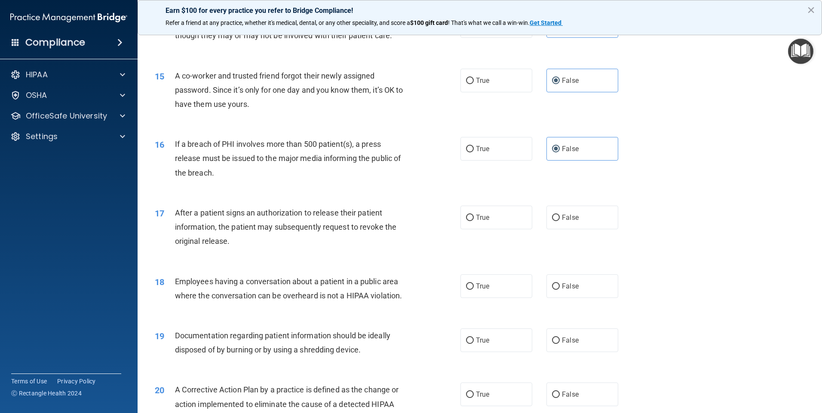
scroll to position [859, 0]
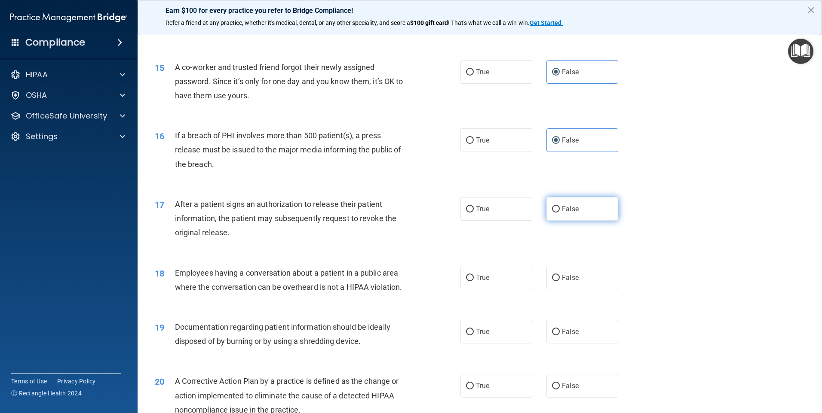
click at [429, 213] on span "False" at bounding box center [570, 209] width 17 height 8
click at [429, 213] on input "False" at bounding box center [556, 209] width 8 height 6
radio input "true"
click at [429, 272] on span "False" at bounding box center [570, 278] width 17 height 8
click at [429, 272] on input "False" at bounding box center [556, 278] width 8 height 6
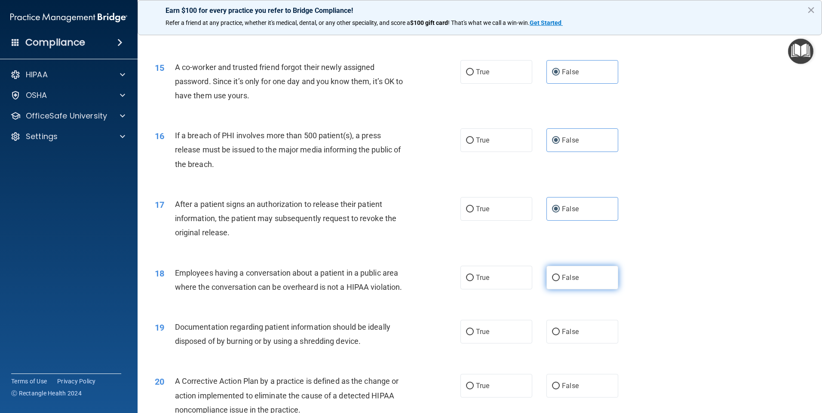
radio input "true"
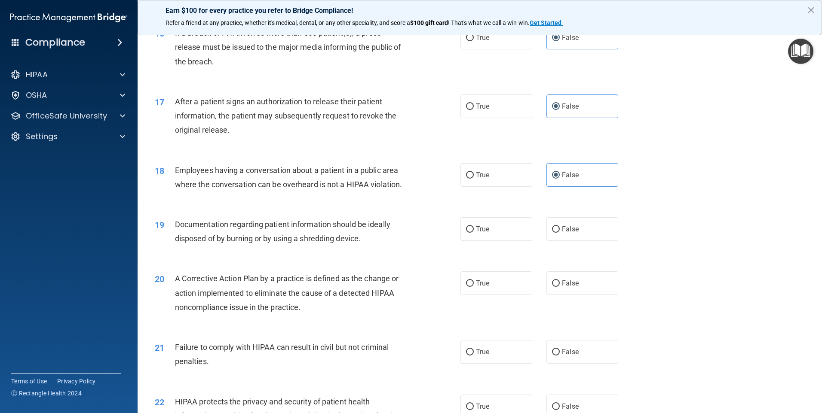
scroll to position [988, 0]
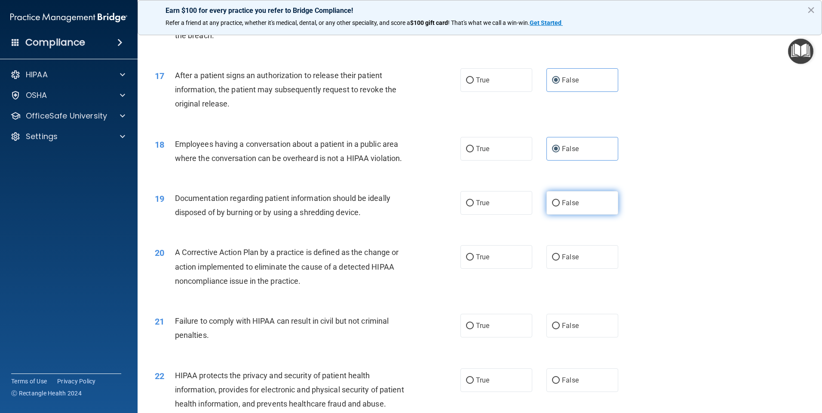
click at [429, 207] on span "False" at bounding box center [570, 203] width 17 height 8
click at [429, 207] on input "False" at bounding box center [556, 203] width 8 height 6
radio input "true"
click at [429, 269] on label "False" at bounding box center [582, 257] width 72 height 24
click at [429, 261] on input "False" at bounding box center [556, 257] width 8 height 6
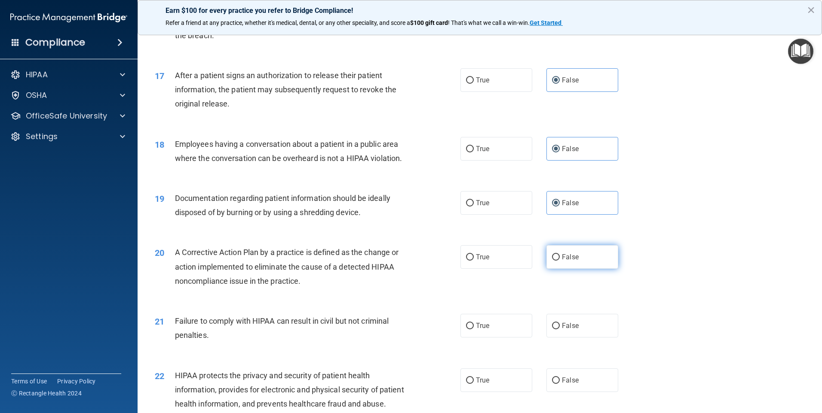
radio input "true"
click at [429, 272] on label "False" at bounding box center [582, 326] width 72 height 24
click at [429, 272] on input "False" at bounding box center [556, 326] width 8 height 6
radio input "true"
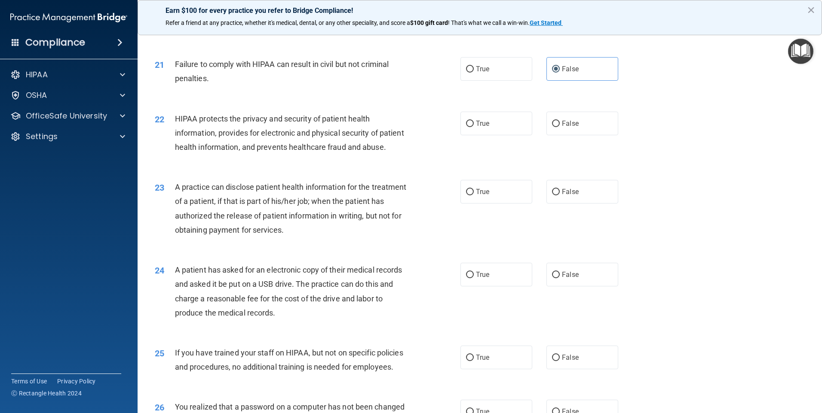
scroll to position [1246, 0]
click at [429, 127] on span "False" at bounding box center [570, 123] width 17 height 8
click at [429, 126] on input "False" at bounding box center [556, 123] width 8 height 6
radio input "true"
drag, startPoint x: 559, startPoint y: 206, endPoint x: 559, endPoint y: 213, distance: 6.9
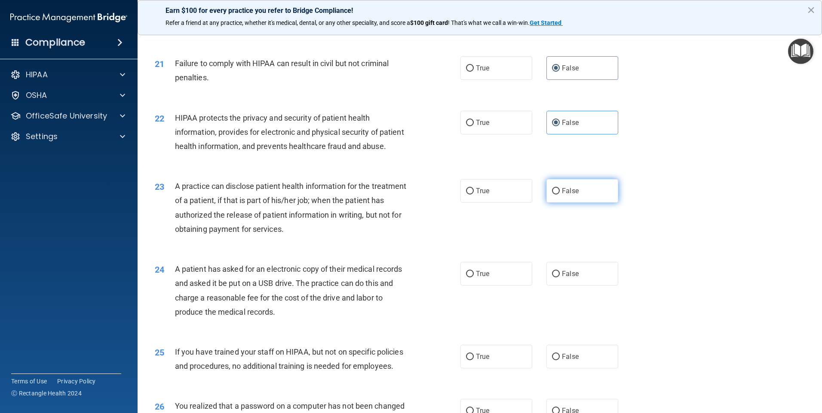
click at [429, 213] on div "23 A practice can disclose patient health information for the treatment of a pa…" at bounding box center [479, 209] width 663 height 83
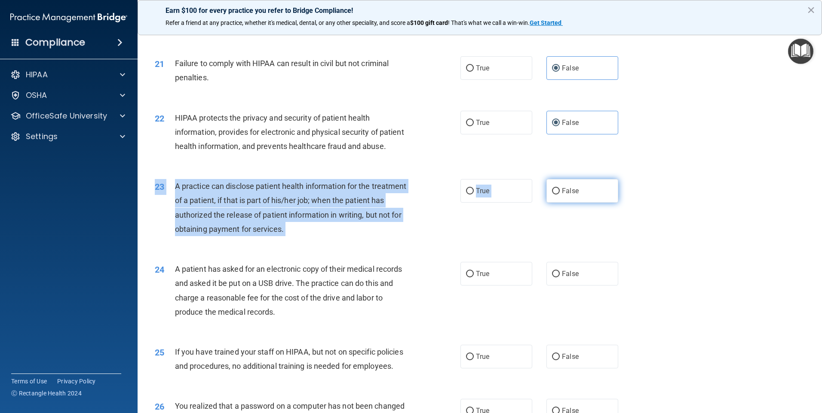
drag, startPoint x: 559, startPoint y: 213, endPoint x: 556, endPoint y: 219, distance: 6.9
click at [429, 203] on label "False" at bounding box center [582, 191] width 72 height 24
click at [429, 195] on input "False" at bounding box center [556, 191] width 8 height 6
radio input "true"
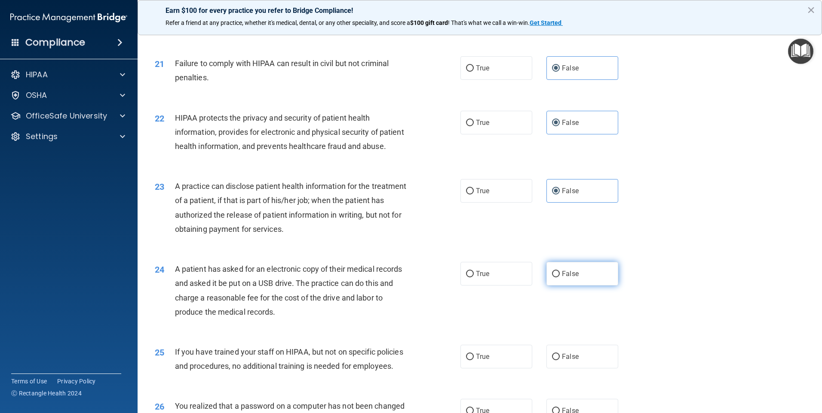
click at [429, 272] on span "False" at bounding box center [570, 274] width 17 height 8
click at [429, 272] on input "False" at bounding box center [556, 274] width 8 height 6
radio input "true"
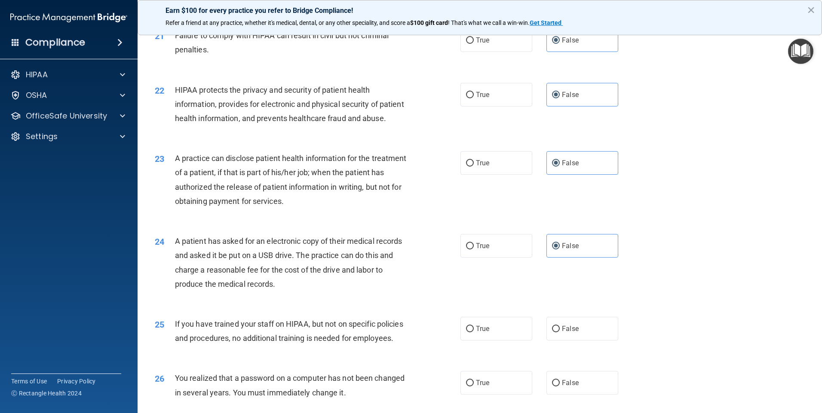
scroll to position [1289, 0]
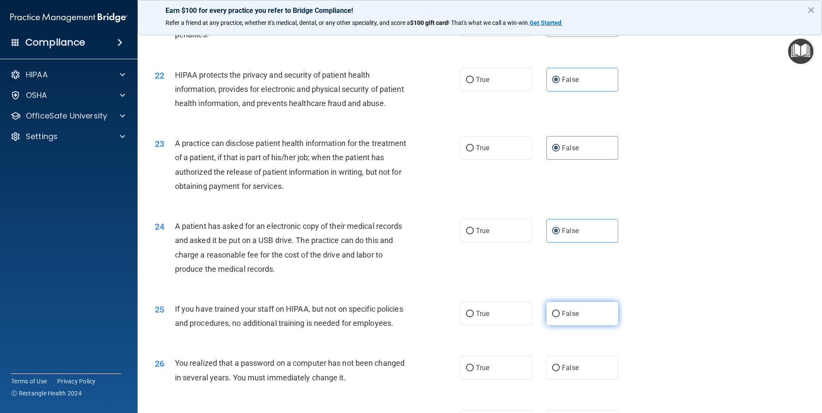
click at [429, 272] on label "False" at bounding box center [582, 314] width 72 height 24
click at [429, 272] on input "False" at bounding box center [556, 314] width 8 height 6
radio input "true"
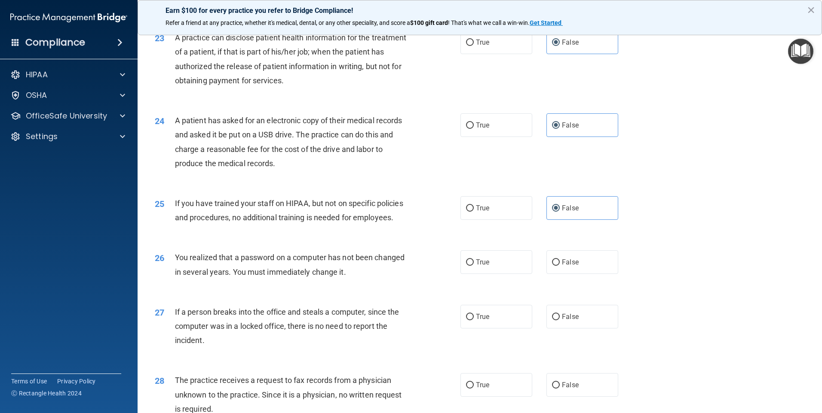
scroll to position [1418, 0]
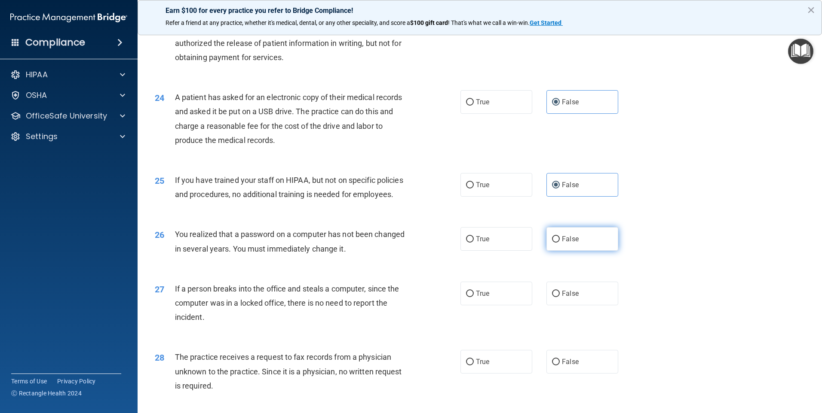
click at [429, 243] on span "False" at bounding box center [570, 239] width 17 height 8
click at [429, 243] on input "False" at bounding box center [556, 239] width 8 height 6
radio input "true"
click at [429, 272] on span "False" at bounding box center [570, 294] width 17 height 8
click at [429, 272] on input "False" at bounding box center [556, 294] width 8 height 6
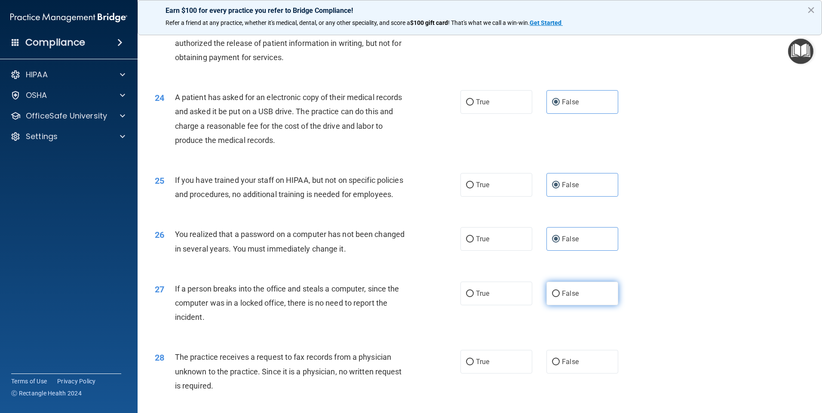
radio input "true"
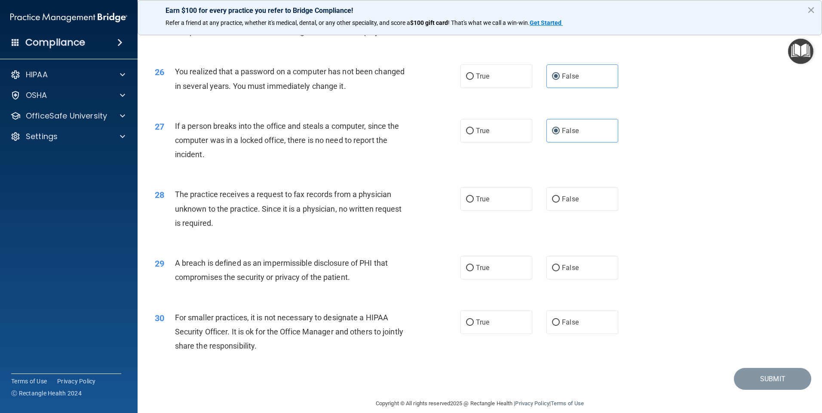
scroll to position [1590, 0]
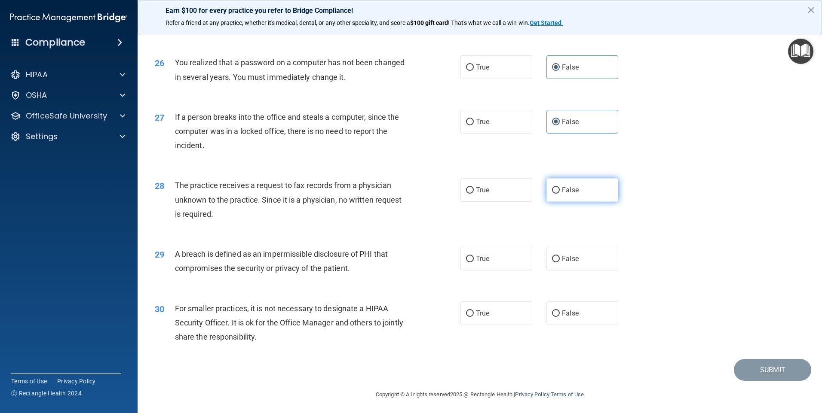
click at [429, 202] on label "False" at bounding box center [582, 190] width 72 height 24
click at [429, 194] on input "False" at bounding box center [556, 190] width 8 height 6
radio input "true"
click at [429, 263] on span "False" at bounding box center [570, 259] width 17 height 8
click at [429, 263] on input "False" at bounding box center [556, 259] width 8 height 6
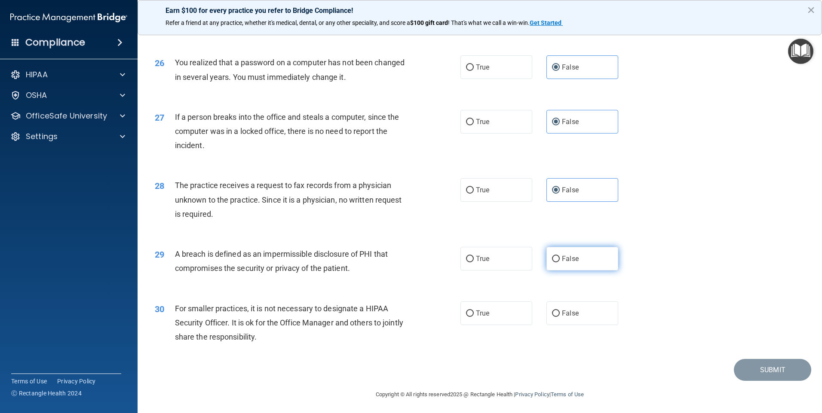
radio input "true"
drag, startPoint x: 569, startPoint y: 356, endPoint x: 622, endPoint y: 335, distance: 57.3
click at [429, 272] on span "False" at bounding box center [570, 313] width 17 height 8
click at [429, 272] on input "False" at bounding box center [556, 314] width 8 height 6
radio input "true"
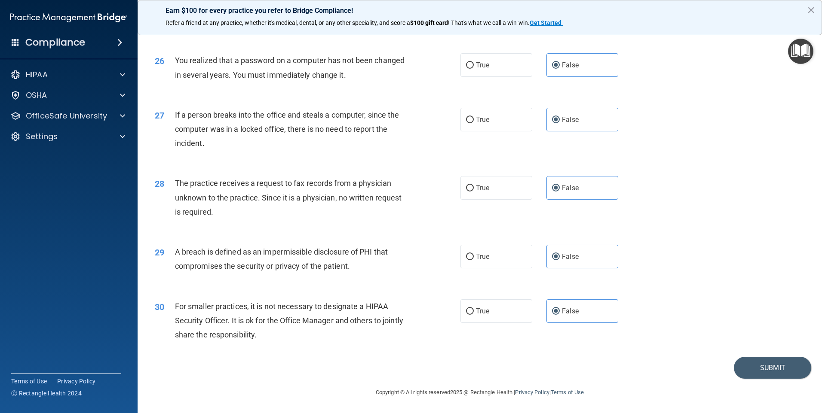
scroll to position [1635, 0]
click at [429, 272] on button "Submit" at bounding box center [772, 368] width 77 height 22
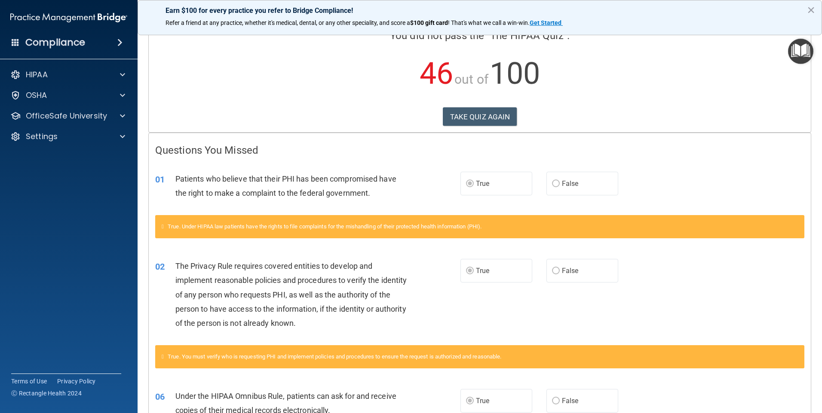
scroll to position [64, 0]
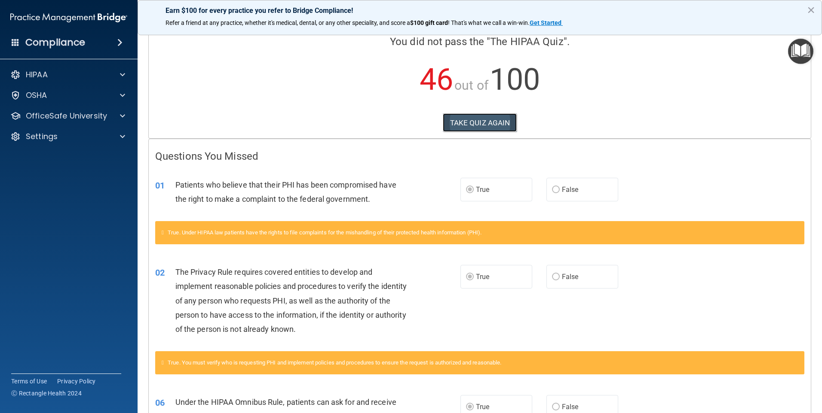
click at [429, 118] on button "TAKE QUIZ AGAIN" at bounding box center [480, 122] width 74 height 19
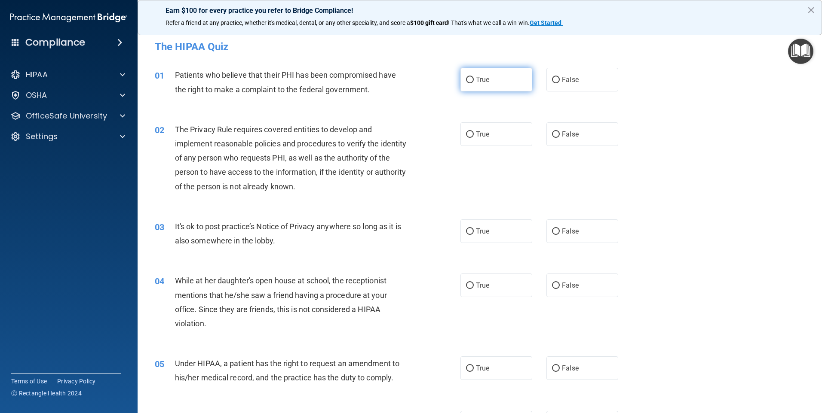
click at [429, 77] on span "True" at bounding box center [482, 80] width 13 height 8
click at [429, 77] on input "True" at bounding box center [470, 80] width 8 height 6
radio input "true"
click at [429, 134] on label "True" at bounding box center [496, 134] width 72 height 24
click at [429, 134] on input "True" at bounding box center [470, 134] width 8 height 6
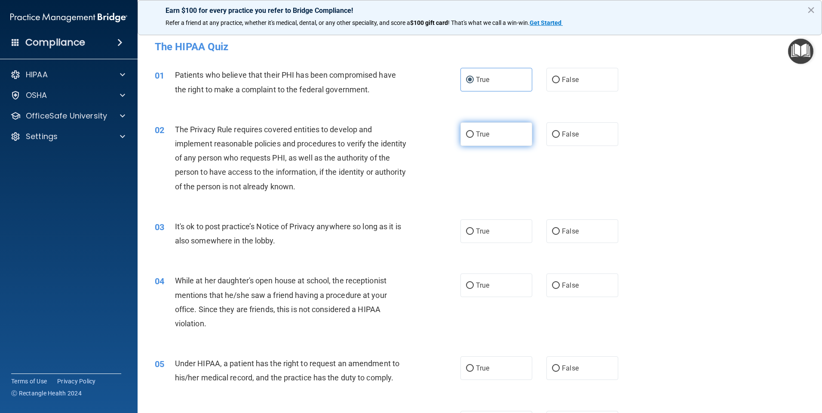
radio input "true"
click at [429, 239] on label "False" at bounding box center [582, 232] width 72 height 24
click at [429, 235] on input "False" at bounding box center [556, 232] width 8 height 6
radio input "true"
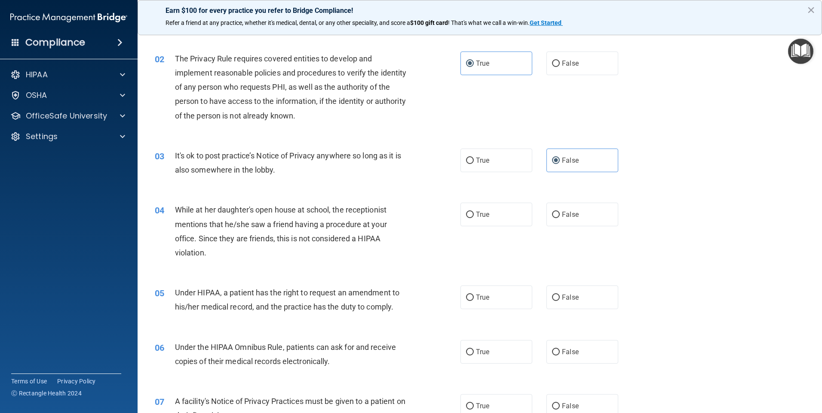
scroll to position [86, 0]
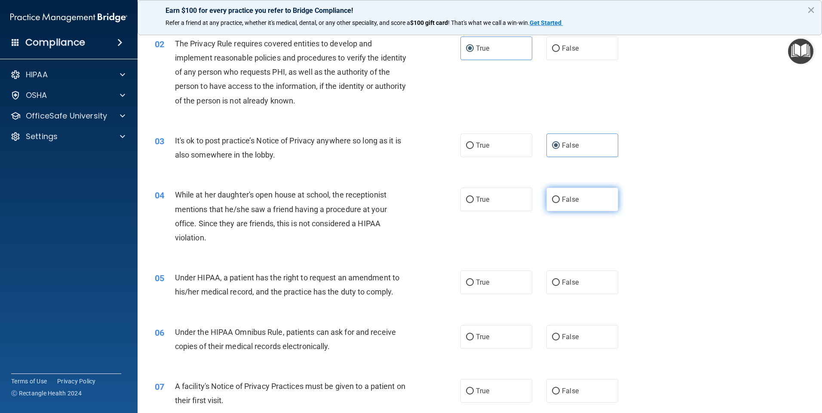
click at [429, 207] on label "False" at bounding box center [582, 200] width 72 height 24
click at [429, 203] on input "False" at bounding box center [556, 200] width 8 height 6
radio input "true"
click at [429, 272] on label "False" at bounding box center [582, 283] width 72 height 24
click at [429, 272] on input "False" at bounding box center [556, 283] width 8 height 6
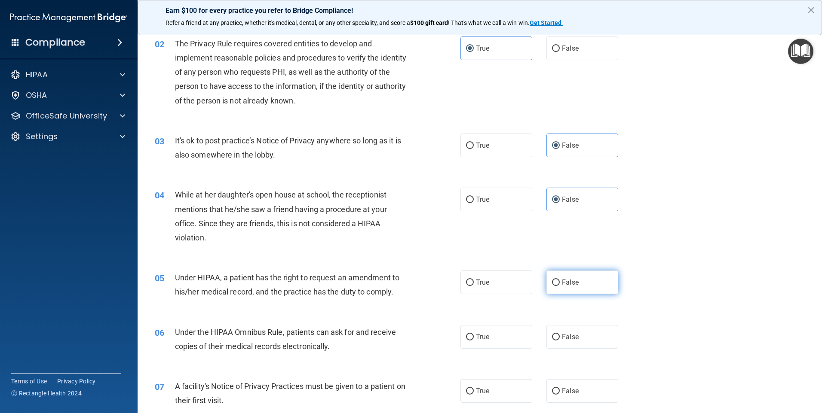
radio input "true"
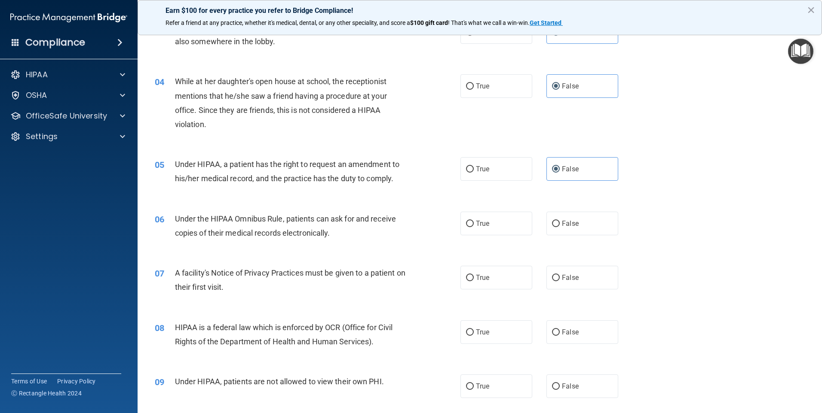
scroll to position [215, 0]
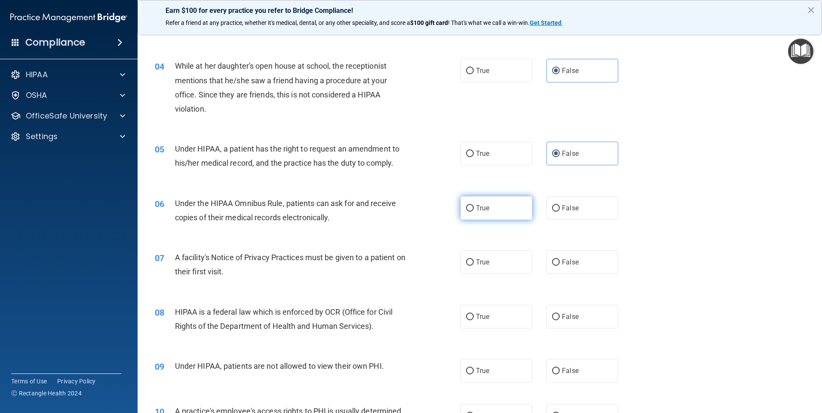
click at [429, 207] on label "True" at bounding box center [496, 208] width 72 height 24
click at [429, 207] on input "True" at bounding box center [470, 208] width 8 height 6
radio input "true"
click at [429, 272] on label "True" at bounding box center [496, 263] width 72 height 24
click at [429, 266] on input "True" at bounding box center [470, 263] width 8 height 6
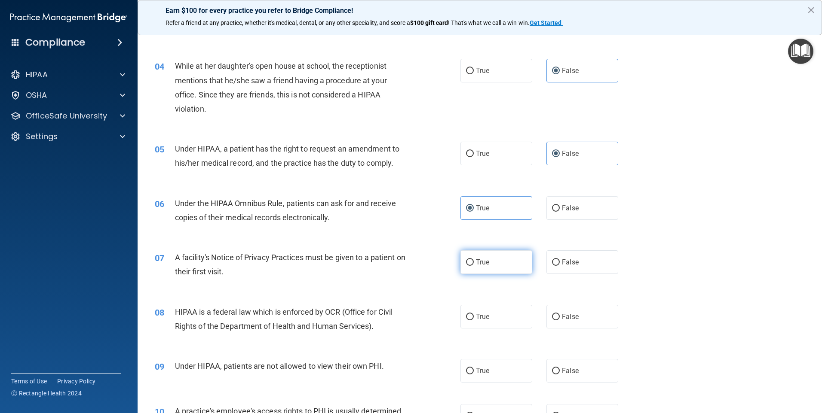
radio input "true"
click at [429, 272] on span "True" at bounding box center [482, 317] width 13 height 8
click at [429, 272] on input "True" at bounding box center [470, 317] width 8 height 6
radio input "true"
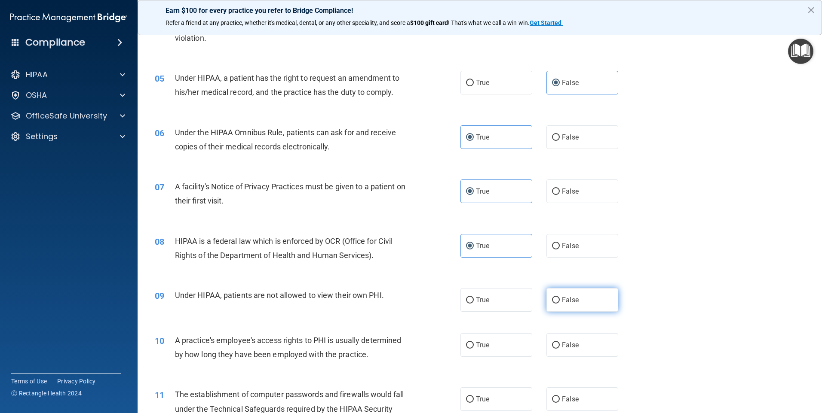
scroll to position [301, 0]
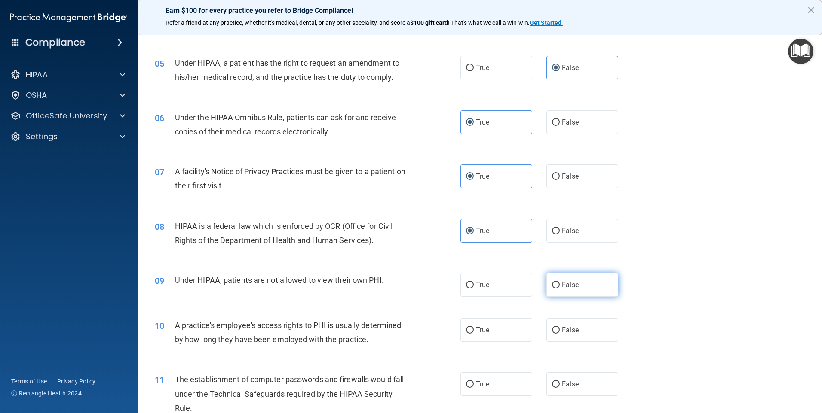
click at [429, 272] on span "False" at bounding box center [570, 285] width 17 height 8
click at [429, 272] on input "False" at bounding box center [556, 285] width 8 height 6
radio input "true"
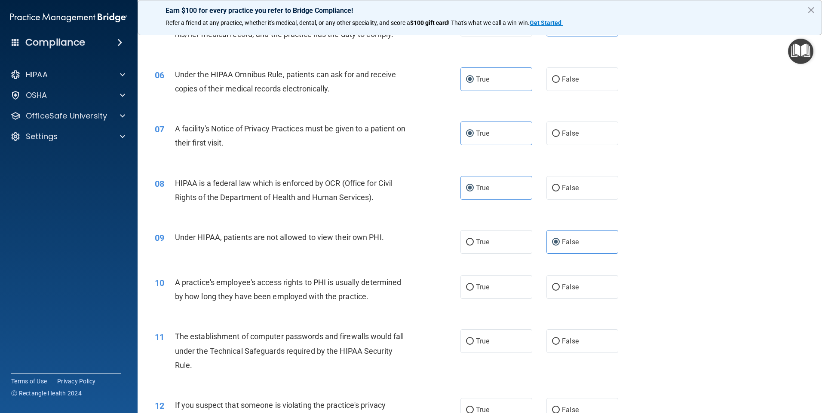
scroll to position [387, 0]
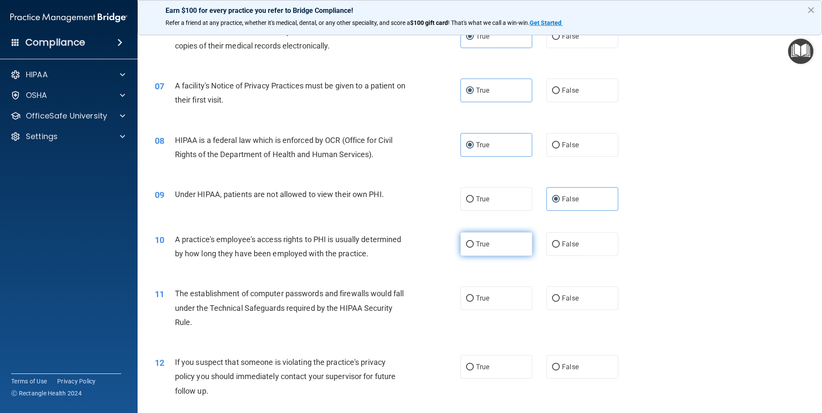
click at [429, 249] on label "True" at bounding box center [496, 244] width 72 height 24
click at [429, 248] on input "True" at bounding box center [470, 244] width 8 height 6
radio input "true"
click at [429, 272] on label "True" at bounding box center [496, 299] width 72 height 24
click at [429, 272] on input "True" at bounding box center [470, 299] width 8 height 6
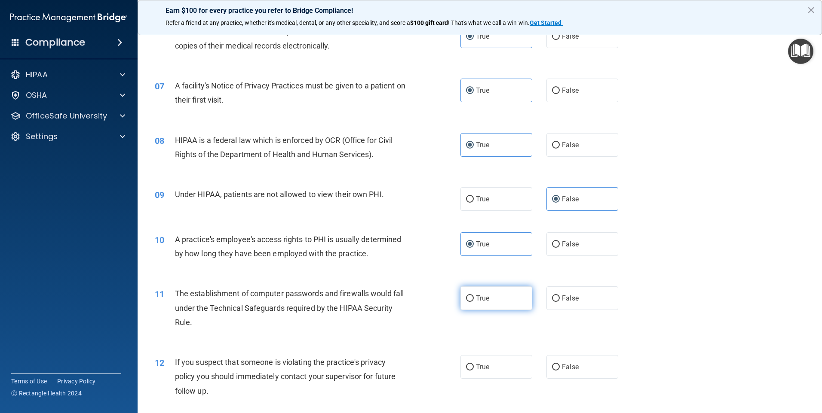
radio input "true"
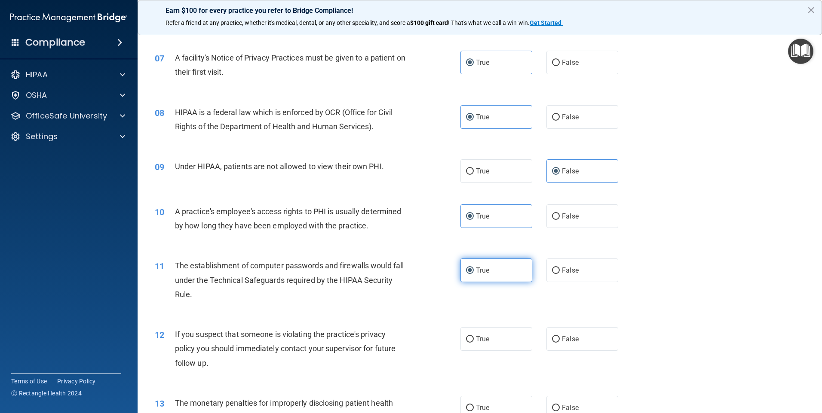
scroll to position [430, 0]
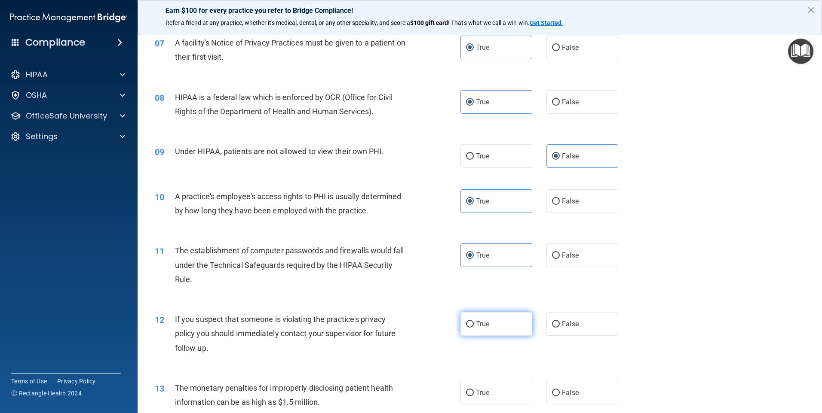
click at [429, 272] on label "True" at bounding box center [496, 324] width 72 height 24
click at [429, 272] on input "True" at bounding box center [470, 324] width 8 height 6
radio input "true"
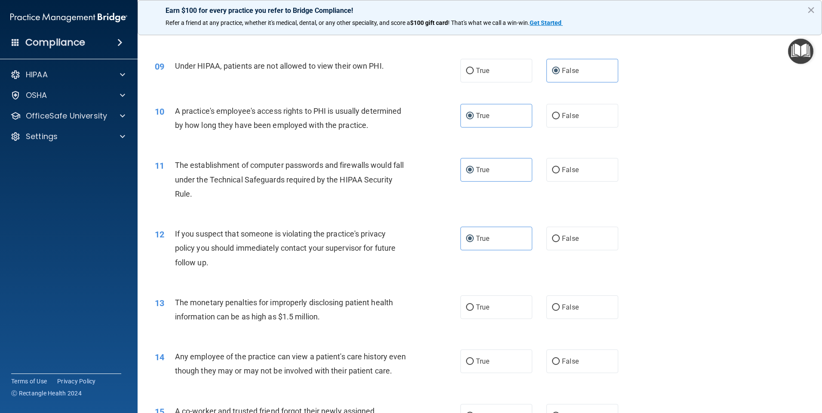
scroll to position [516, 0]
click at [429, 272] on label "True" at bounding box center [496, 307] width 72 height 24
click at [429, 272] on input "True" at bounding box center [470, 307] width 8 height 6
radio input "true"
click at [429, 272] on input "False" at bounding box center [556, 361] width 8 height 6
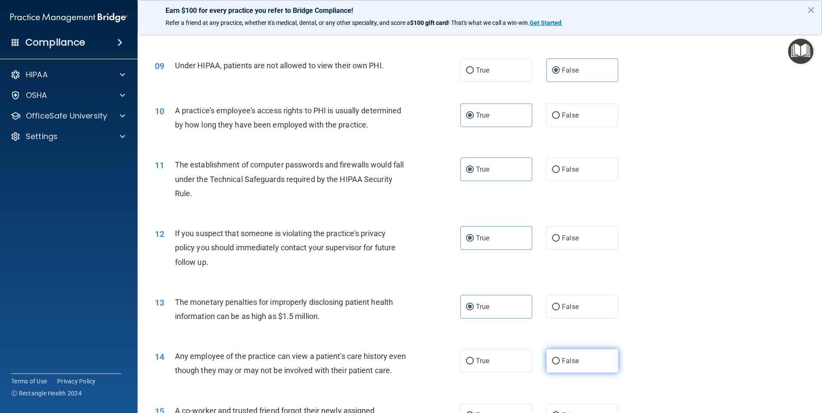
radio input "true"
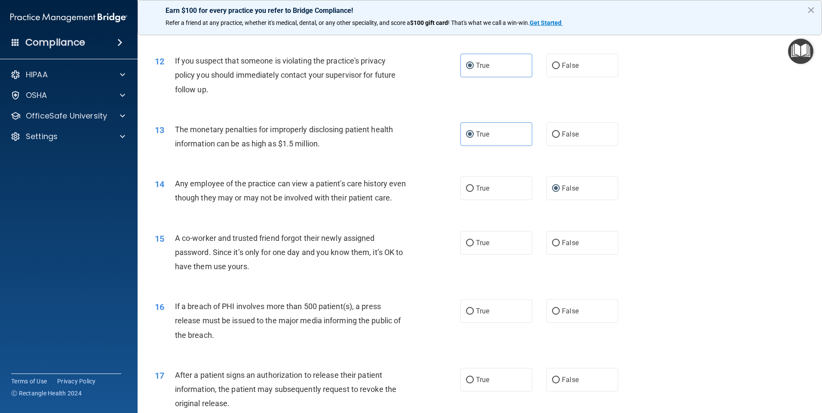
scroll to position [731, 0]
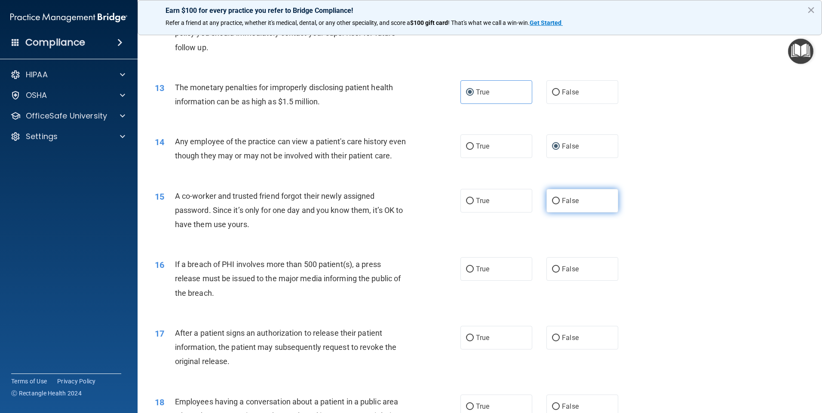
click at [429, 213] on label "False" at bounding box center [582, 201] width 72 height 24
click at [429, 205] on input "False" at bounding box center [556, 201] width 8 height 6
radio input "true"
click at [429, 272] on span "True" at bounding box center [482, 269] width 13 height 8
click at [429, 272] on input "True" at bounding box center [470, 269] width 8 height 6
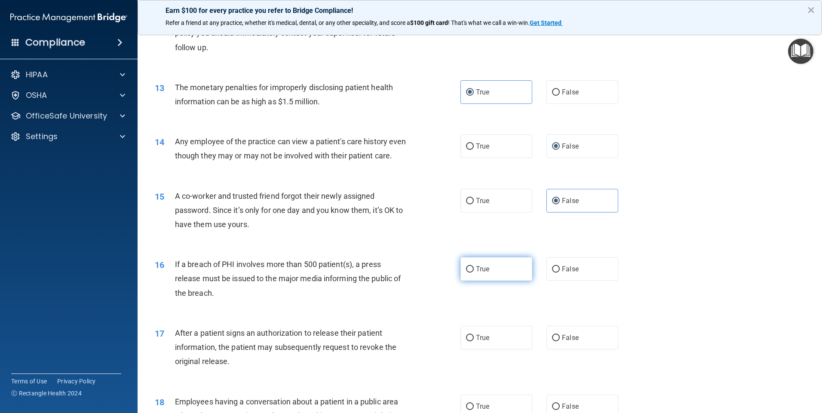
radio input "true"
click at [429, 272] on label "True" at bounding box center [496, 338] width 72 height 24
click at [429, 272] on input "True" at bounding box center [470, 338] width 8 height 6
radio input "true"
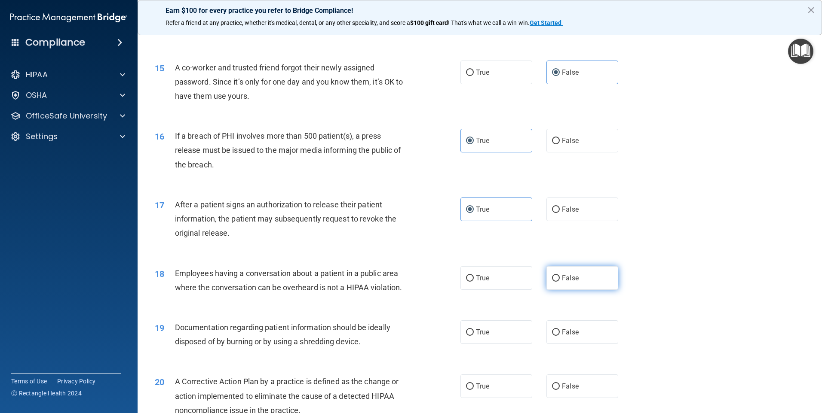
scroll to position [859, 0]
click at [429, 272] on label "False" at bounding box center [582, 278] width 72 height 24
click at [429, 272] on input "False" at bounding box center [556, 278] width 8 height 6
radio input "true"
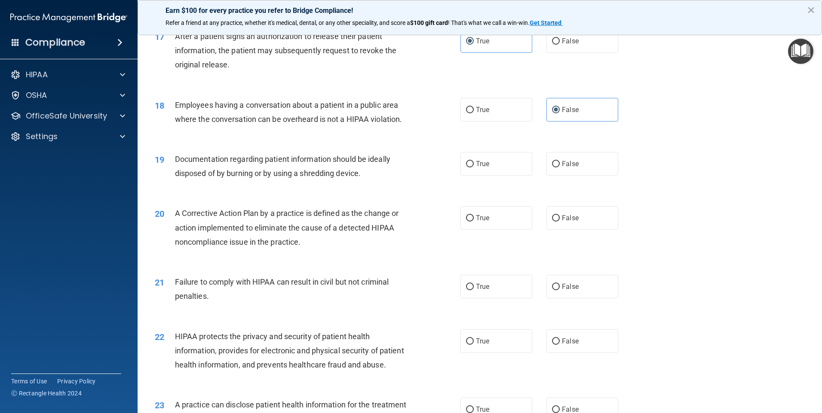
scroll to position [1031, 0]
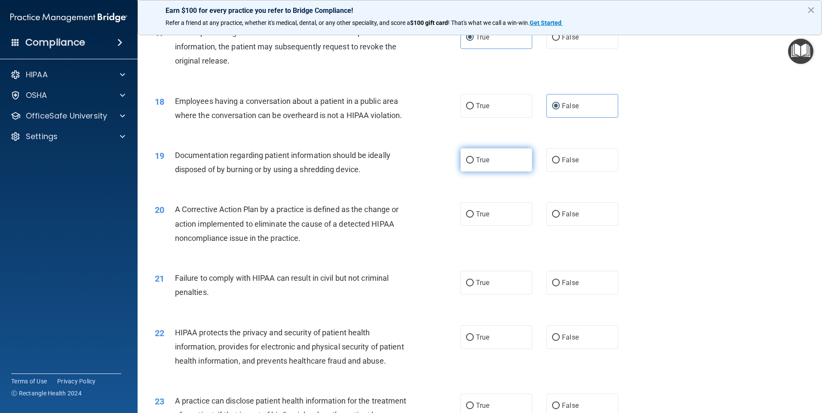
click at [429, 172] on label "True" at bounding box center [496, 160] width 72 height 24
click at [429, 164] on input "True" at bounding box center [470, 160] width 8 height 6
radio input "true"
click at [429, 226] on label "True" at bounding box center [496, 214] width 72 height 24
click at [429, 218] on input "True" at bounding box center [470, 214] width 8 height 6
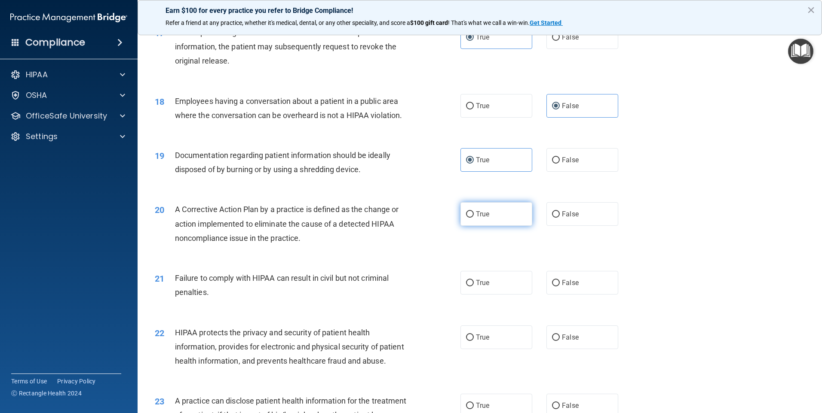
radio input "true"
click at [429, 272] on label "False" at bounding box center [582, 283] width 72 height 24
click at [429, 272] on input "False" at bounding box center [556, 283] width 8 height 6
radio input "true"
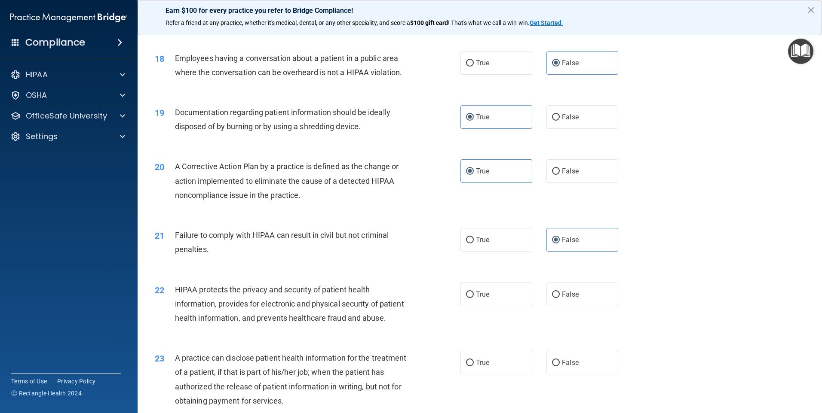
scroll to position [1117, 0]
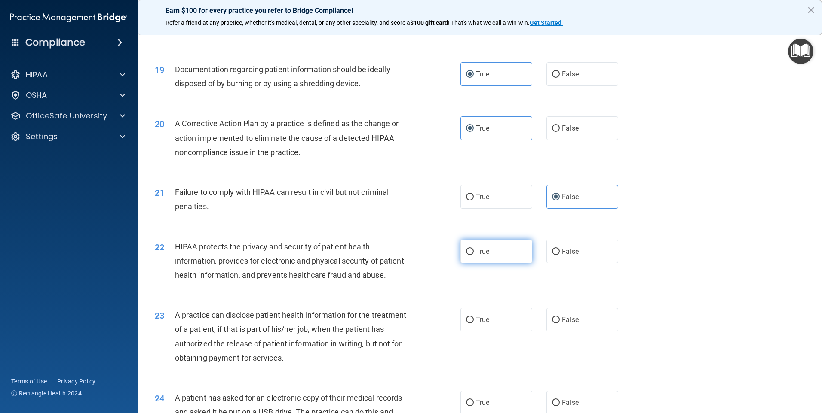
click at [429, 263] on label "True" at bounding box center [496, 252] width 72 height 24
click at [429, 255] on input "True" at bounding box center [470, 252] width 8 height 6
radio input "true"
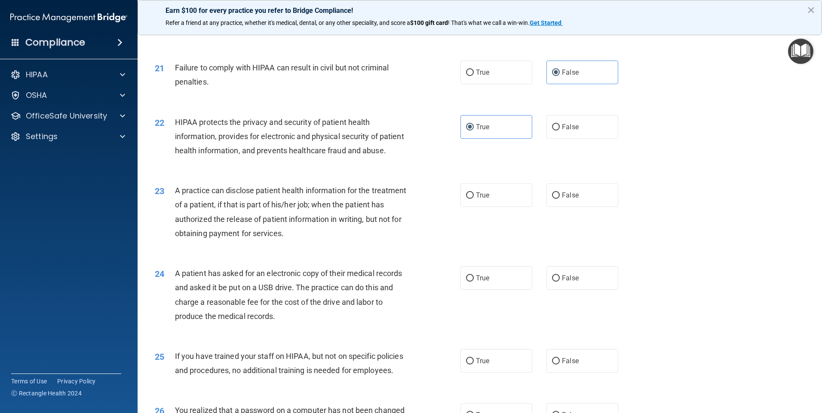
scroll to position [1246, 0]
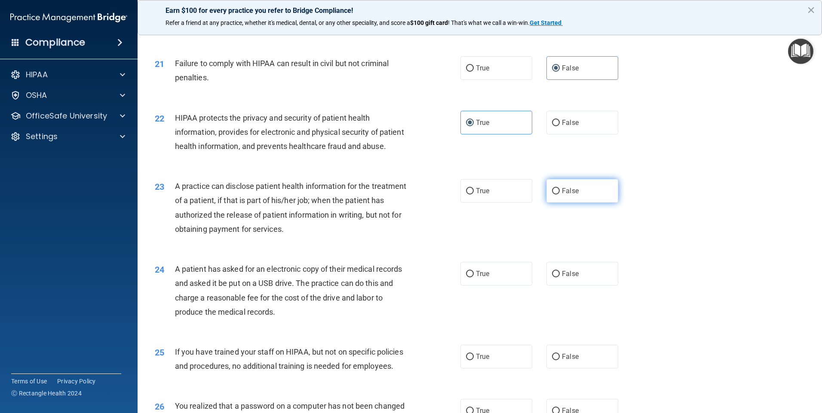
click at [429, 203] on label "False" at bounding box center [582, 191] width 72 height 24
click at [429, 195] on input "False" at bounding box center [556, 191] width 8 height 6
radio input "true"
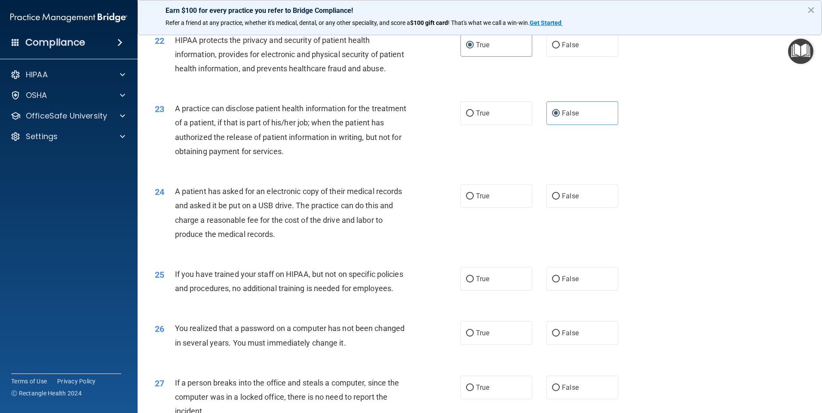
scroll to position [1332, 0]
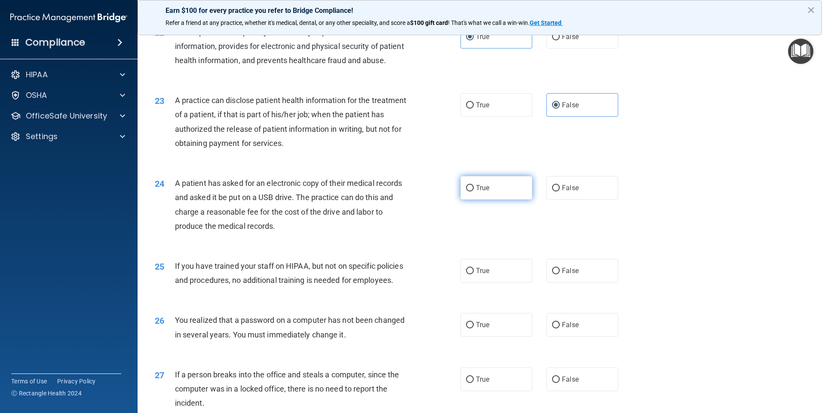
click at [429, 200] on label "True" at bounding box center [496, 188] width 72 height 24
click at [429, 192] on input "True" at bounding box center [470, 188] width 8 height 6
radio input "true"
click at [429, 272] on label "False" at bounding box center [582, 271] width 72 height 24
click at [429, 272] on input "False" at bounding box center [556, 271] width 8 height 6
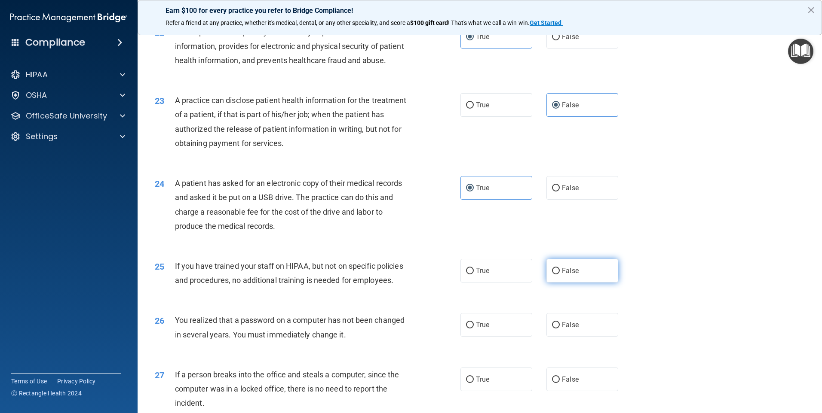
radio input "true"
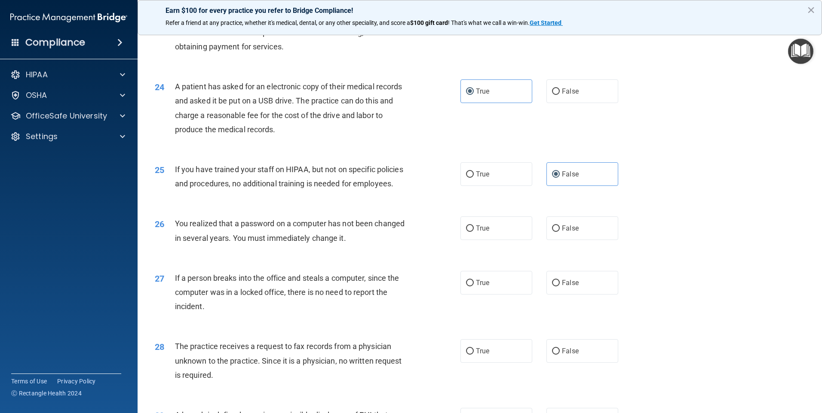
scroll to position [1547, 0]
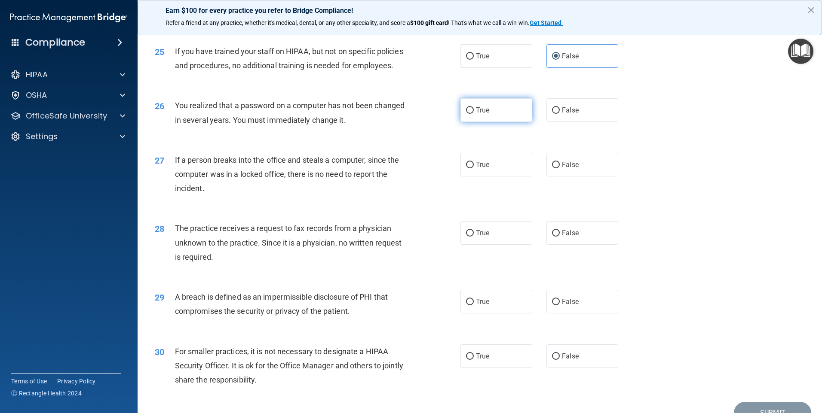
click at [429, 122] on label "True" at bounding box center [496, 110] width 72 height 24
click at [429, 114] on input "True" at bounding box center [470, 110] width 8 height 6
radio input "true"
click at [429, 169] on span "False" at bounding box center [570, 165] width 17 height 8
click at [429, 168] on input "False" at bounding box center [556, 165] width 8 height 6
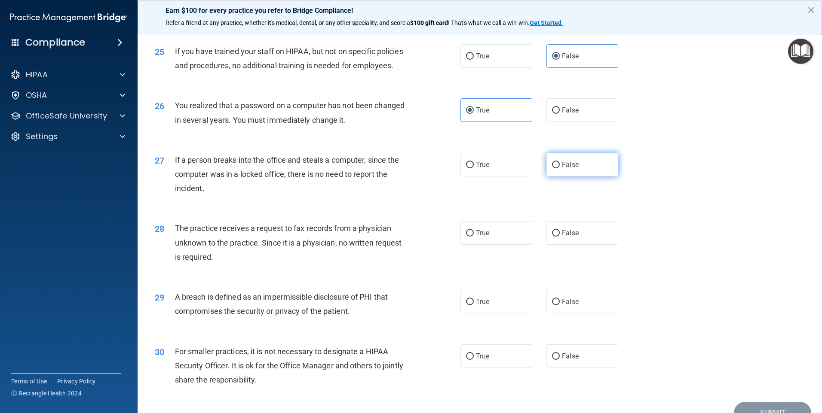
radio input "true"
click at [429, 245] on label "False" at bounding box center [582, 233] width 72 height 24
click at [429, 237] on input "False" at bounding box center [556, 233] width 8 height 6
radio input "true"
click at [429, 272] on label "True" at bounding box center [496, 302] width 72 height 24
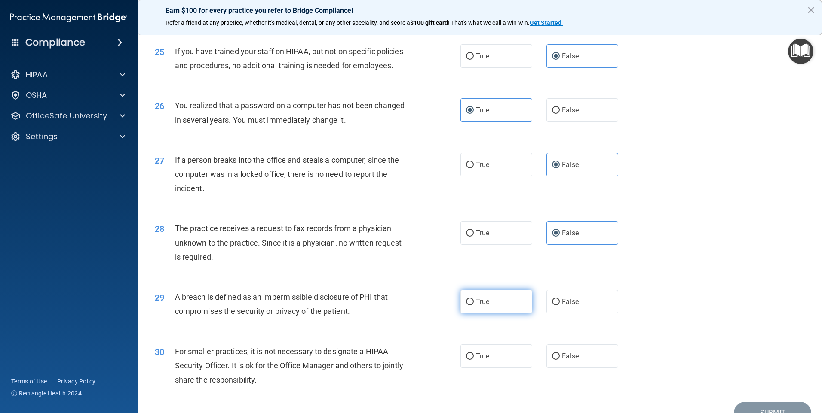
click at [429, 272] on input "True" at bounding box center [470, 302] width 8 height 6
radio input "true"
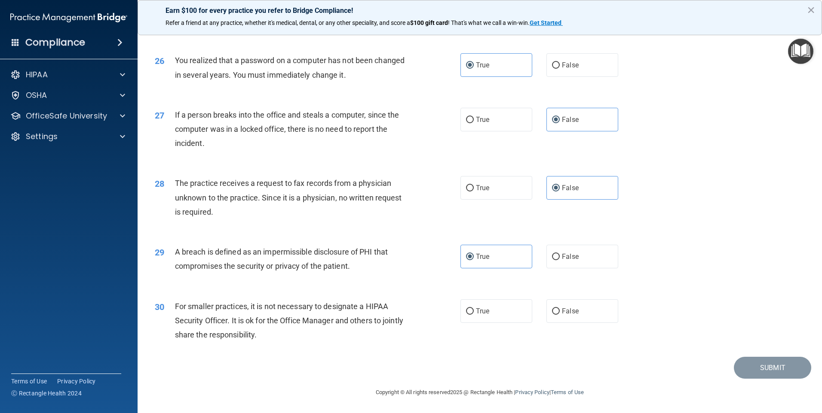
scroll to position [1635, 0]
click at [429, 272] on label "False" at bounding box center [582, 312] width 72 height 24
click at [429, 272] on input "False" at bounding box center [556, 312] width 8 height 6
radio input "true"
click at [429, 272] on button "Submit" at bounding box center [772, 368] width 77 height 22
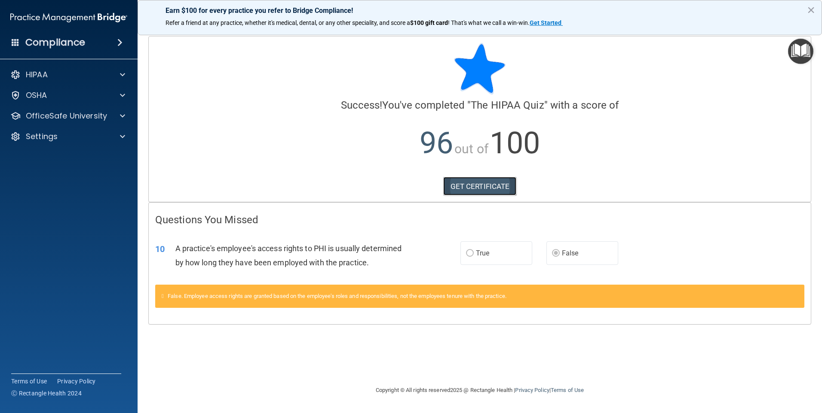
click at [429, 178] on link "GET CERTIFICATE" at bounding box center [479, 186] width 73 height 19
click at [86, 93] on div "OSHA" at bounding box center [57, 95] width 107 height 10
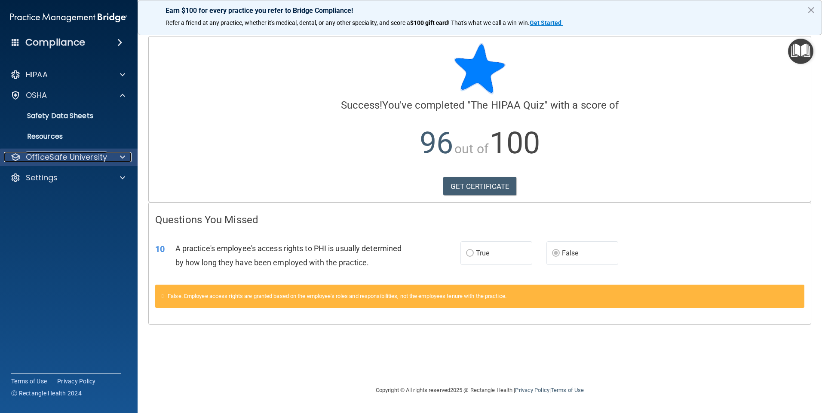
click at [106, 155] on div "OfficeSafe University" at bounding box center [57, 157] width 107 height 10
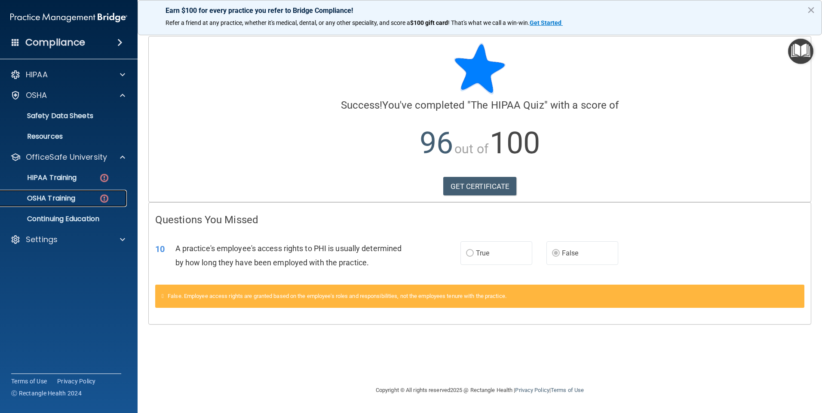
click at [97, 198] on div "OSHA Training" at bounding box center [64, 198] width 117 height 9
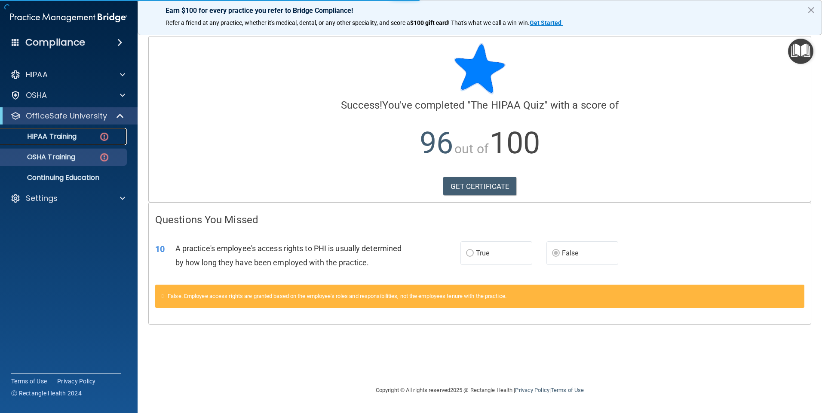
click at [101, 134] on img at bounding box center [104, 136] width 11 height 11
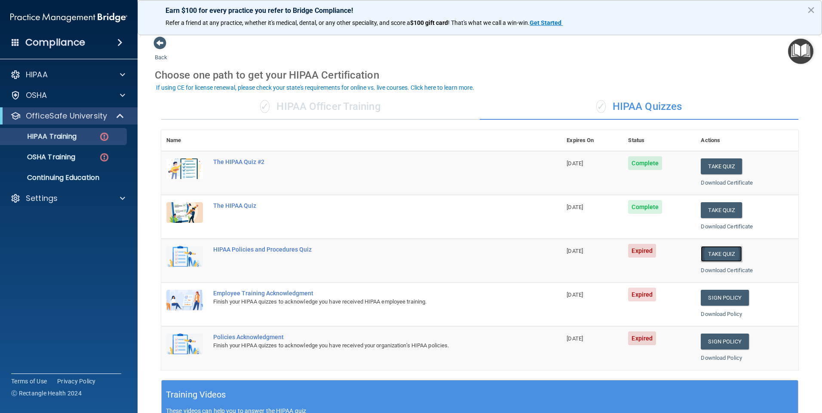
click at [429, 252] on button "Take Quiz" at bounding box center [720, 254] width 41 height 16
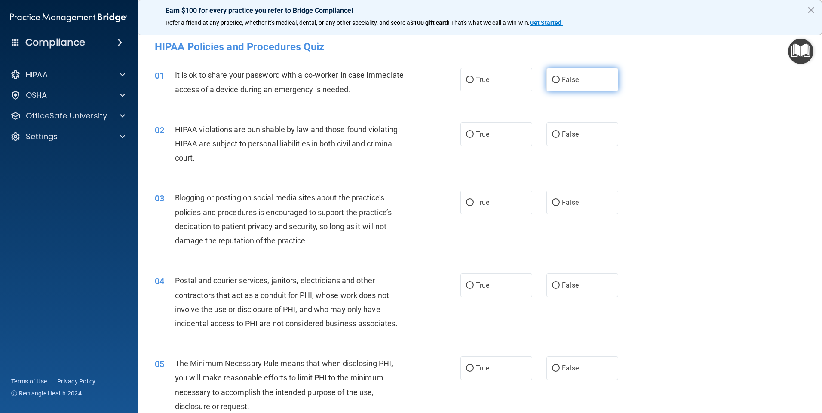
click at [429, 73] on label "False" at bounding box center [582, 80] width 72 height 24
click at [429, 77] on input "False" at bounding box center [556, 80] width 8 height 6
radio input "true"
drag, startPoint x: 588, startPoint y: 137, endPoint x: 581, endPoint y: 191, distance: 54.5
click at [429, 137] on label "False" at bounding box center [582, 134] width 72 height 24
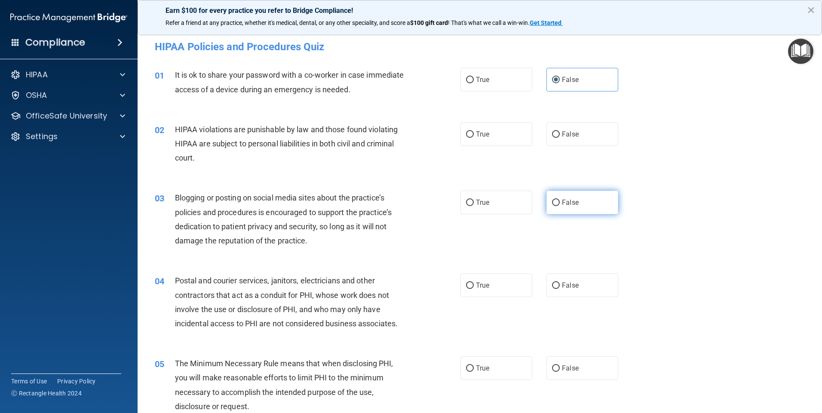
click at [429, 137] on input "False" at bounding box center [556, 134] width 8 height 6
radio input "true"
click at [429, 201] on label "False" at bounding box center [582, 203] width 72 height 24
click at [429, 201] on input "False" at bounding box center [556, 203] width 8 height 6
radio input "true"
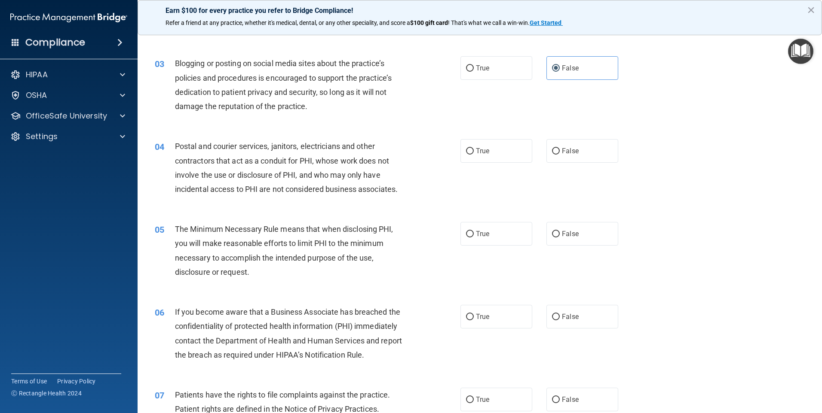
scroll to position [172, 0]
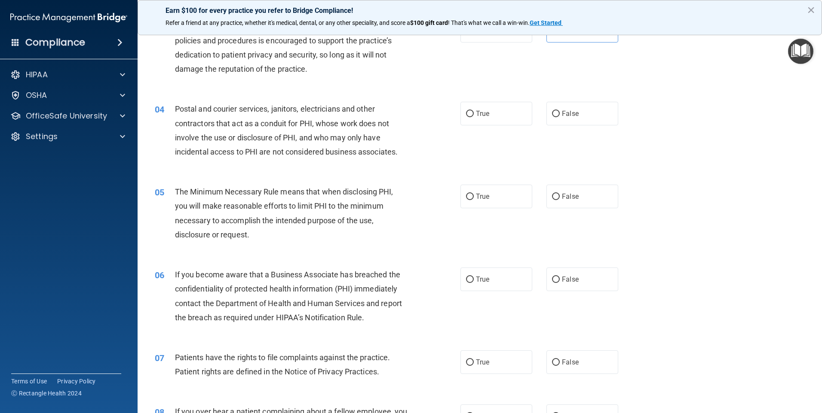
drag, startPoint x: 566, startPoint y: 109, endPoint x: 580, endPoint y: 137, distance: 31.1
click at [429, 110] on label "False" at bounding box center [582, 114] width 72 height 24
click at [429, 111] on input "False" at bounding box center [556, 114] width 8 height 6
radio input "true"
drag, startPoint x: 570, startPoint y: 197, endPoint x: 569, endPoint y: 203, distance: 5.8
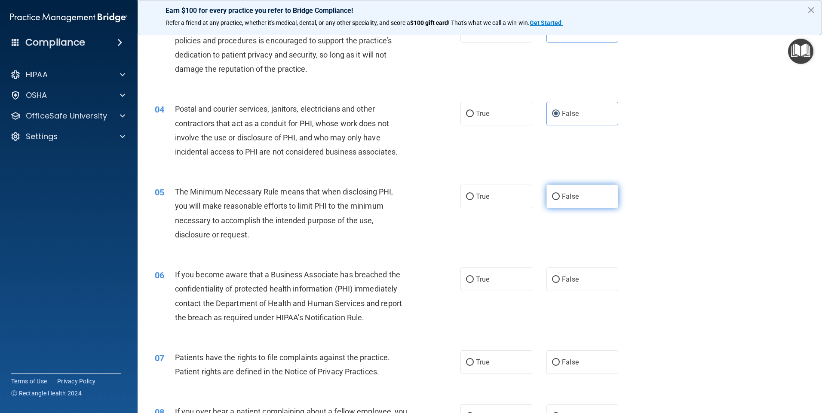
click at [429, 198] on span "False" at bounding box center [570, 197] width 17 height 8
click at [429, 198] on input "False" at bounding box center [556, 197] width 8 height 6
radio input "true"
click at [429, 272] on label "False" at bounding box center [582, 280] width 72 height 24
click at [429, 272] on input "False" at bounding box center [556, 280] width 8 height 6
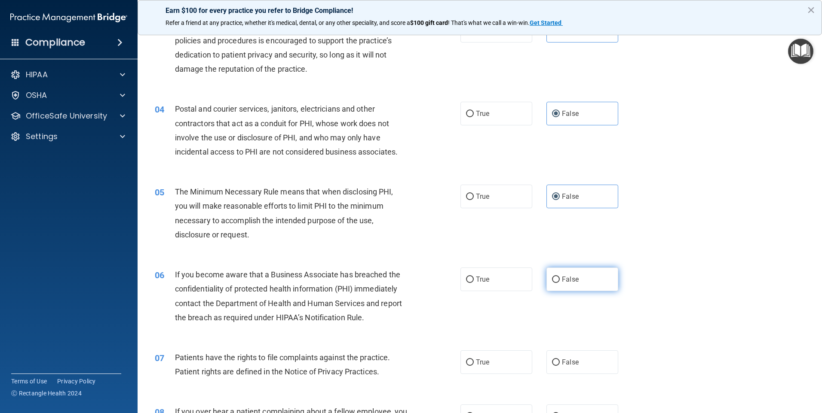
radio input "true"
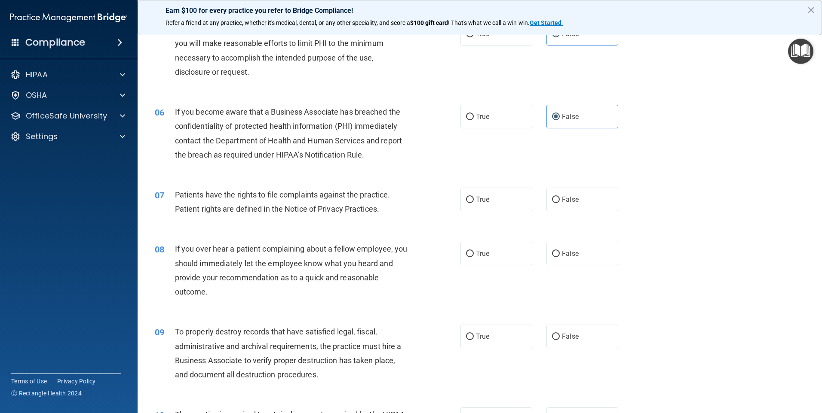
scroll to position [344, 0]
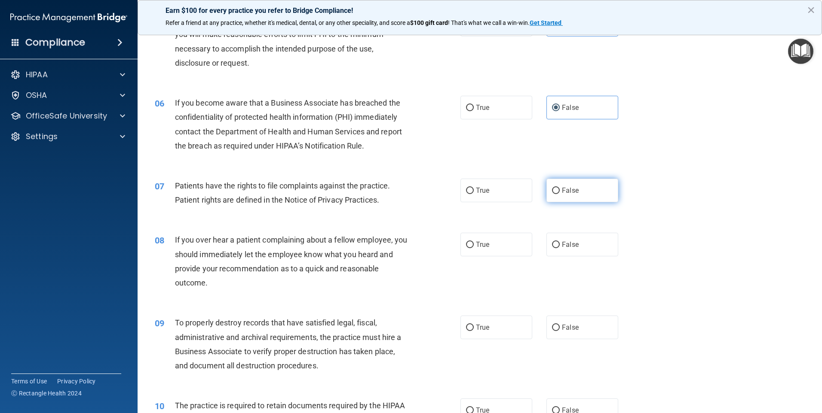
click at [429, 195] on label "False" at bounding box center [582, 191] width 72 height 24
click at [429, 194] on input "False" at bounding box center [556, 191] width 8 height 6
radio input "true"
click at [429, 251] on label "False" at bounding box center [582, 245] width 72 height 24
click at [429, 248] on input "False" at bounding box center [556, 245] width 8 height 6
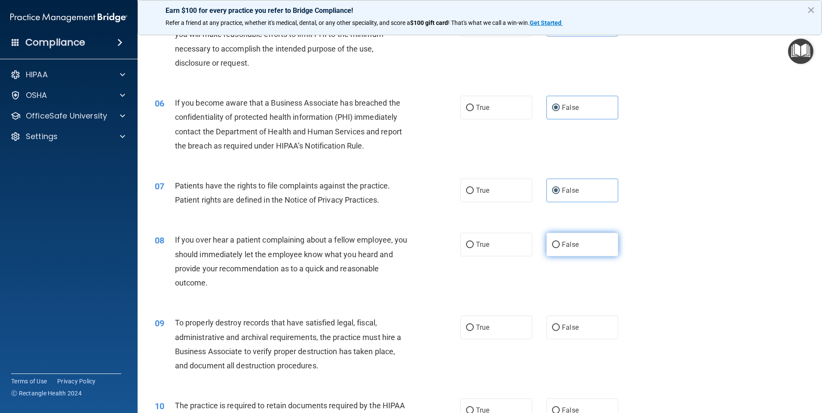
radio input "true"
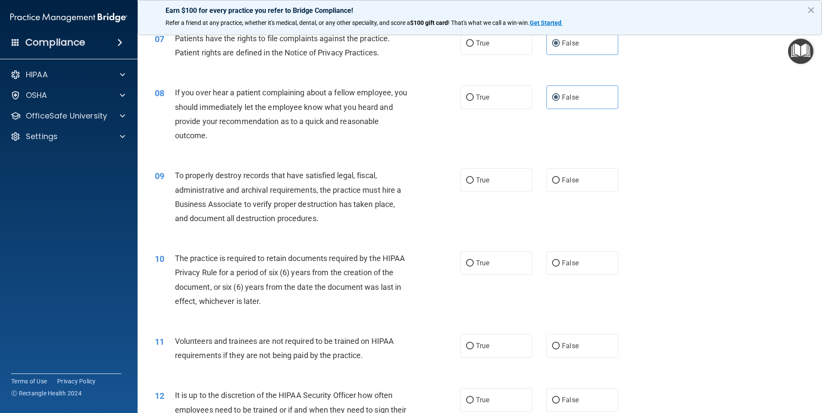
scroll to position [559, 0]
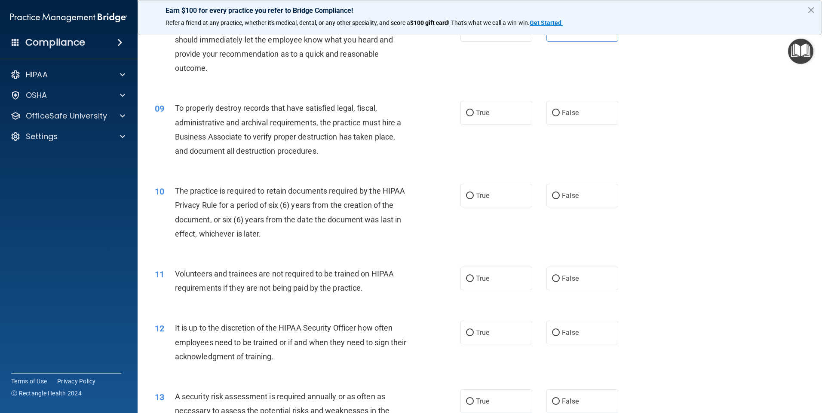
drag, startPoint x: 567, startPoint y: 117, endPoint x: 574, endPoint y: 134, distance: 18.5
click at [429, 118] on label "False" at bounding box center [582, 113] width 72 height 24
click at [429, 116] on input "False" at bounding box center [556, 113] width 8 height 6
radio input "true"
click at [429, 200] on label "False" at bounding box center [582, 196] width 72 height 24
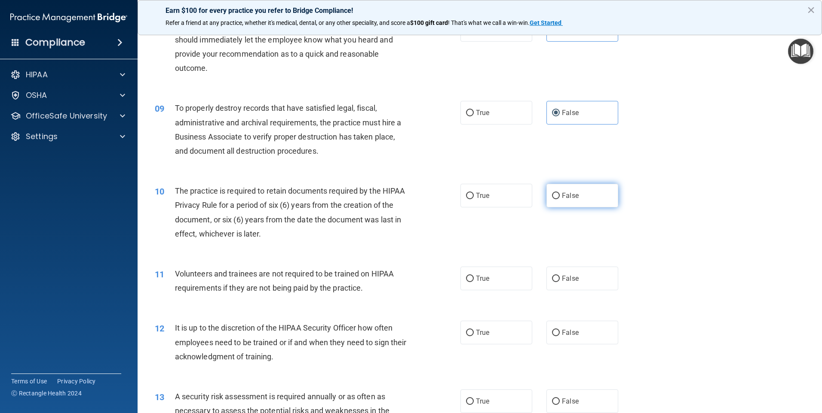
click at [429, 199] on input "False" at bounding box center [556, 196] width 8 height 6
radio input "true"
click at [429, 272] on label "False" at bounding box center [582, 279] width 72 height 24
click at [429, 272] on input "False" at bounding box center [556, 279] width 8 height 6
radio input "true"
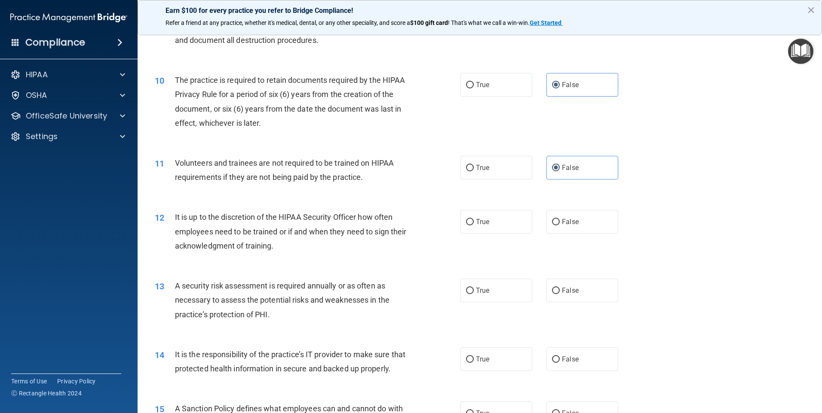
scroll to position [731, 0]
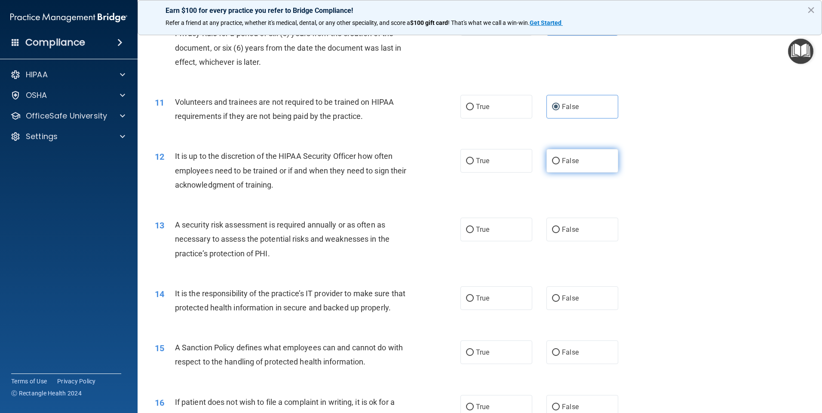
click at [429, 163] on label "False" at bounding box center [582, 161] width 72 height 24
click at [429, 163] on input "False" at bounding box center [556, 161] width 8 height 6
radio input "true"
click at [429, 235] on label "False" at bounding box center [582, 230] width 72 height 24
click at [429, 233] on input "False" at bounding box center [556, 230] width 8 height 6
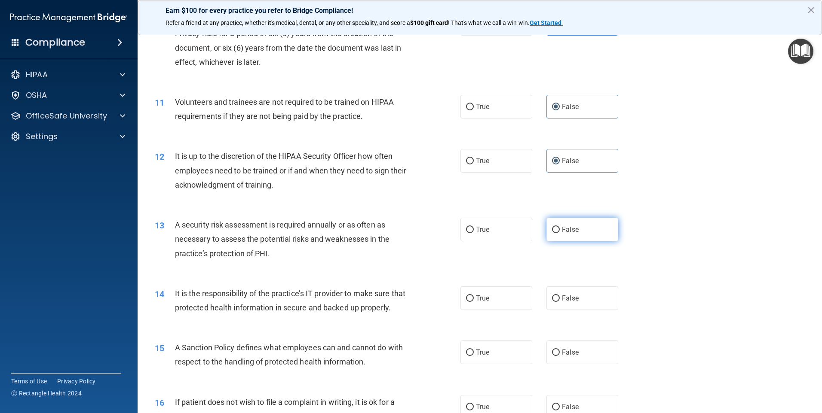
radio input "true"
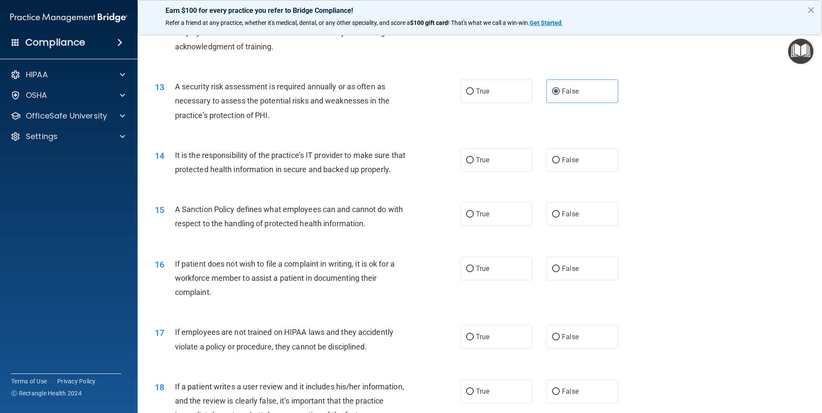
scroll to position [902, 0]
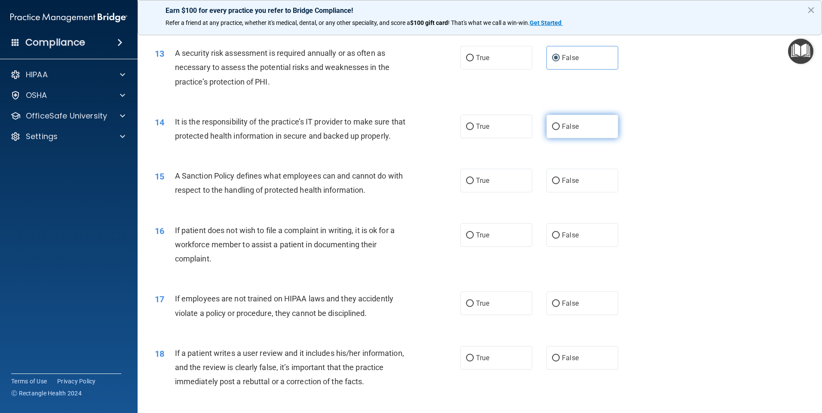
click at [429, 131] on label "False" at bounding box center [582, 127] width 72 height 24
click at [429, 130] on input "False" at bounding box center [556, 127] width 8 height 6
radio input "true"
click at [429, 193] on label "False" at bounding box center [582, 181] width 72 height 24
click at [429, 184] on input "False" at bounding box center [556, 181] width 8 height 6
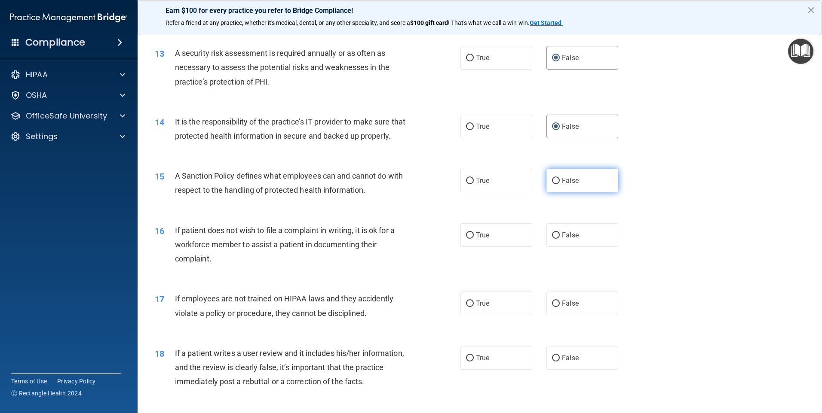
radio input "true"
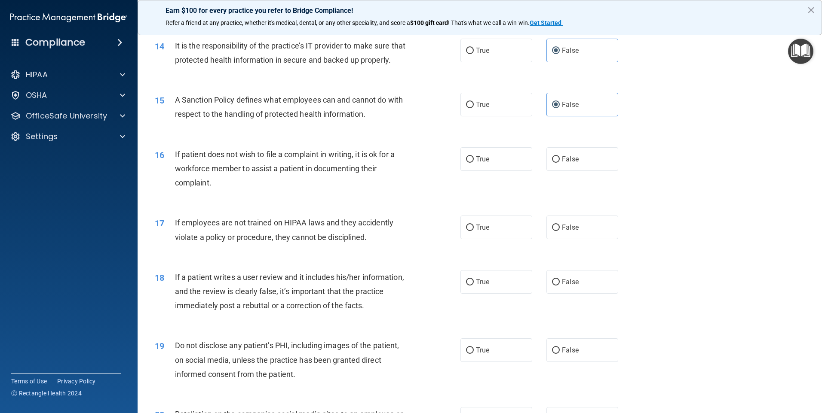
scroll to position [988, 0]
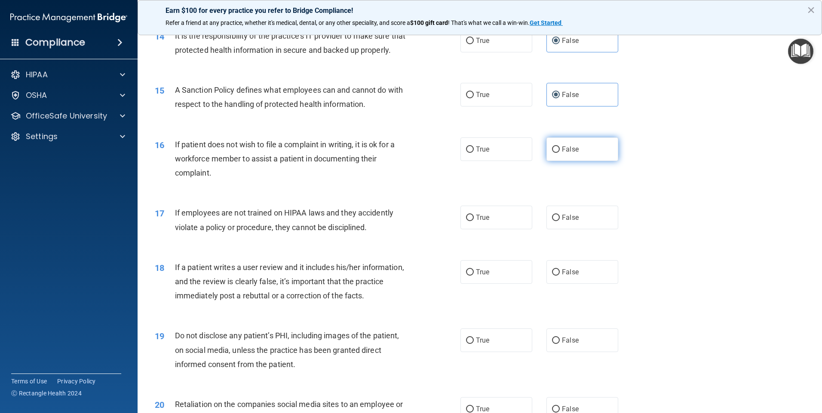
click at [429, 161] on label "False" at bounding box center [582, 150] width 72 height 24
click at [429, 153] on input "False" at bounding box center [556, 150] width 8 height 6
radio input "true"
click at [429, 229] on label "False" at bounding box center [582, 218] width 72 height 24
click at [429, 221] on input "False" at bounding box center [556, 218] width 8 height 6
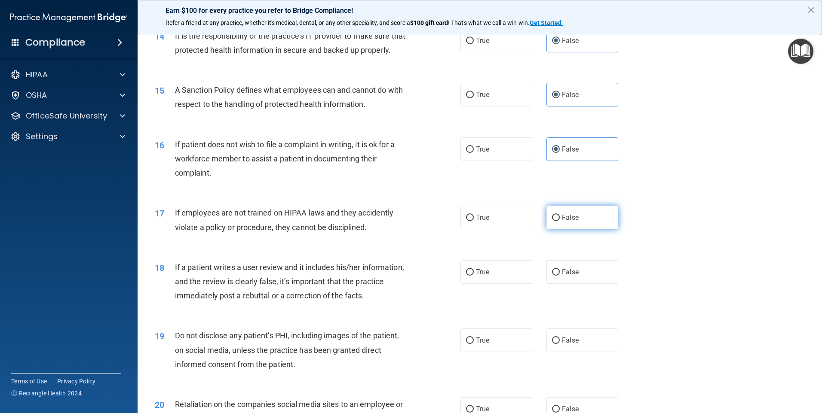
radio input "true"
drag, startPoint x: 585, startPoint y: 287, endPoint x: 594, endPoint y: 287, distance: 9.0
click at [429, 272] on label "False" at bounding box center [582, 272] width 72 height 24
click at [429, 272] on input "False" at bounding box center [556, 272] width 8 height 6
radio input "true"
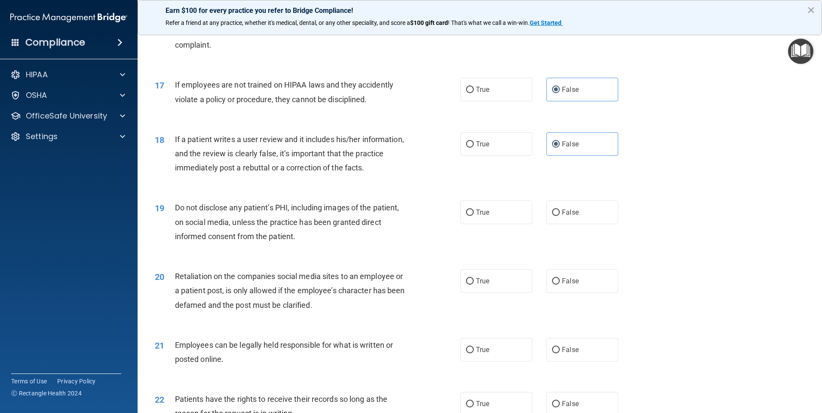
scroll to position [1117, 0]
drag, startPoint x: 573, startPoint y: 234, endPoint x: 585, endPoint y: 266, distance: 33.8
click at [429, 223] on label "False" at bounding box center [582, 212] width 72 height 24
click at [429, 215] on input "False" at bounding box center [556, 212] width 8 height 6
radio input "true"
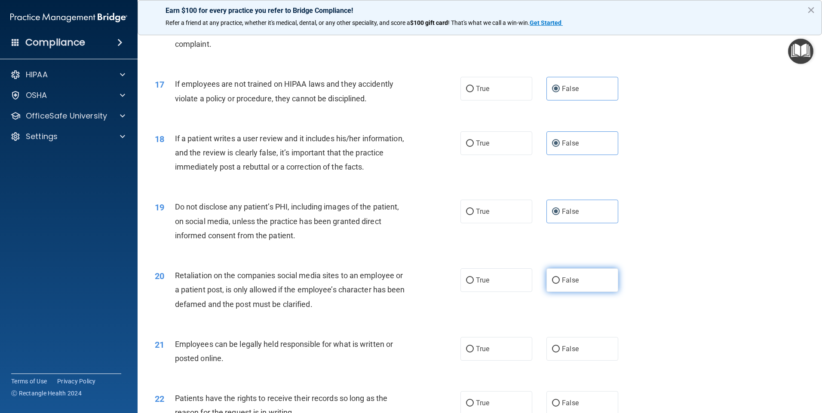
click at [429, 272] on label "False" at bounding box center [582, 281] width 72 height 24
click at [429, 272] on input "False" at bounding box center [556, 281] width 8 height 6
radio input "true"
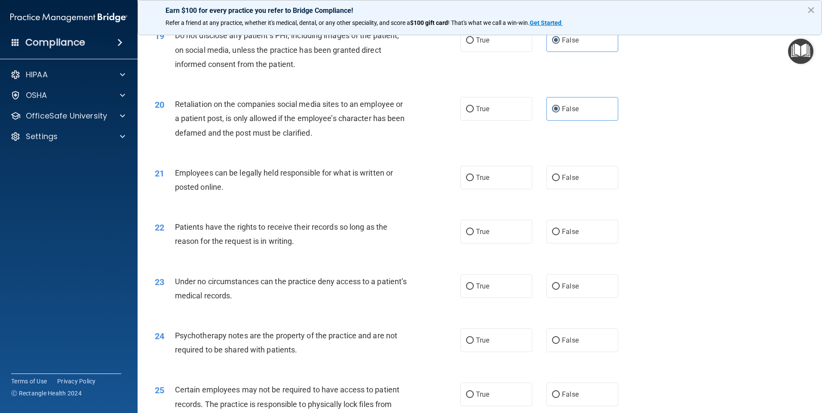
scroll to position [1289, 0]
click at [429, 189] on label "False" at bounding box center [582, 177] width 72 height 24
click at [429, 181] on input "False" at bounding box center [556, 177] width 8 height 6
radio input "true"
click at [429, 243] on label "False" at bounding box center [582, 232] width 72 height 24
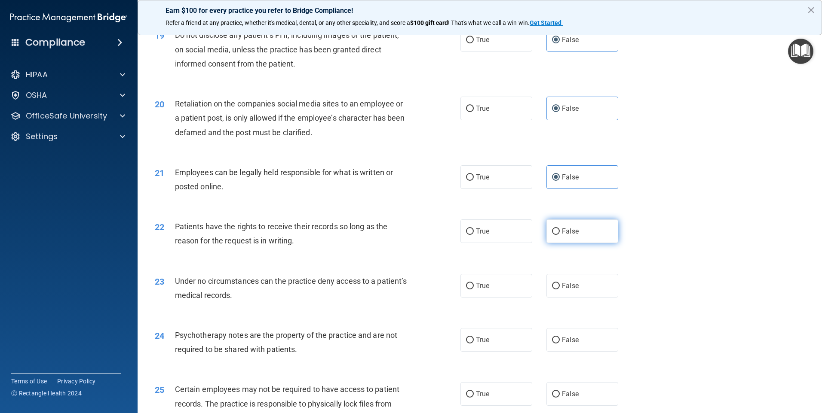
click at [429, 235] on input "False" at bounding box center [556, 232] width 8 height 6
radio input "true"
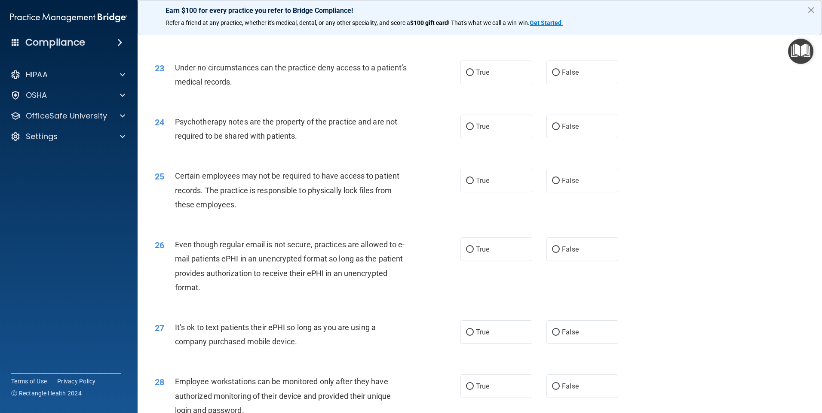
scroll to position [1504, 0]
click at [429, 78] on label "False" at bounding box center [582, 71] width 72 height 24
click at [429, 75] on input "False" at bounding box center [556, 71] width 8 height 6
radio input "true"
drag, startPoint x: 558, startPoint y: 139, endPoint x: 562, endPoint y: 142, distance: 5.6
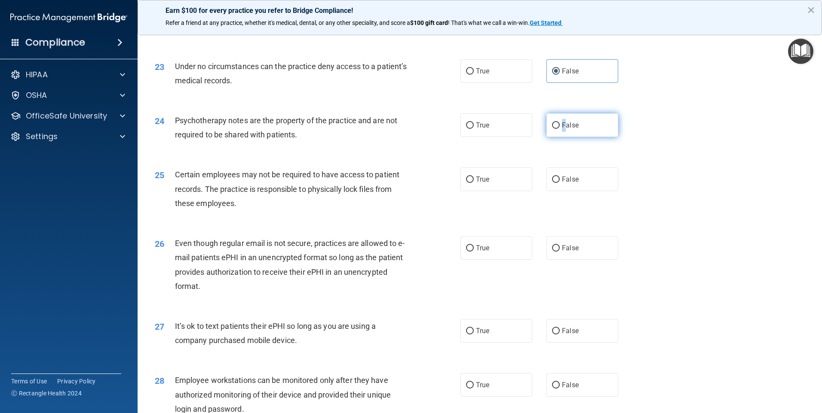
click at [429, 129] on span "False" at bounding box center [570, 125] width 17 height 8
drag, startPoint x: 562, startPoint y: 142, endPoint x: 575, endPoint y: 198, distance: 57.7
click at [429, 191] on label "False" at bounding box center [582, 180] width 72 height 24
click at [429, 183] on input "False" at bounding box center [556, 180] width 8 height 6
radio input "true"
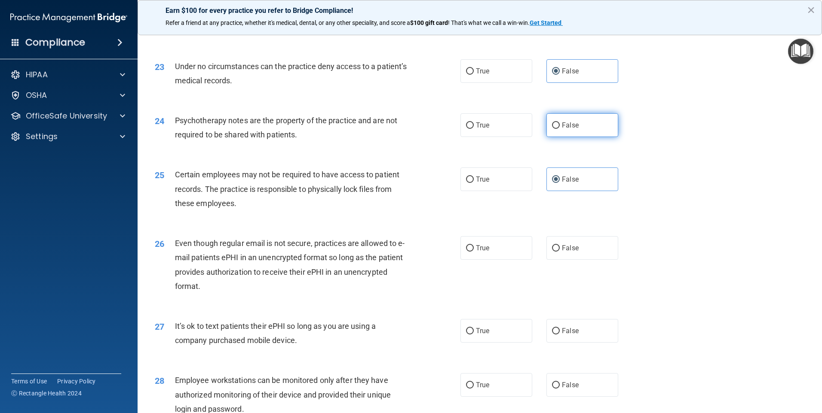
click at [429, 134] on label "False" at bounding box center [582, 125] width 72 height 24
click at [429, 129] on input "False" at bounding box center [556, 125] width 8 height 6
radio input "true"
click at [429, 252] on span "False" at bounding box center [570, 248] width 17 height 8
click at [429, 252] on input "False" at bounding box center [556, 248] width 8 height 6
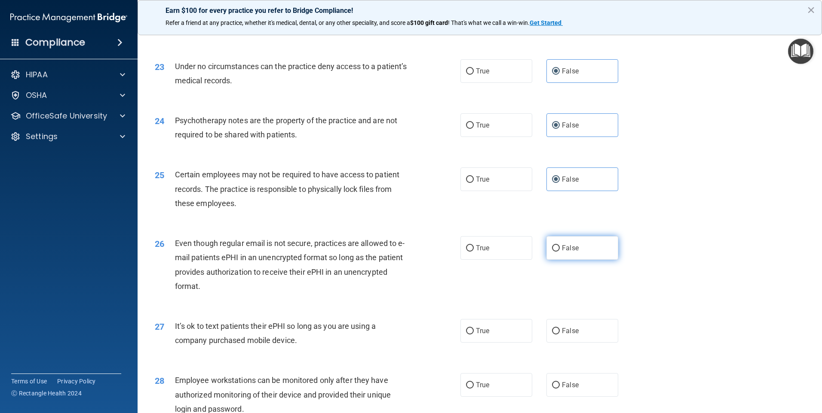
radio input "true"
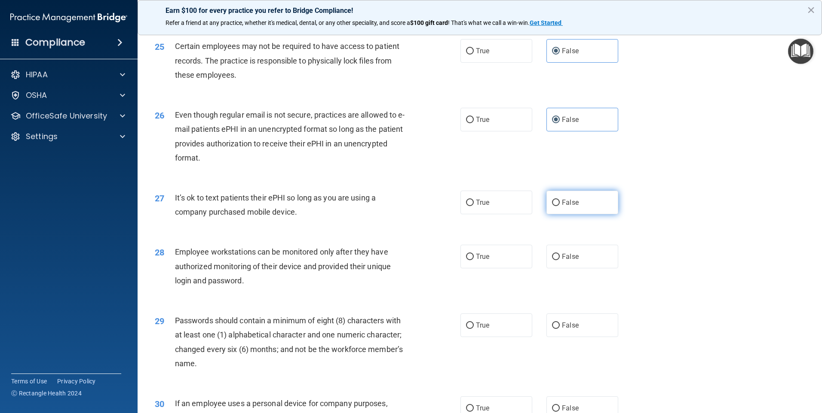
scroll to position [1633, 0]
click at [429, 214] on label "False" at bounding box center [582, 202] width 72 height 24
click at [429, 206] on input "False" at bounding box center [556, 202] width 8 height 6
radio input "true"
click at [429, 268] on label "False" at bounding box center [582, 257] width 72 height 24
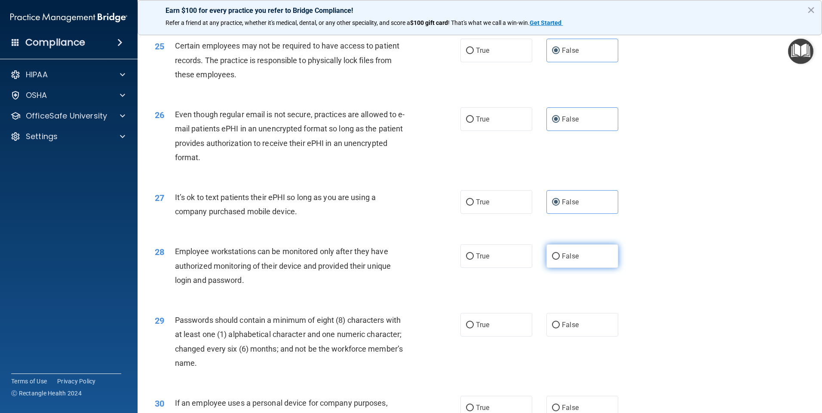
click at [429, 260] on input "False" at bounding box center [556, 257] width 8 height 6
radio input "true"
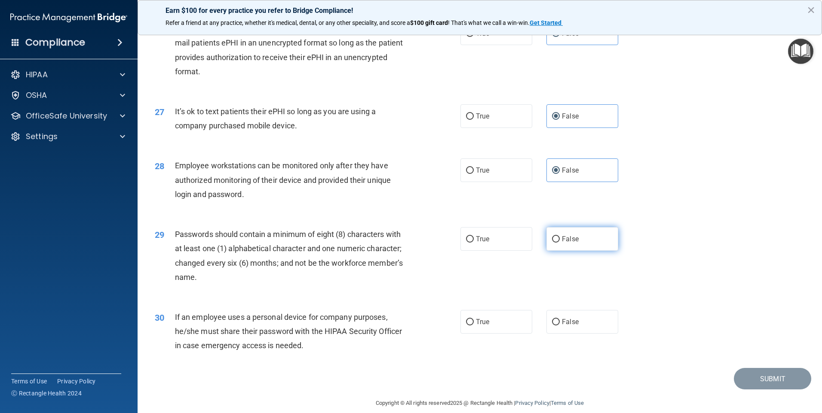
click at [429, 250] on label "False" at bounding box center [582, 239] width 72 height 24
click at [429, 243] on input "False" at bounding box center [556, 239] width 8 height 6
radio input "true"
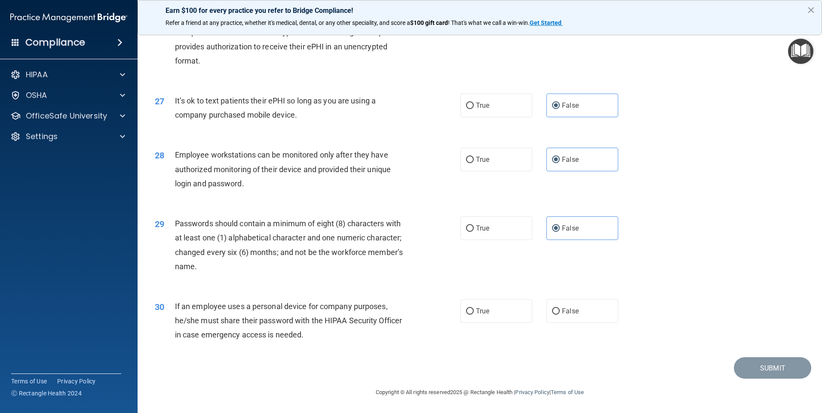
scroll to position [1744, 0]
click at [429, 272] on div "30 If an employee uses a personal device for company purposes, he/she must shar…" at bounding box center [479, 323] width 663 height 69
click at [429, 272] on label "False" at bounding box center [582, 312] width 72 height 24
click at [429, 272] on input "False" at bounding box center [556, 312] width 8 height 6
radio input "true"
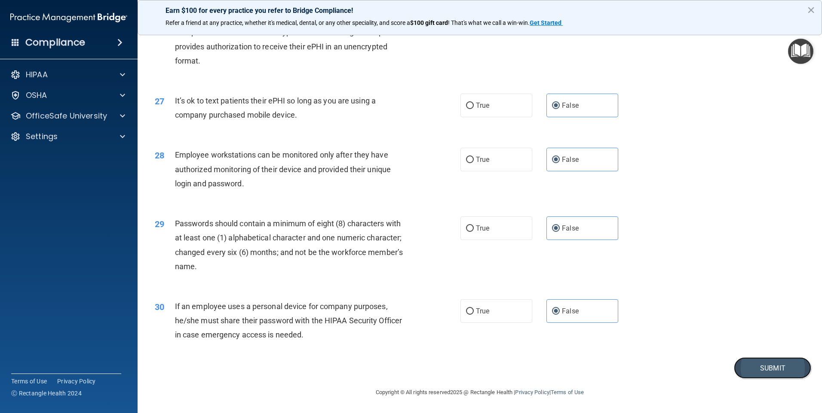
click at [429, 272] on button "Submit" at bounding box center [772, 369] width 77 height 22
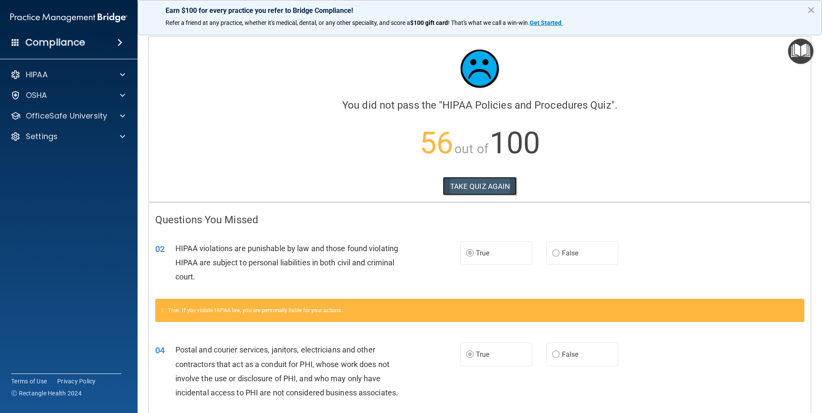
click at [429, 189] on button "TAKE QUIZ AGAIN" at bounding box center [480, 186] width 74 height 19
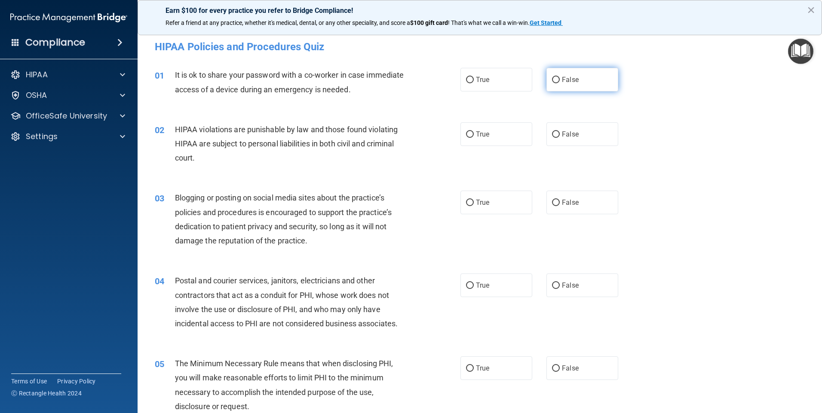
click at [429, 86] on label "False" at bounding box center [582, 80] width 72 height 24
click at [429, 83] on input "False" at bounding box center [556, 80] width 8 height 6
radio input "true"
click at [429, 134] on label "True" at bounding box center [496, 134] width 72 height 24
click at [429, 134] on input "True" at bounding box center [470, 134] width 8 height 6
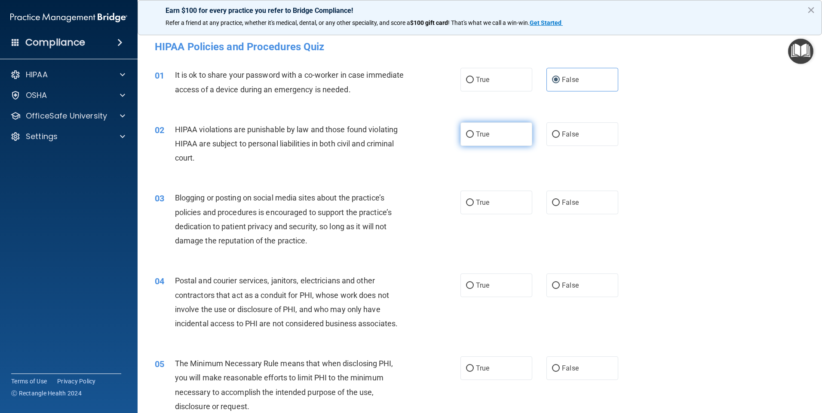
radio input "true"
click at [429, 199] on label "False" at bounding box center [582, 203] width 72 height 24
click at [429, 200] on input "False" at bounding box center [556, 203] width 8 height 6
radio input "true"
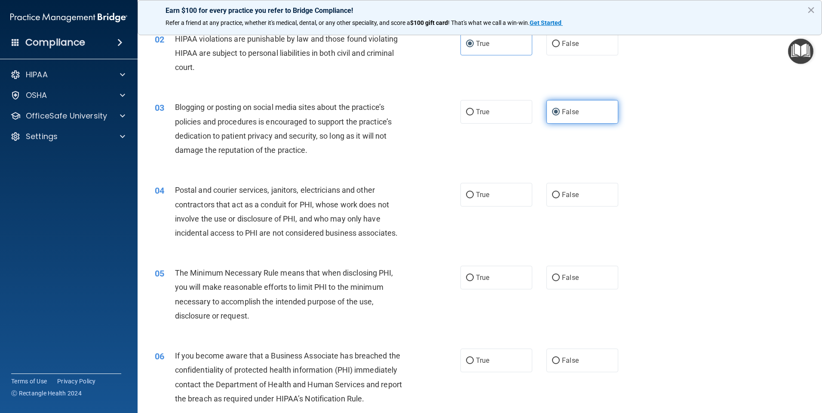
scroll to position [129, 0]
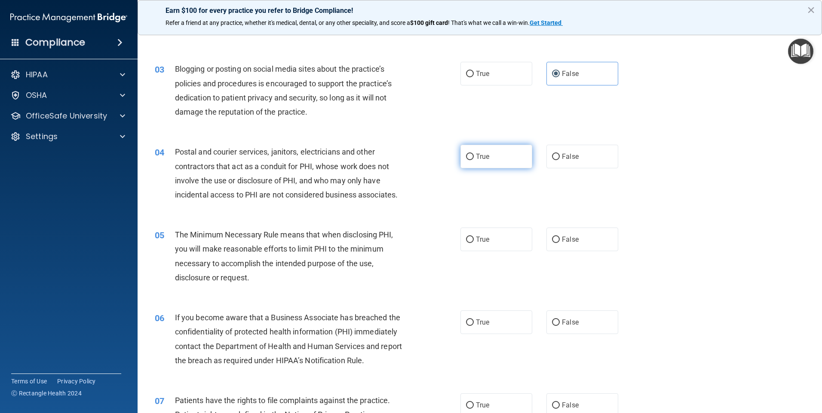
click at [429, 153] on label "True" at bounding box center [496, 157] width 72 height 24
click at [429, 154] on input "True" at bounding box center [470, 157] width 8 height 6
radio input "true"
click at [429, 239] on span "True" at bounding box center [482, 239] width 13 height 8
click at [429, 239] on input "True" at bounding box center [470, 240] width 8 height 6
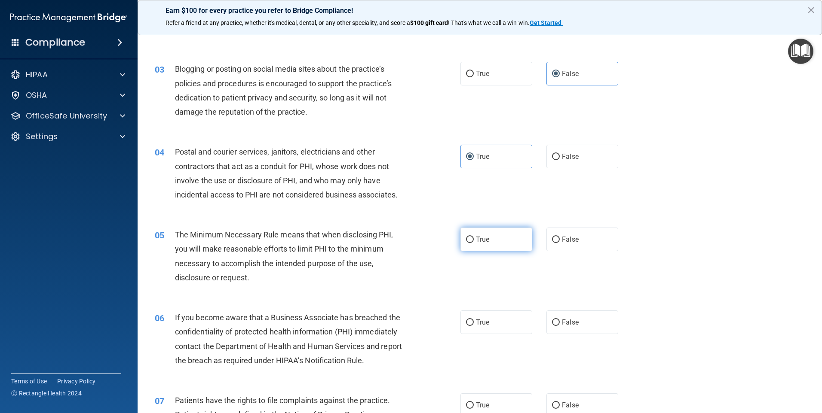
radio input "true"
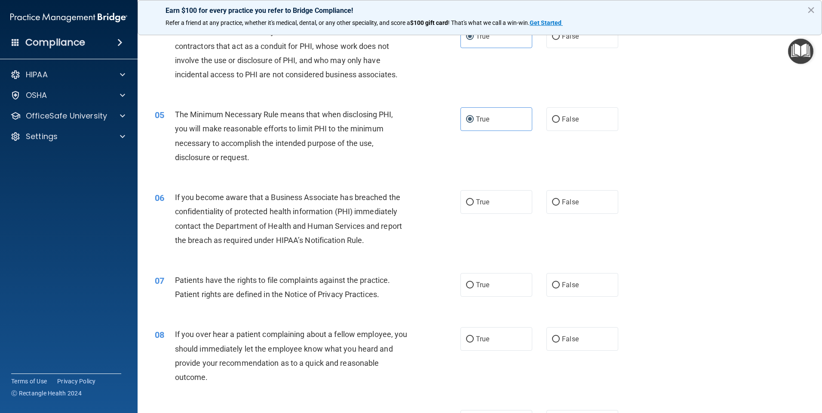
scroll to position [258, 0]
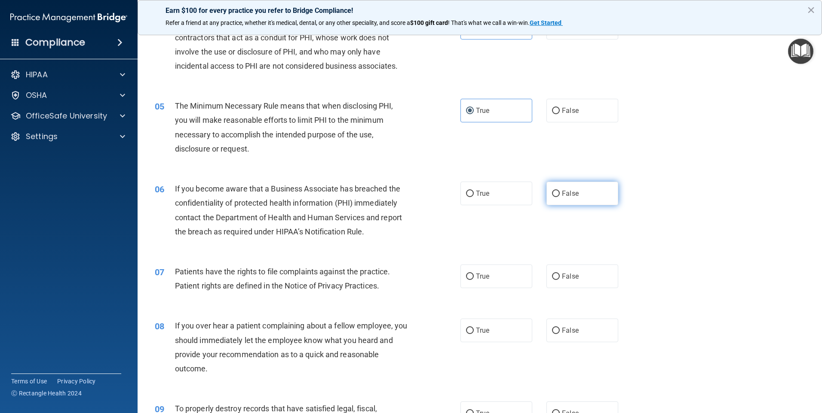
click at [429, 189] on label "False" at bounding box center [582, 194] width 72 height 24
click at [429, 191] on input "False" at bounding box center [556, 194] width 8 height 6
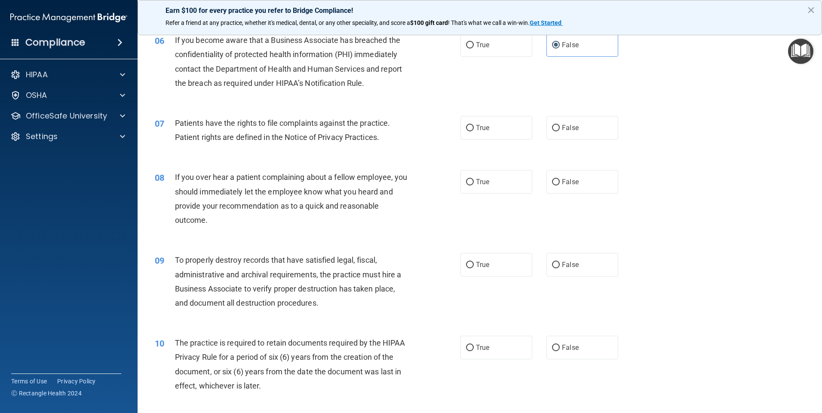
scroll to position [430, 0]
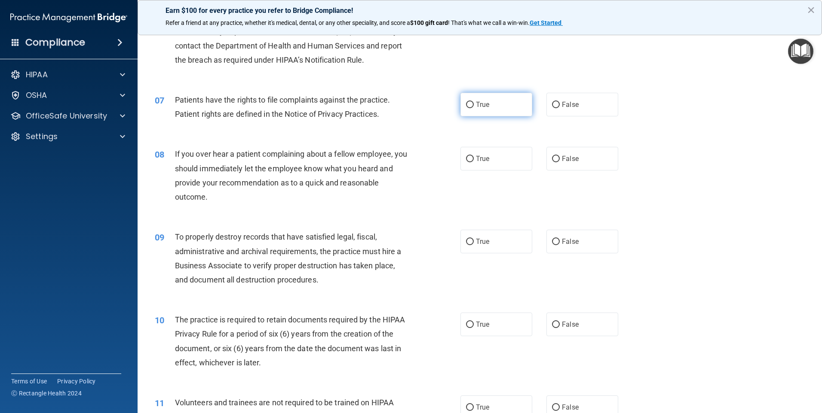
click at [429, 112] on label "True" at bounding box center [496, 105] width 72 height 24
click at [429, 108] on input "True" at bounding box center [470, 105] width 8 height 6
click at [429, 164] on label "False" at bounding box center [582, 159] width 72 height 24
click at [429, 162] on input "False" at bounding box center [556, 159] width 8 height 6
click at [429, 248] on label "False" at bounding box center [582, 242] width 72 height 24
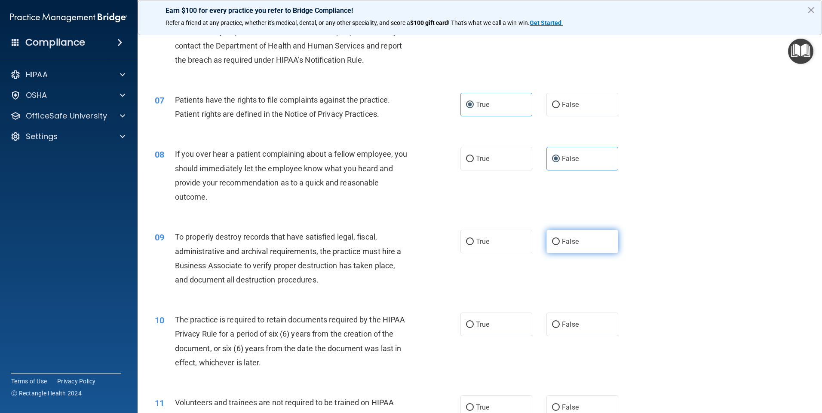
click at [429, 245] on input "False" at bounding box center [556, 242] width 8 height 6
click at [429, 272] on div "10 The practice is required to retain documents required by the HIPAA Privacy R…" at bounding box center [479, 343] width 663 height 83
click at [429, 272] on label "True" at bounding box center [496, 325] width 72 height 24
click at [429, 272] on input "True" at bounding box center [470, 325] width 8 height 6
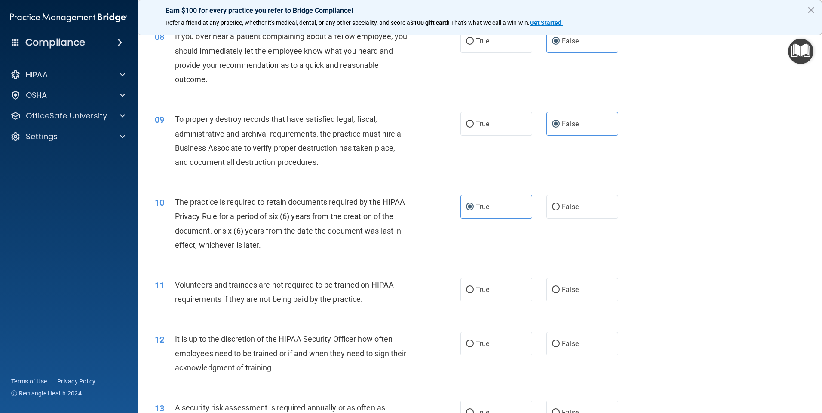
scroll to position [559, 0]
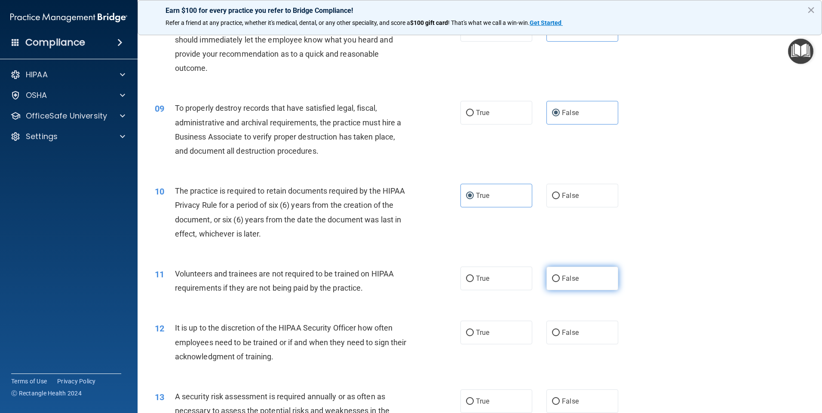
click at [429, 272] on label "False" at bounding box center [582, 279] width 72 height 24
click at [429, 272] on input "False" at bounding box center [556, 279] width 8 height 6
click at [429, 272] on label "False" at bounding box center [582, 333] width 72 height 24
click at [429, 272] on input "False" at bounding box center [556, 333] width 8 height 6
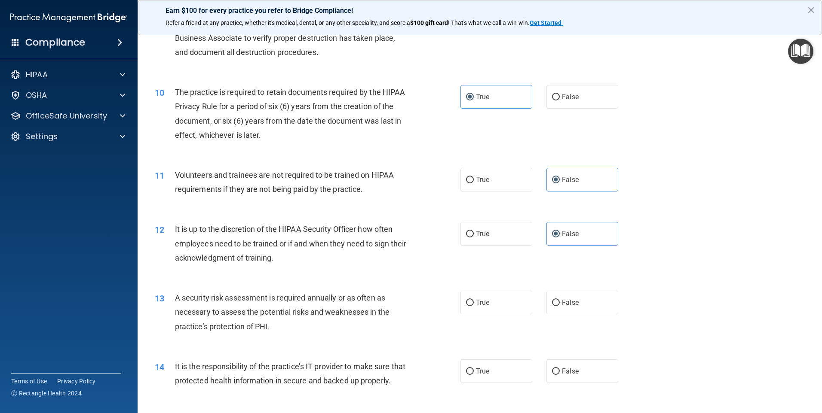
scroll to position [688, 0]
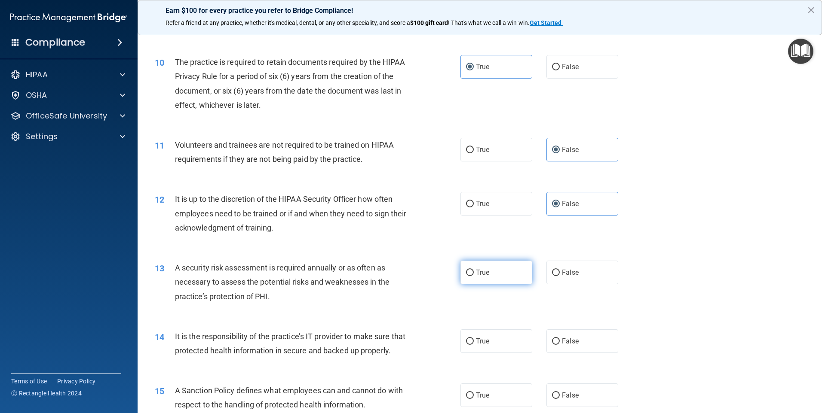
click at [429, 272] on label "True" at bounding box center [496, 273] width 72 height 24
click at [429, 272] on input "True" at bounding box center [470, 273] width 8 height 6
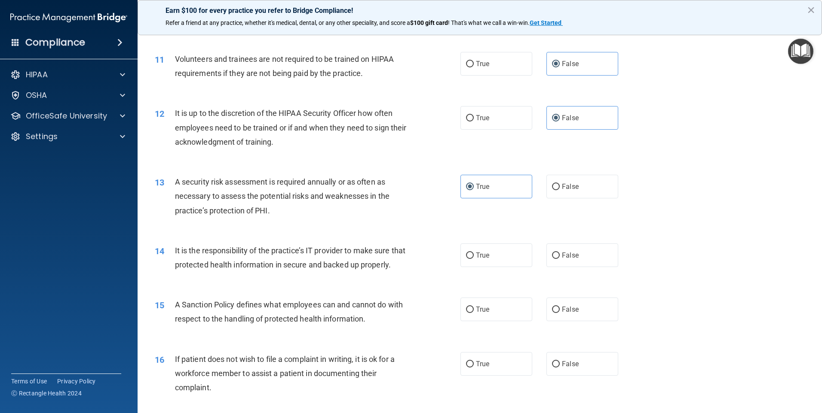
scroll to position [816, 0]
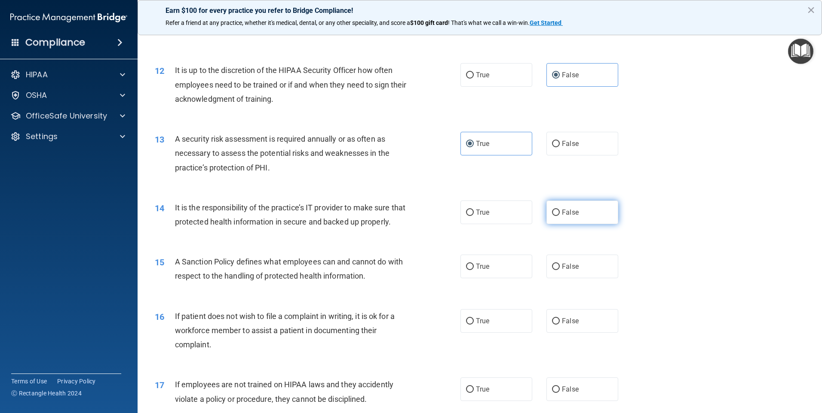
click at [429, 216] on label "False" at bounding box center [582, 213] width 72 height 24
click at [429, 216] on input "False" at bounding box center [556, 213] width 8 height 6
click at [429, 272] on label "False" at bounding box center [582, 267] width 72 height 24
click at [429, 270] on input "False" at bounding box center [556, 267] width 8 height 6
click at [429, 272] on label "True" at bounding box center [496, 321] width 72 height 24
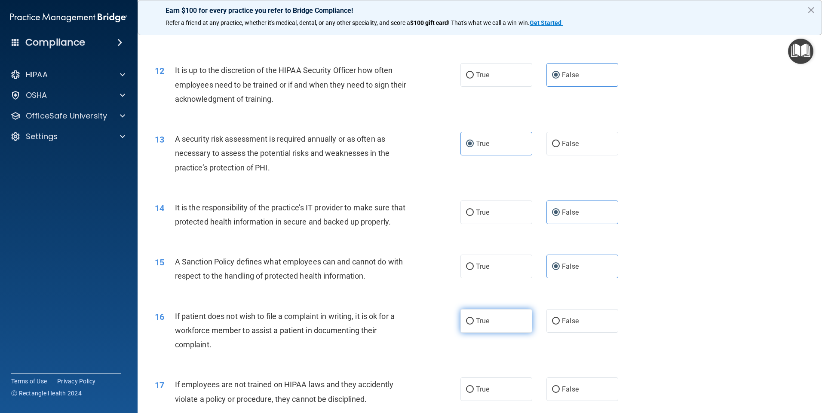
click at [429, 272] on input "True" at bounding box center [470, 321] width 8 height 6
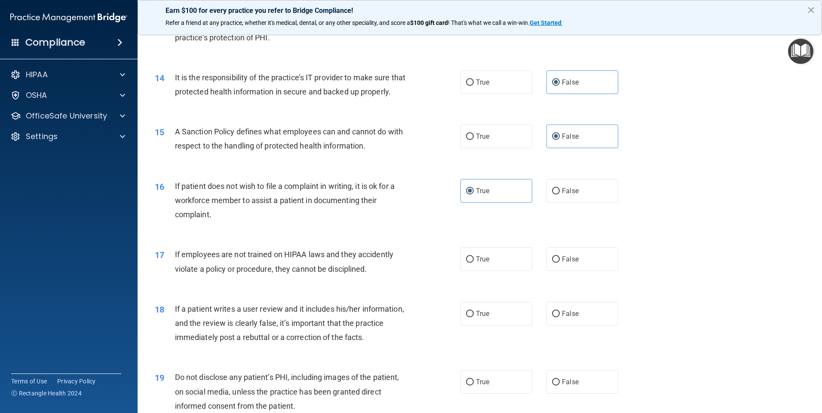
scroll to position [988, 0]
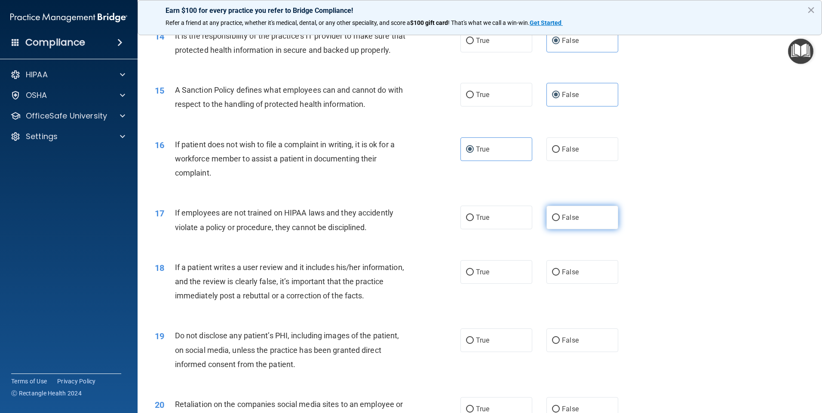
click at [429, 229] on label "False" at bounding box center [582, 218] width 72 height 24
click at [429, 221] on input "False" at bounding box center [556, 218] width 8 height 6
click at [429, 272] on label "False" at bounding box center [582, 272] width 72 height 24
click at [429, 272] on input "False" at bounding box center [556, 272] width 8 height 6
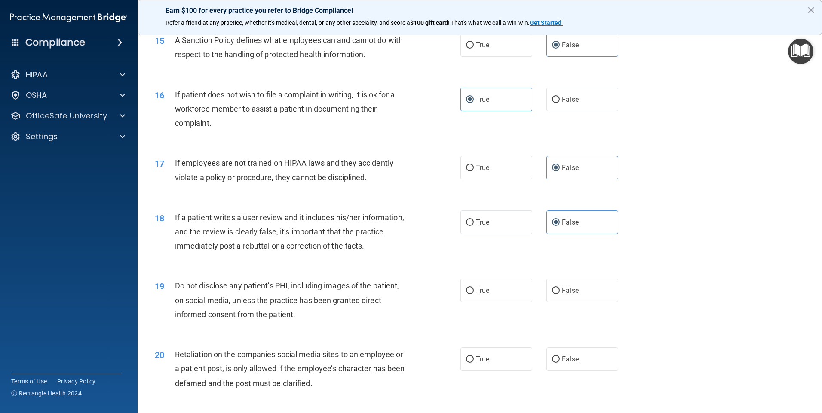
scroll to position [1117, 0]
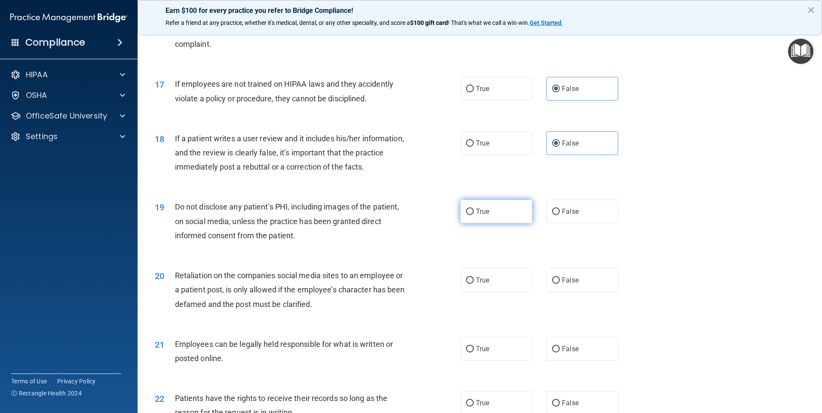
click at [429, 223] on label "True" at bounding box center [496, 212] width 72 height 24
click at [429, 215] on input "True" at bounding box center [470, 212] width 8 height 6
click at [429, 272] on label "False" at bounding box center [582, 281] width 72 height 24
click at [429, 272] on input "False" at bounding box center [556, 281] width 8 height 6
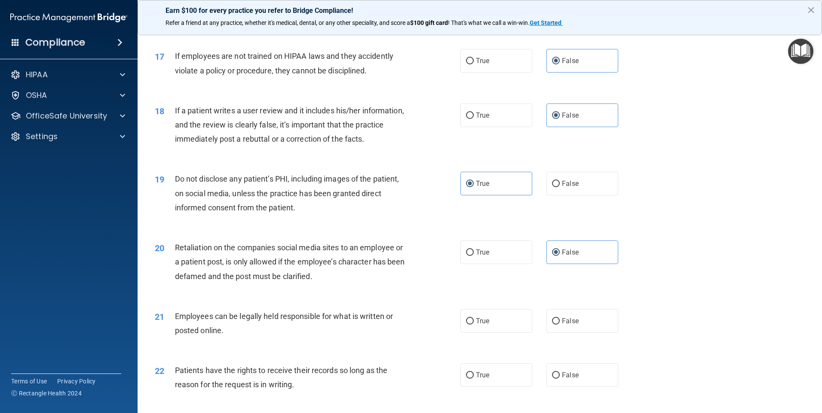
scroll to position [1160, 0]
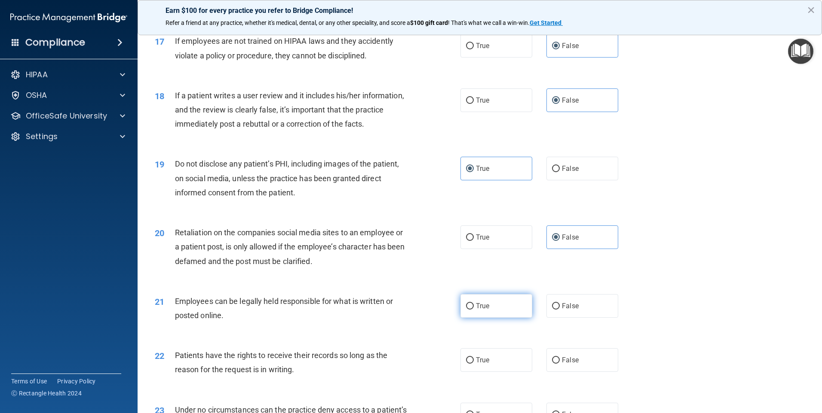
click at [429, 272] on label "True" at bounding box center [496, 306] width 72 height 24
click at [429, 272] on input "True" at bounding box center [470, 306] width 8 height 6
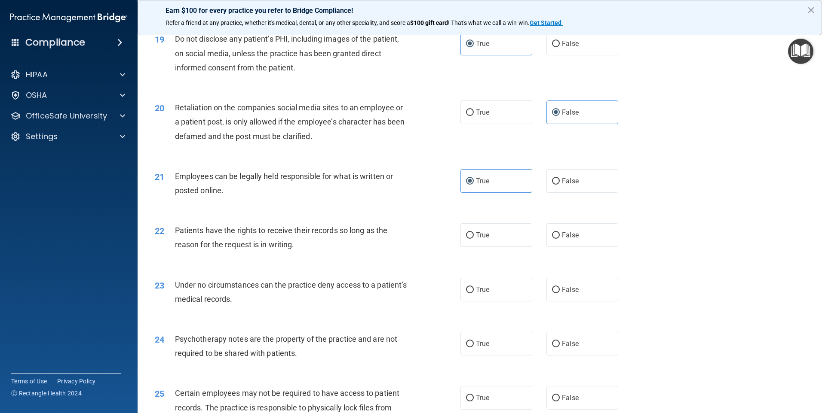
scroll to position [1289, 0]
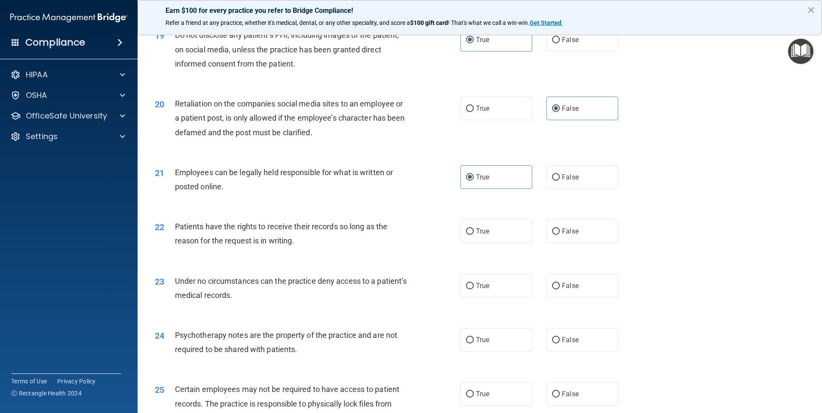
click at [429, 258] on div "22 Patients have the rights to receive their records so long as the reason for …" at bounding box center [479, 236] width 663 height 54
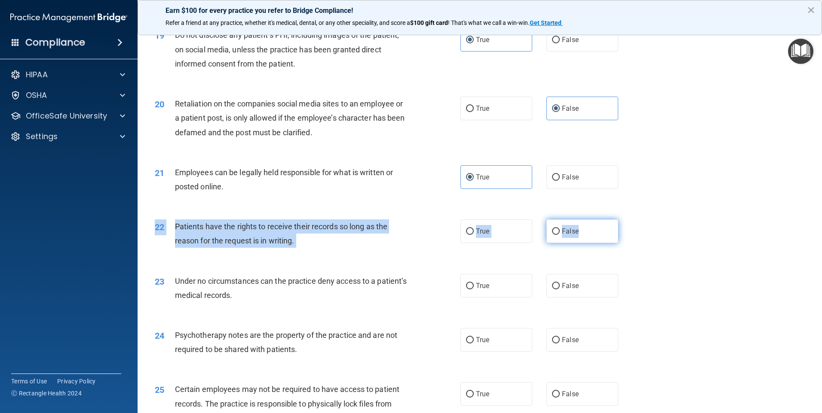
click at [429, 235] on input "False" at bounding box center [556, 232] width 8 height 6
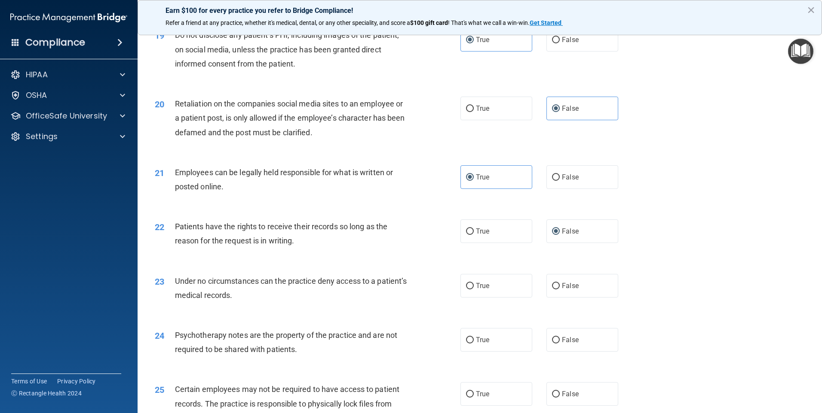
click at [429, 272] on div "23 Under no circumstances can the practice deny access to a patient’s medical r…" at bounding box center [479, 290] width 663 height 54
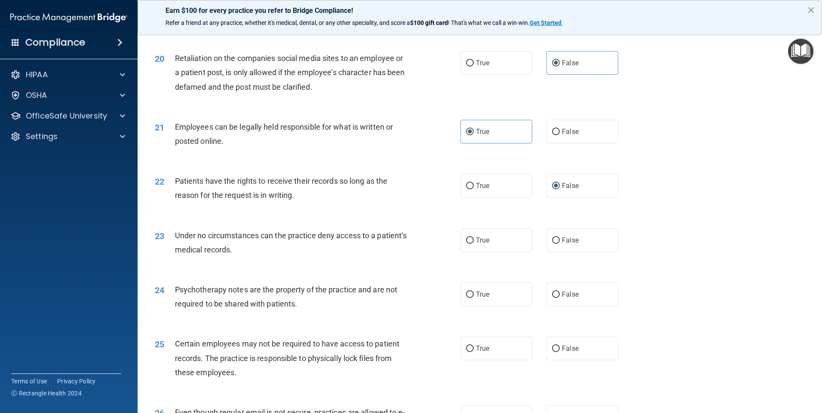
scroll to position [1375, 0]
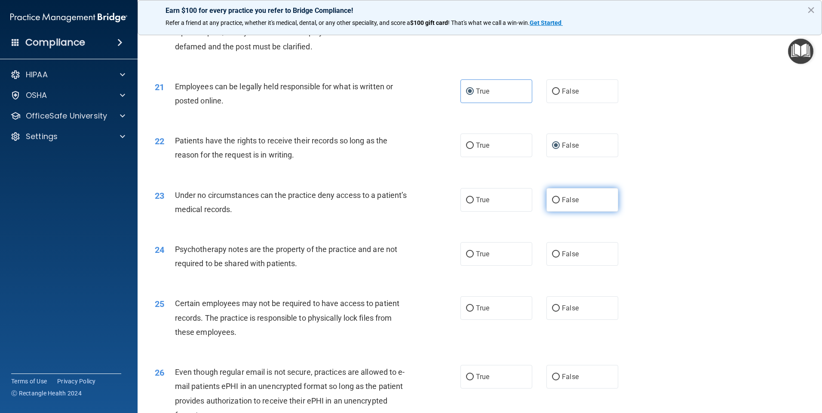
click at [429, 212] on label "False" at bounding box center [582, 200] width 72 height 24
click at [429, 204] on input "False" at bounding box center [556, 200] width 8 height 6
click at [429, 258] on span "True" at bounding box center [482, 254] width 13 height 8
click at [429, 258] on input "True" at bounding box center [470, 254] width 8 height 6
click at [429, 272] on span "True" at bounding box center [482, 308] width 13 height 8
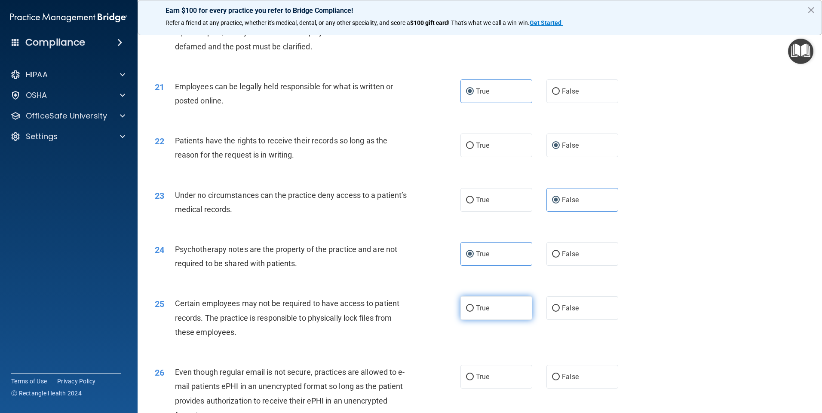
click at [429, 272] on input "True" at bounding box center [470, 309] width 8 height 6
click at [429, 272] on label "True" at bounding box center [496, 377] width 72 height 24
click at [429, 272] on input "True" at bounding box center [470, 377] width 8 height 6
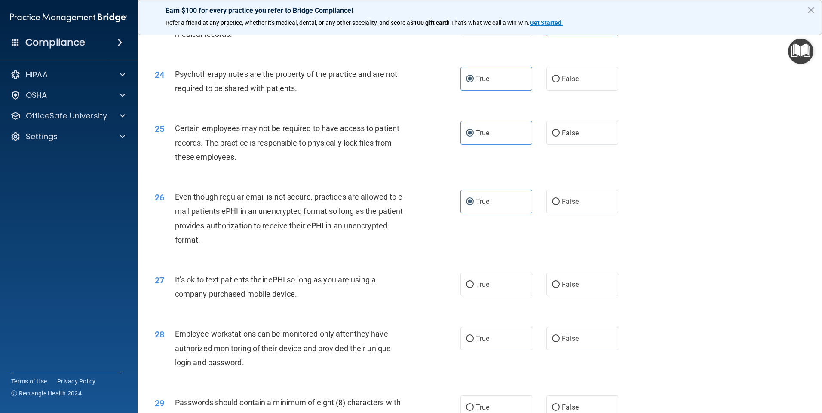
scroll to position [1590, 0]
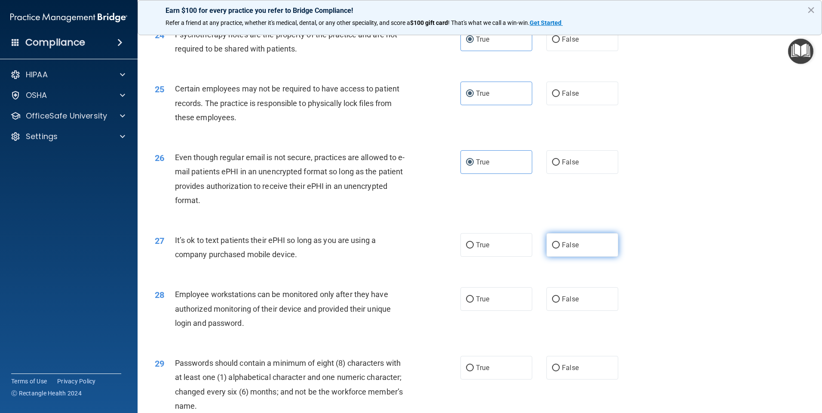
click at [429, 249] on span "False" at bounding box center [570, 245] width 17 height 8
click at [429, 249] on input "False" at bounding box center [556, 245] width 8 height 6
click at [429, 272] on label "False" at bounding box center [582, 299] width 72 height 24
click at [429, 272] on input "False" at bounding box center [556, 299] width 8 height 6
click at [429, 272] on span "True" at bounding box center [482, 368] width 13 height 8
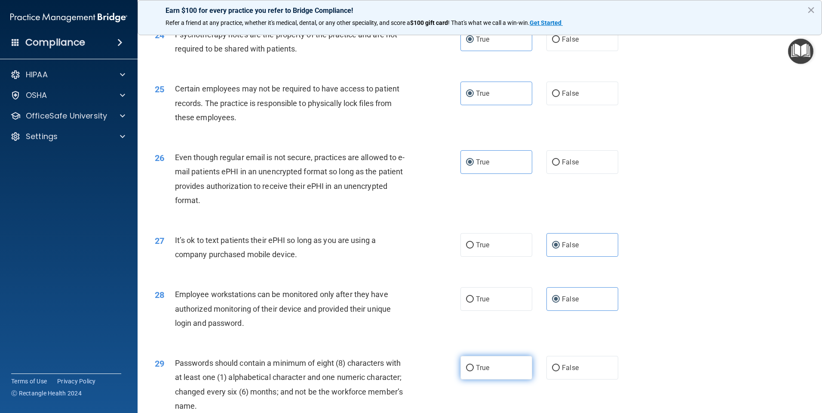
click at [429, 272] on input "True" at bounding box center [470, 368] width 8 height 6
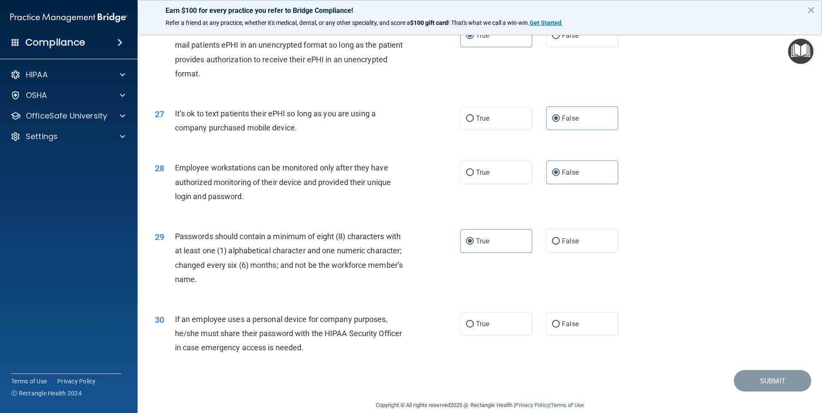
scroll to position [1719, 0]
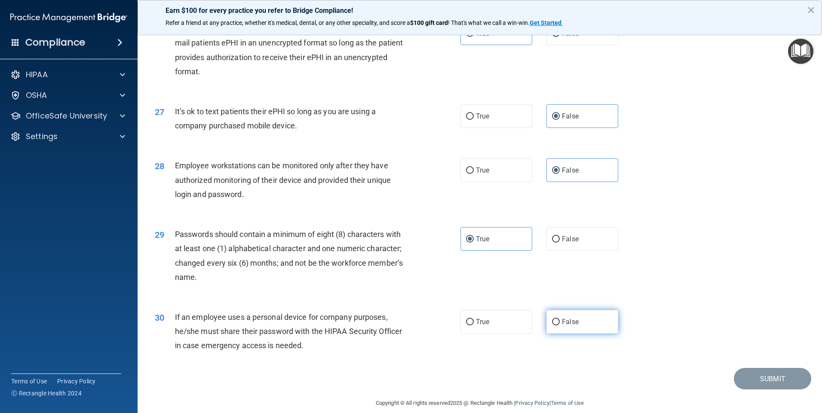
click at [429, 272] on span "False" at bounding box center [570, 322] width 17 height 8
click at [429, 272] on input "False" at bounding box center [556, 322] width 8 height 6
click at [429, 272] on button "Submit" at bounding box center [772, 379] width 77 height 22
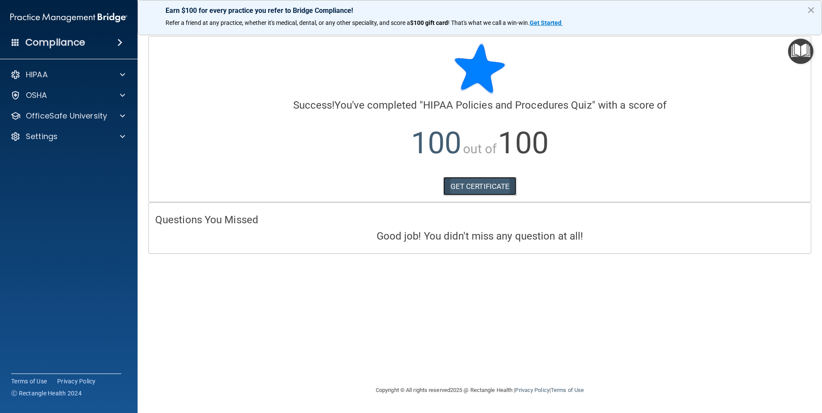
click at [429, 183] on link "GET CERTIFICATE" at bounding box center [479, 186] width 73 height 19
click at [102, 117] on p "OfficeSafe University" at bounding box center [66, 116] width 81 height 10
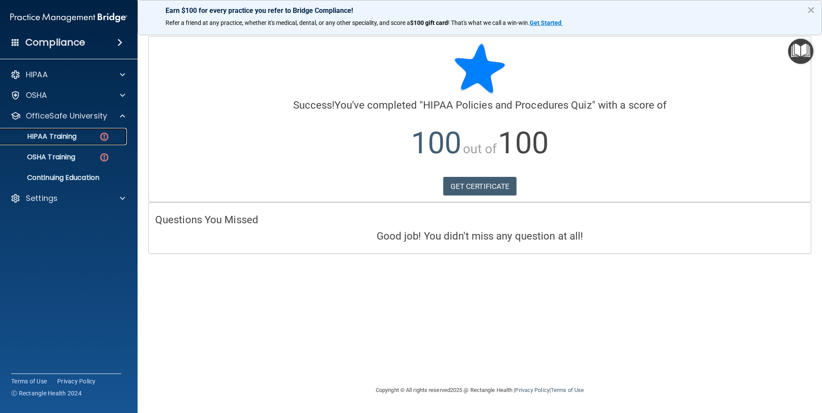
click at [83, 140] on div "HIPAA Training" at bounding box center [64, 136] width 117 height 9
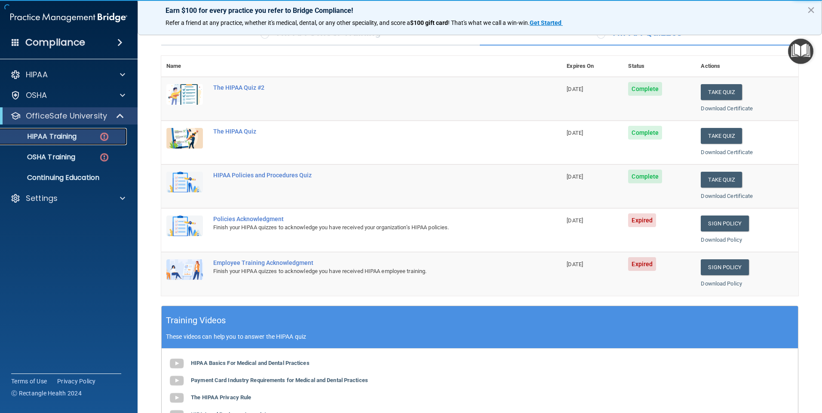
scroll to position [172, 0]
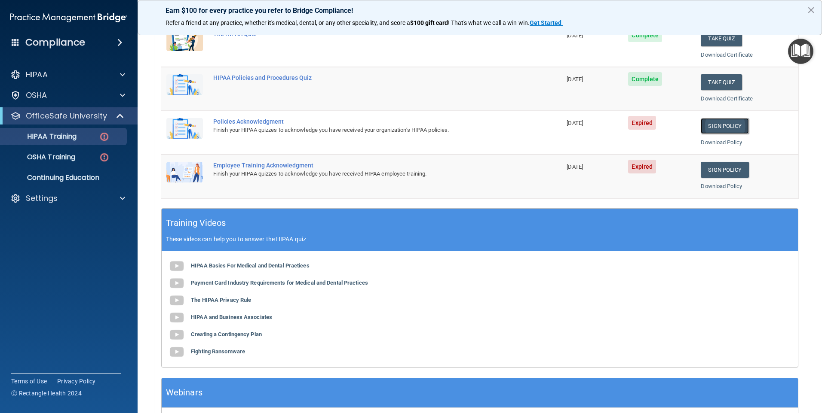
click at [429, 129] on link "Sign Policy" at bounding box center [724, 126] width 48 height 16
click at [85, 154] on div "OSHA Training" at bounding box center [64, 157] width 117 height 9
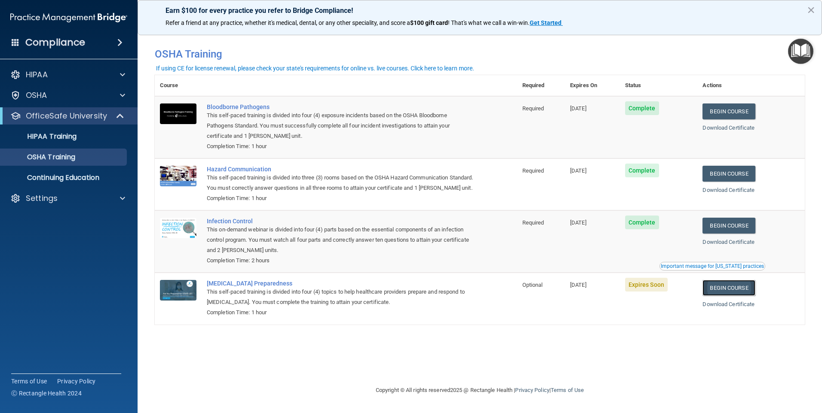
click at [429, 272] on link "Begin Course" at bounding box center [728, 288] width 52 height 16
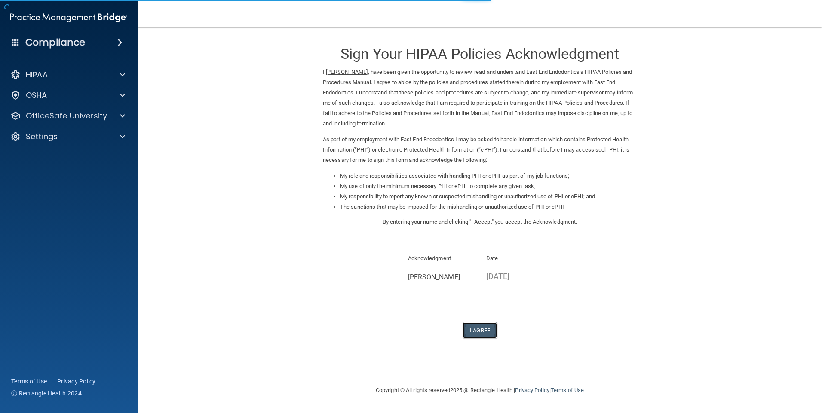
click at [480, 331] on button "I Agree" at bounding box center [479, 331] width 34 height 16
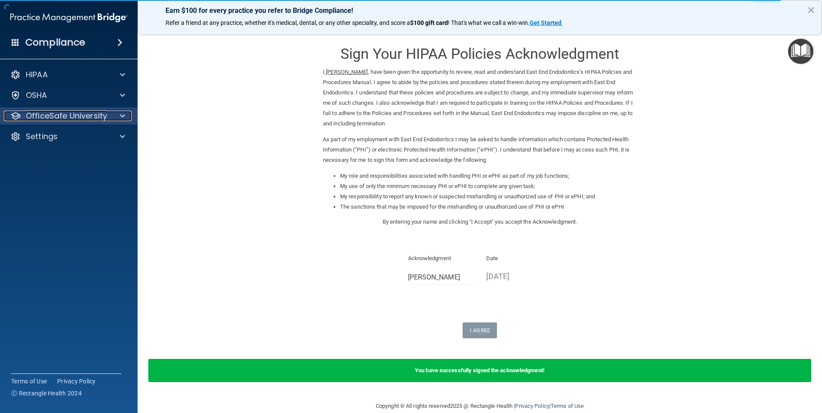
click at [118, 118] on div at bounding box center [120, 116] width 21 height 10
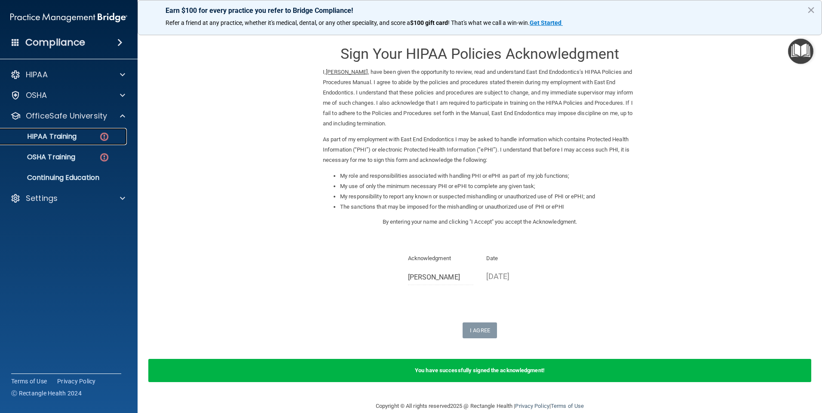
click at [92, 141] on div "HIPAA Training" at bounding box center [64, 136] width 117 height 9
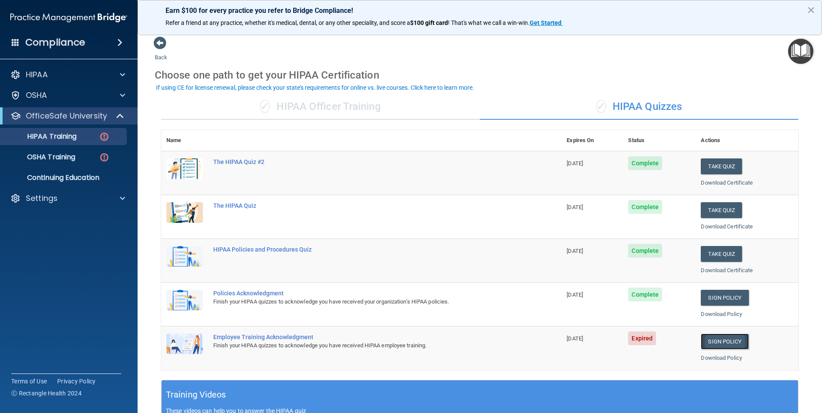
click at [723, 338] on link "Sign Policy" at bounding box center [724, 342] width 48 height 16
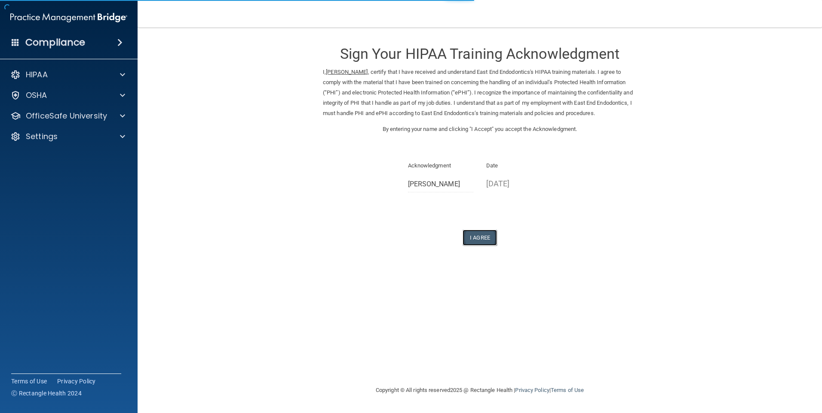
click at [470, 246] on button "I Agree" at bounding box center [479, 238] width 34 height 16
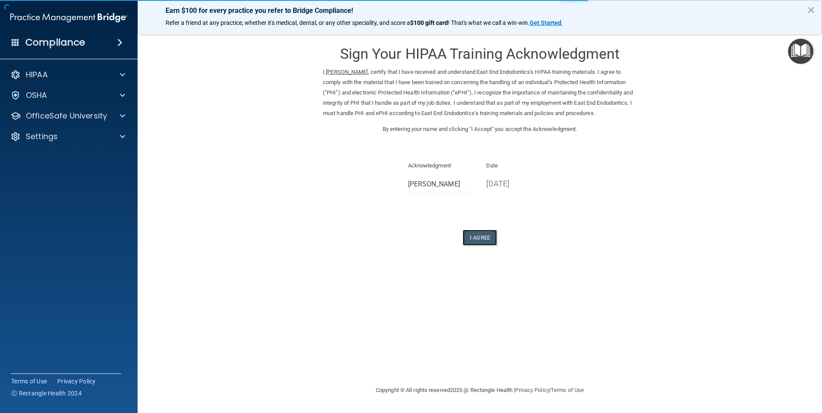
click at [479, 246] on button "I Agree" at bounding box center [479, 238] width 34 height 16
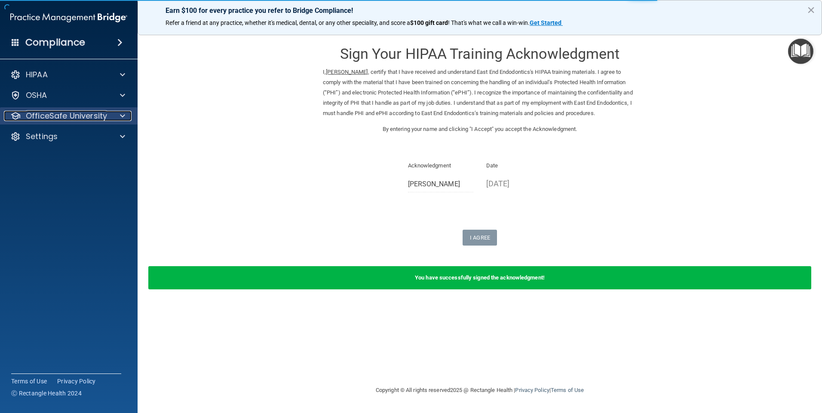
click at [107, 119] on div "OfficeSafe University" at bounding box center [57, 116] width 107 height 10
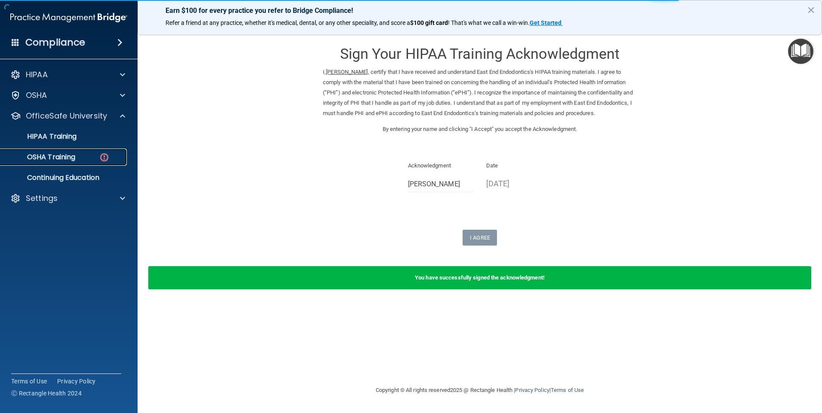
click at [83, 158] on div "OSHA Training" at bounding box center [64, 157] width 117 height 9
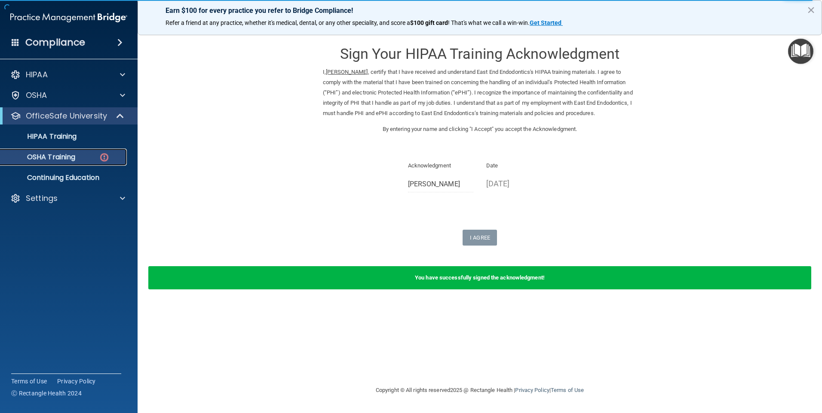
click at [82, 161] on div "OSHA Training" at bounding box center [64, 157] width 117 height 9
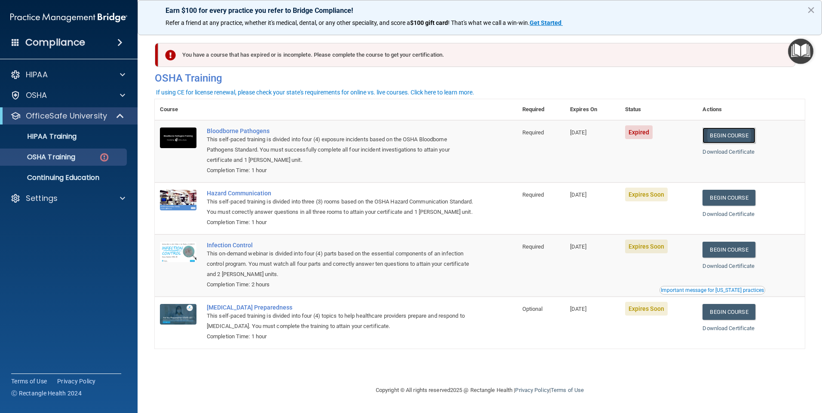
click at [748, 138] on link "Begin Course" at bounding box center [728, 136] width 52 height 16
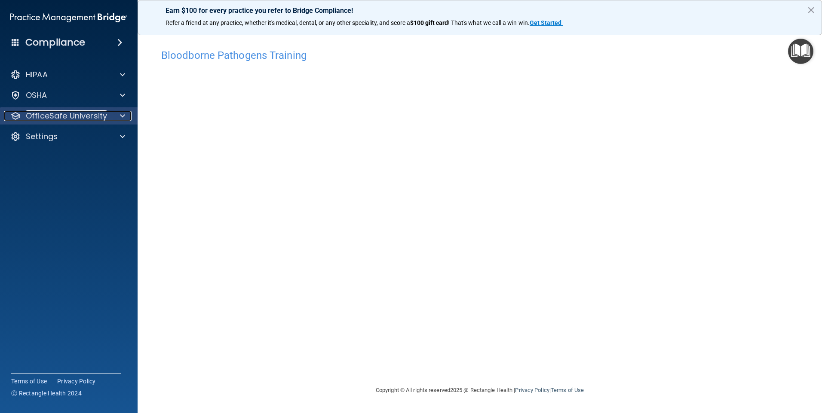
click at [117, 119] on div at bounding box center [120, 116] width 21 height 10
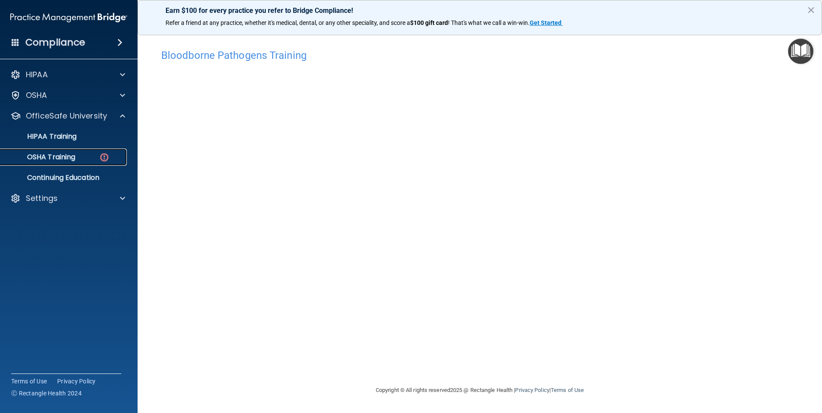
click at [83, 156] on div "OSHA Training" at bounding box center [64, 157] width 117 height 9
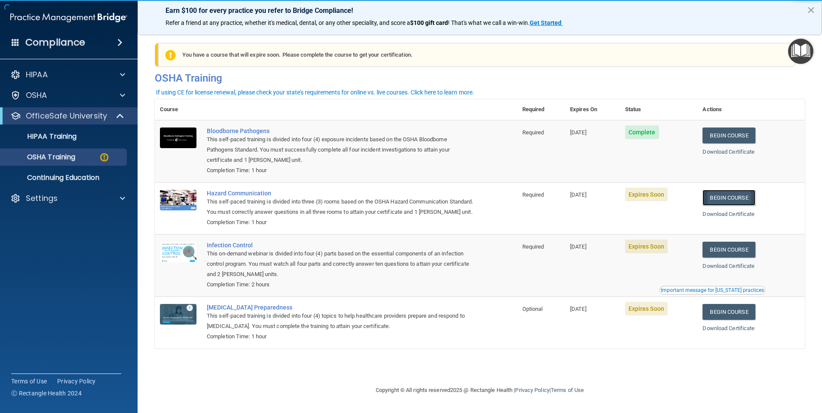
click at [732, 201] on link "Begin Course" at bounding box center [728, 198] width 52 height 16
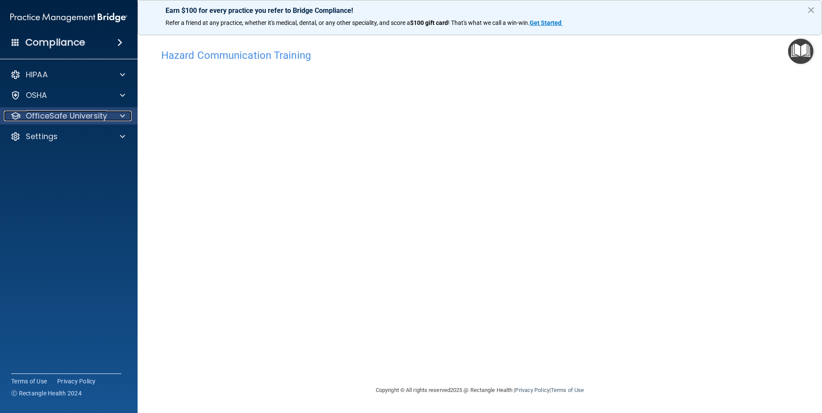
click at [77, 117] on p "OfficeSafe University" at bounding box center [66, 116] width 81 height 10
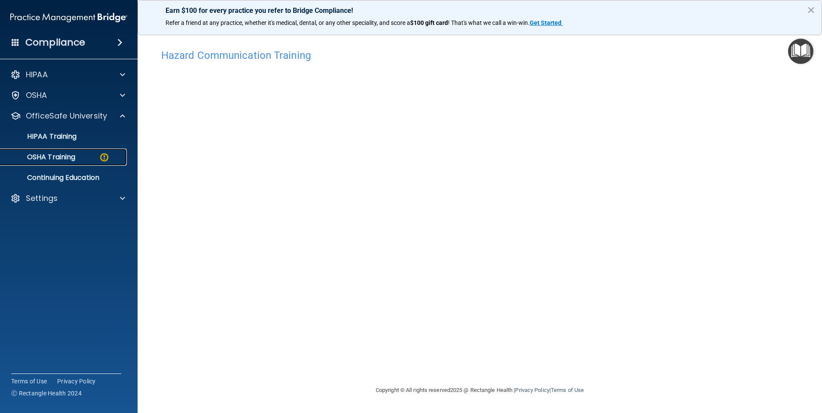
click at [66, 156] on p "OSHA Training" at bounding box center [41, 157] width 70 height 9
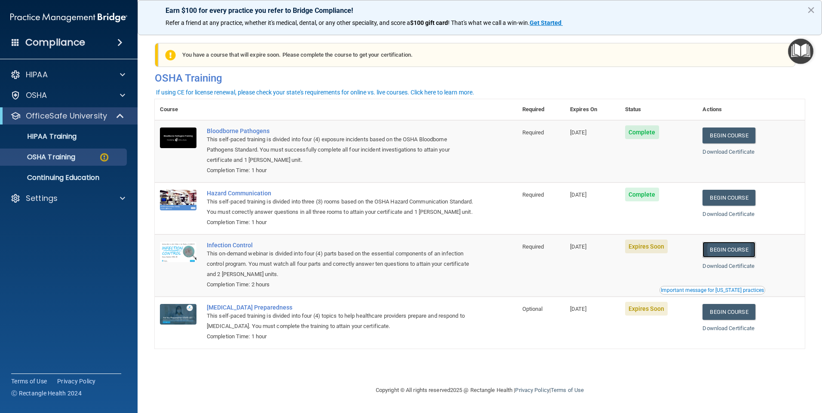
click at [721, 258] on link "Begin Course" at bounding box center [728, 250] width 52 height 16
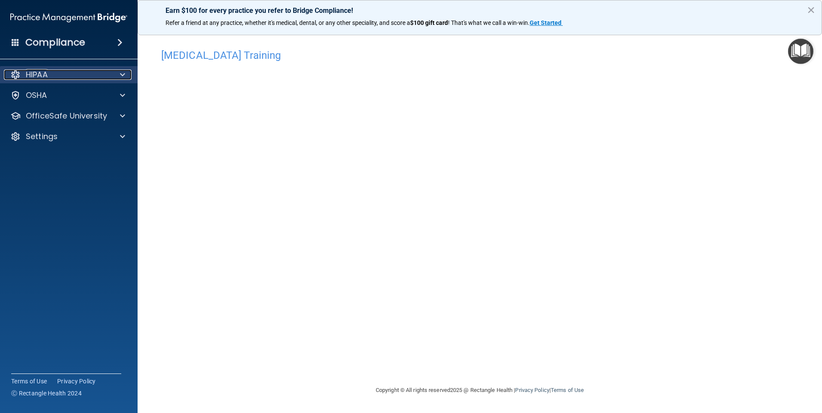
click at [90, 73] on div "HIPAA" at bounding box center [57, 75] width 107 height 10
click at [90, 70] on div "HIPAA" at bounding box center [57, 75] width 107 height 10
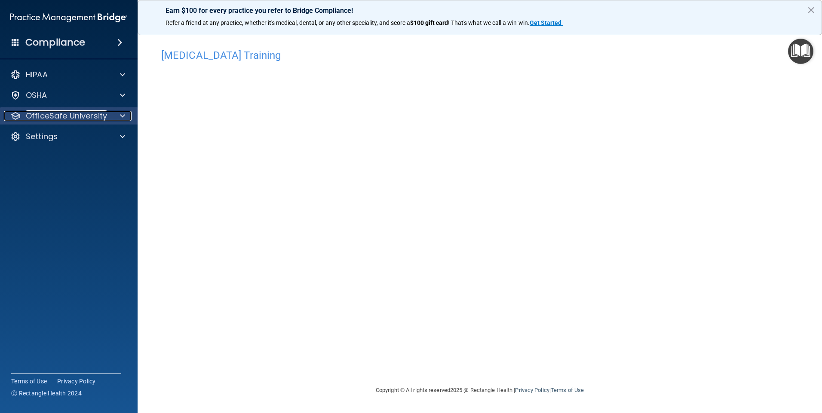
click at [95, 118] on p "OfficeSafe University" at bounding box center [66, 116] width 81 height 10
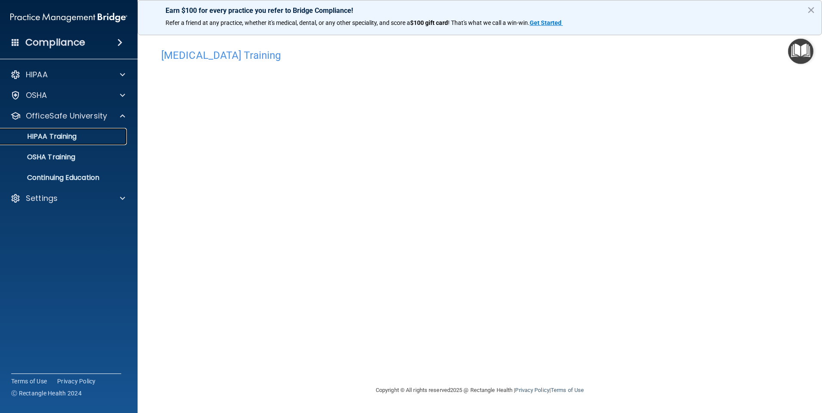
click at [81, 133] on div "HIPAA Training" at bounding box center [64, 136] width 117 height 9
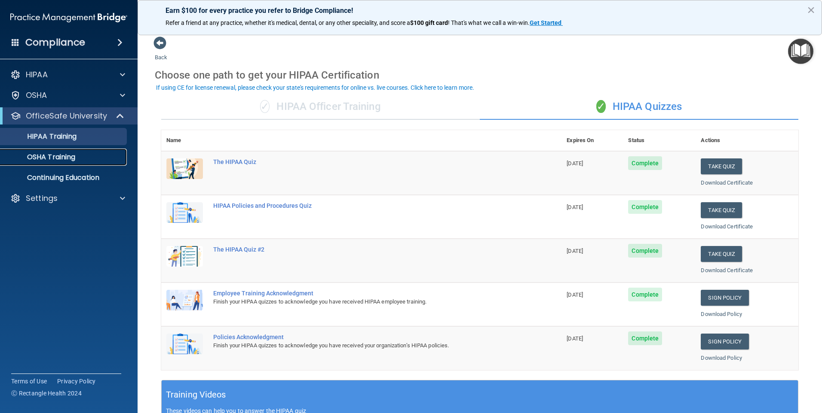
click at [81, 156] on div "OSHA Training" at bounding box center [64, 157] width 117 height 9
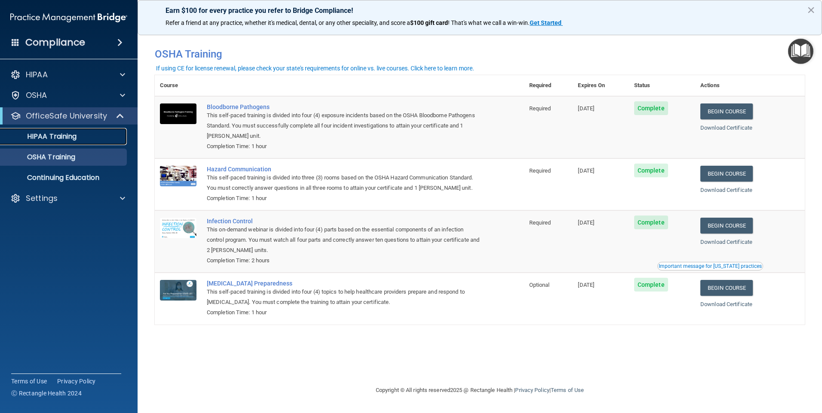
click at [71, 143] on link "HIPAA Training" at bounding box center [58, 136] width 135 height 17
